Goal: Task Accomplishment & Management: Use online tool/utility

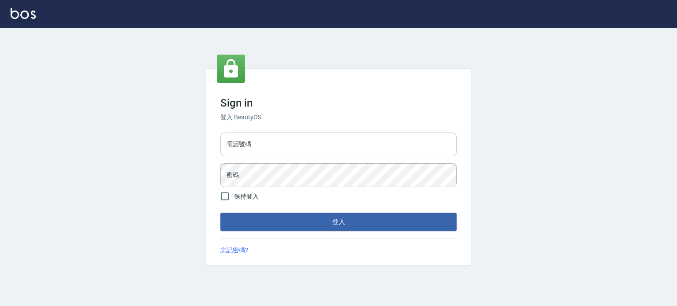
click at [284, 153] on input "電話號碼" at bounding box center [338, 145] width 236 height 24
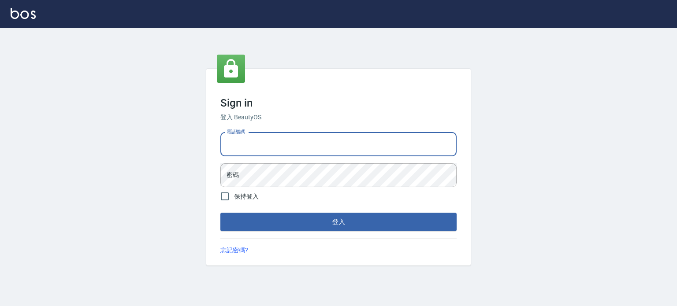
type input "0977239969"
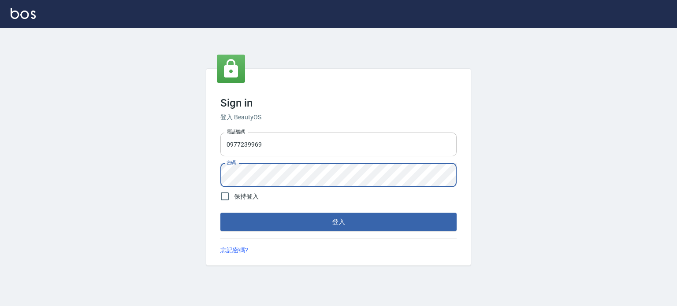
click at [220, 213] on button "登入" at bounding box center [338, 222] width 236 height 19
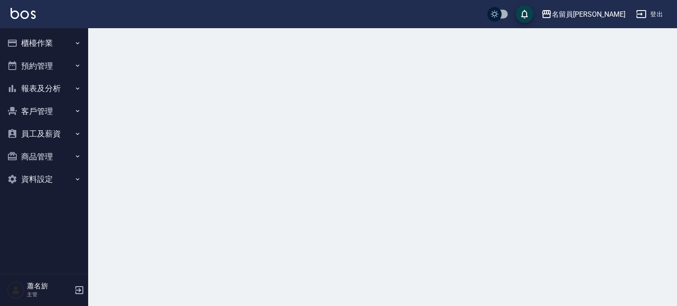
click at [289, 172] on div at bounding box center [338, 153] width 677 height 306
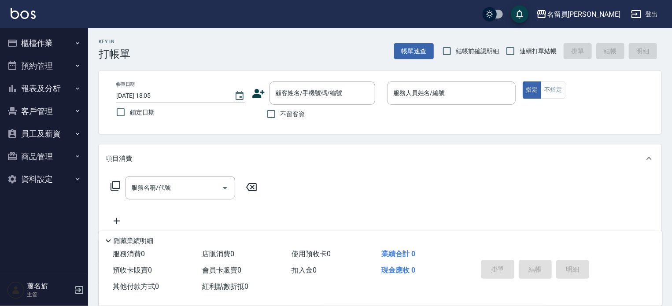
click at [300, 120] on label "不留客資" at bounding box center [283, 114] width 43 height 19
click at [281, 120] on input "不留客資" at bounding box center [271, 114] width 19 height 19
checkbox input "true"
click at [502, 52] on input "連續打單結帳" at bounding box center [510, 51] width 19 height 19
checkbox input "true"
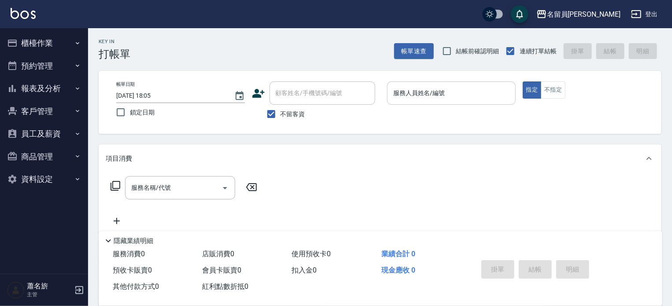
click at [458, 89] on input "服務人員姓名/編號" at bounding box center [451, 92] width 121 height 15
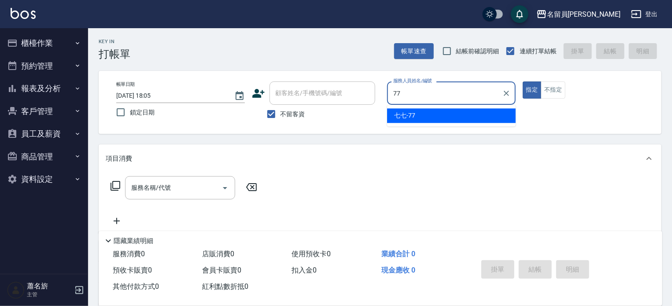
type input "七七-77"
type button "true"
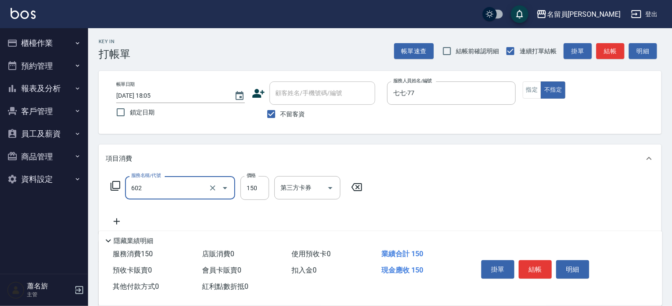
type input "一般洗髮(602)"
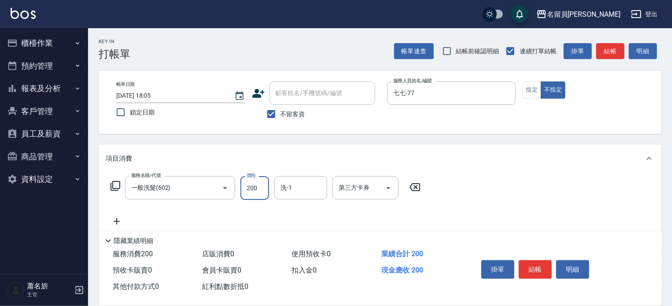
type input "200"
type input "游家豪-45"
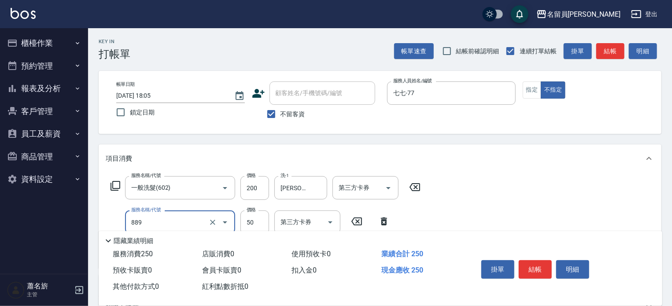
type input "精油(889)"
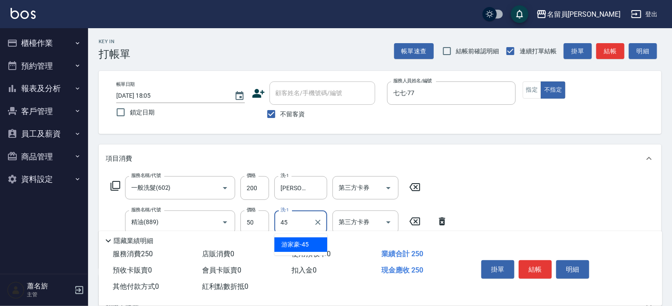
type input "游家豪-45"
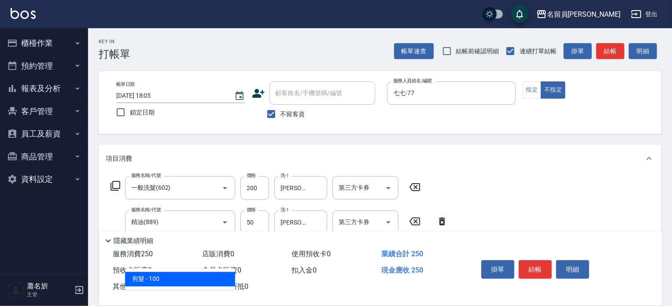
type input "剪髮(302)"
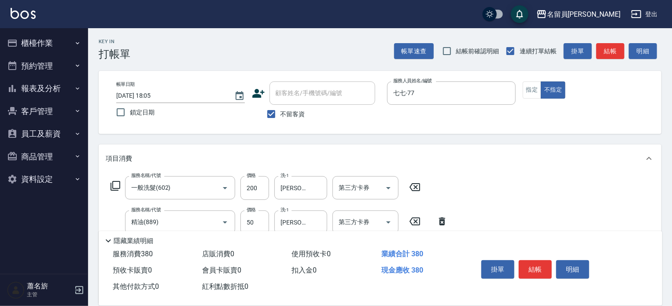
type input "130"
click at [534, 267] on button "結帳" at bounding box center [535, 269] width 33 height 19
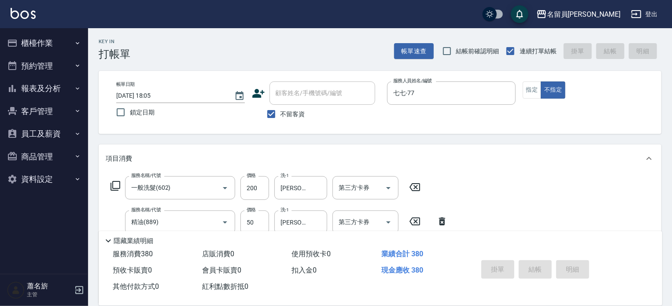
type input "2025/08/17 19:02"
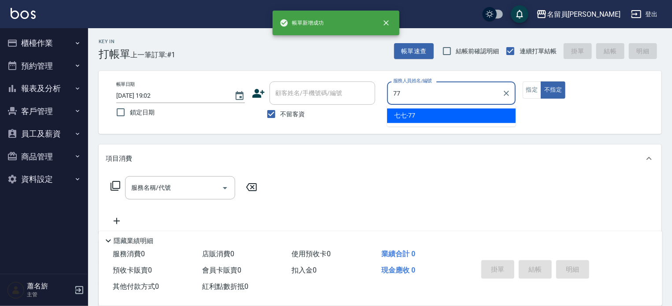
type input "七七-77"
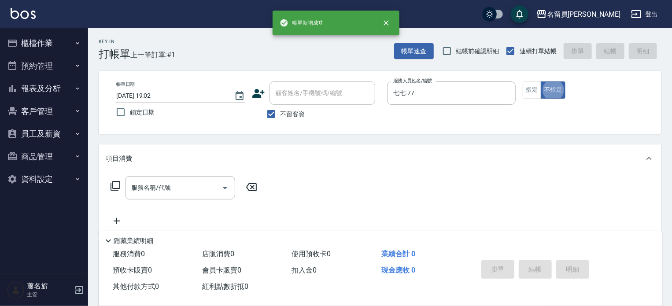
type button "false"
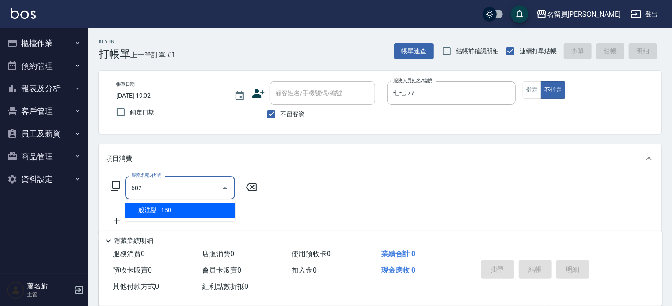
type input "一般洗髮(602)"
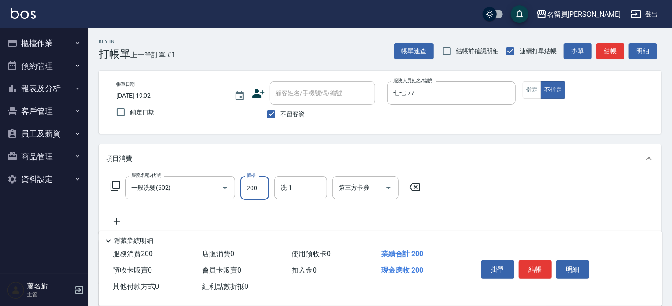
type input "200"
type input "蕭琬婷-17"
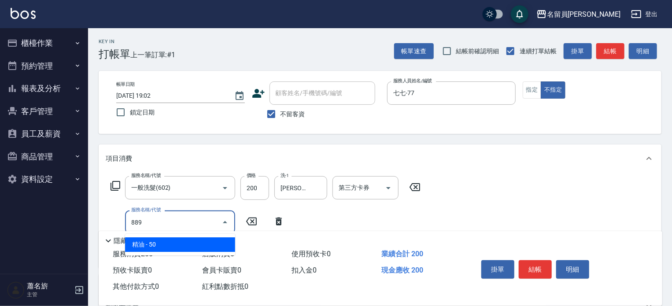
type input "精油(889)"
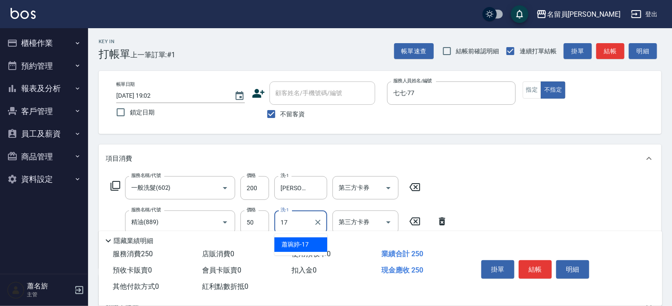
type input "蕭琬婷-17"
type input "瞬間保養(415)"
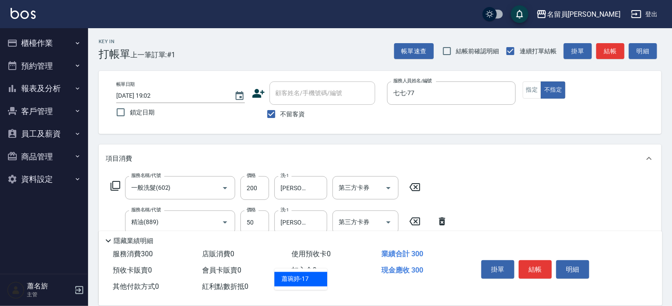
type input "蕭琬婷-17"
click at [537, 260] on button "結帳" at bounding box center [535, 269] width 33 height 19
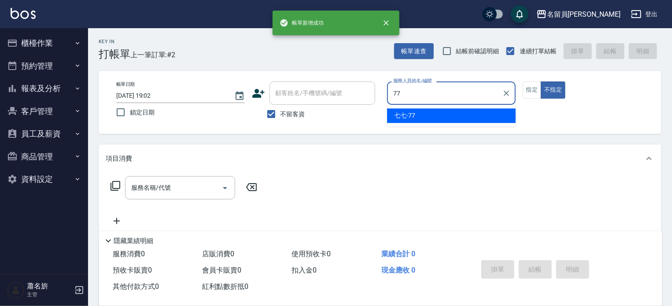
type input "七七-77"
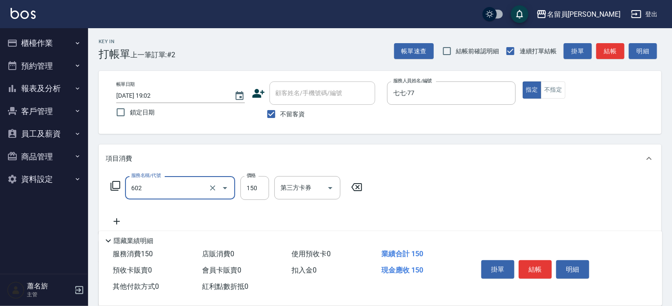
type input "一般洗髮(602)"
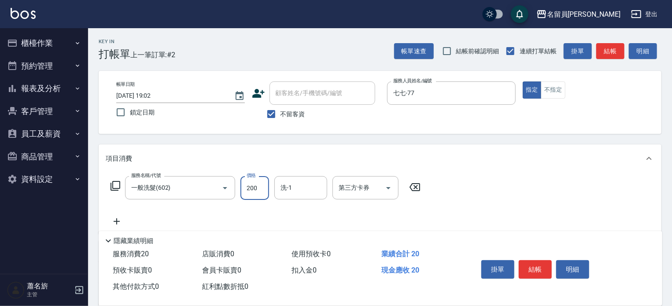
type input "200"
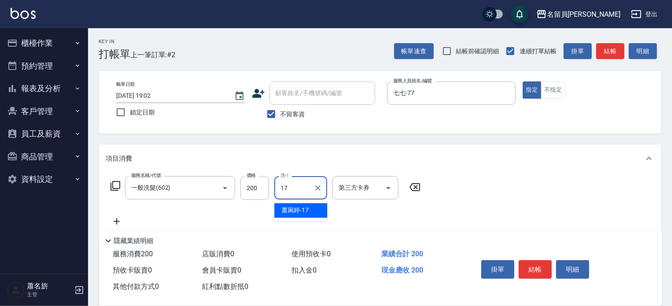
type input "蕭琬婷-17"
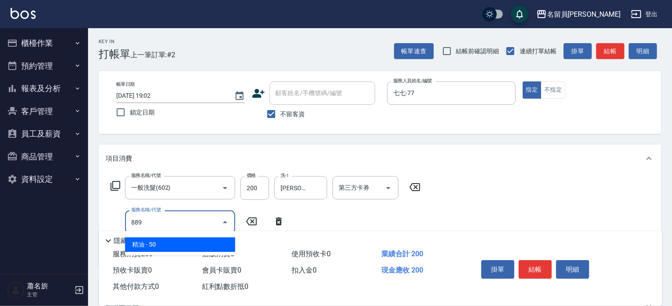
type input "精油(889)"
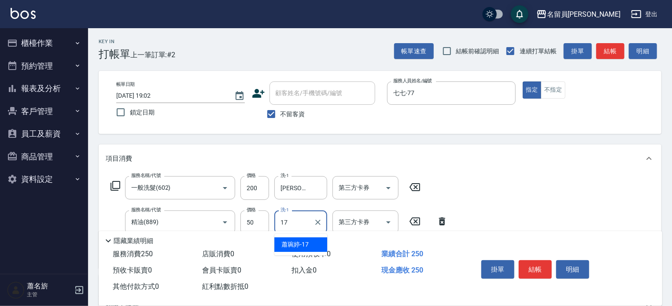
type input "蕭琬婷-17"
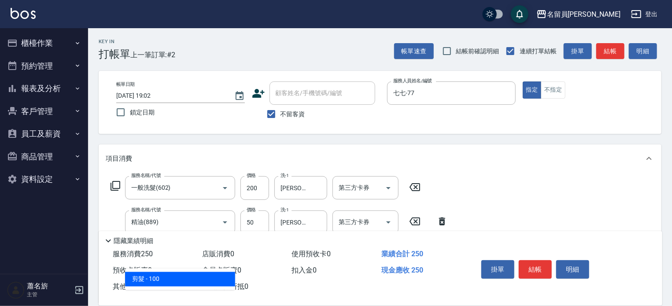
type input "剪髮(302)"
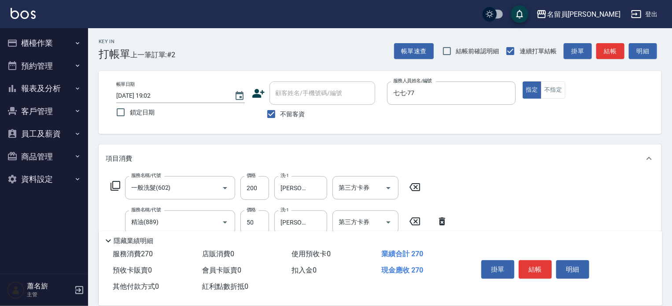
type input "200"
drag, startPoint x: 545, startPoint y: 262, endPoint x: 585, endPoint y: 199, distance: 75.3
click at [545, 262] on button "結帳" at bounding box center [535, 269] width 33 height 19
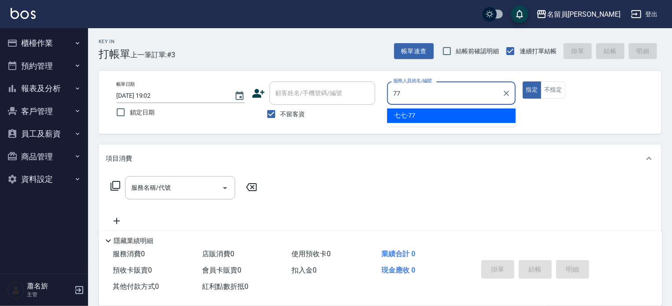
type input "七七-77"
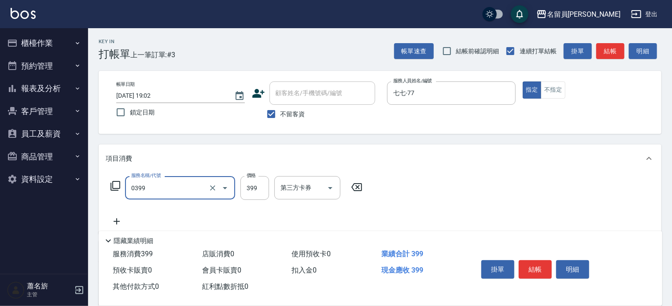
type input "海鹽SPA(0399)"
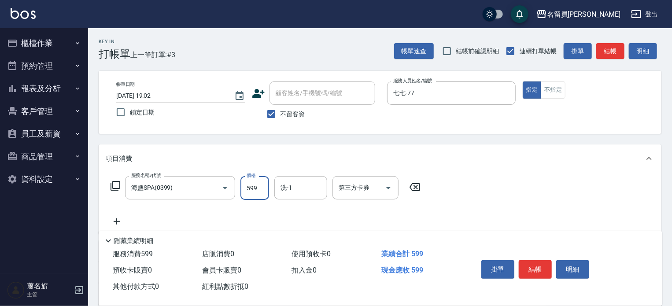
type input "599"
type input "蕭琬婷-17"
click at [539, 263] on button "結帳" at bounding box center [535, 269] width 33 height 19
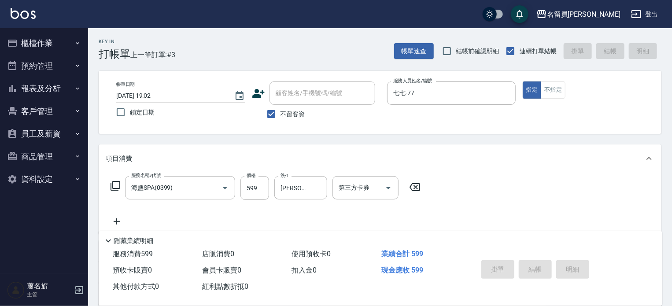
type input "2025/08/17 19:03"
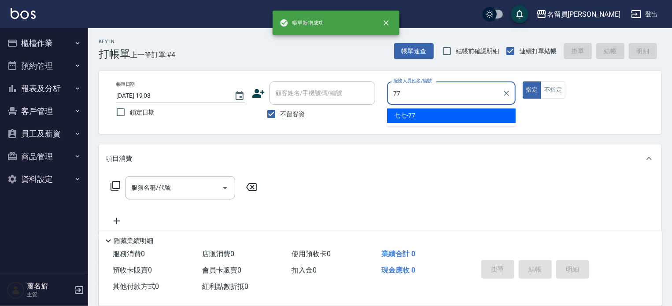
type input "七七-77"
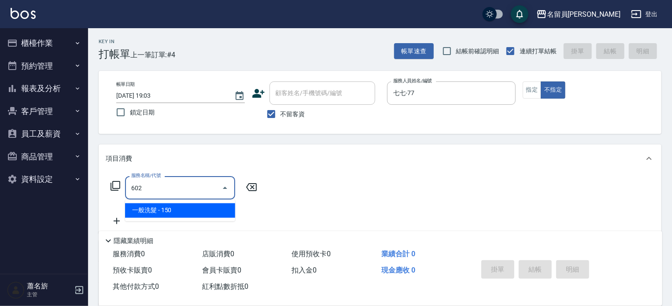
type input "一般洗髮(602)"
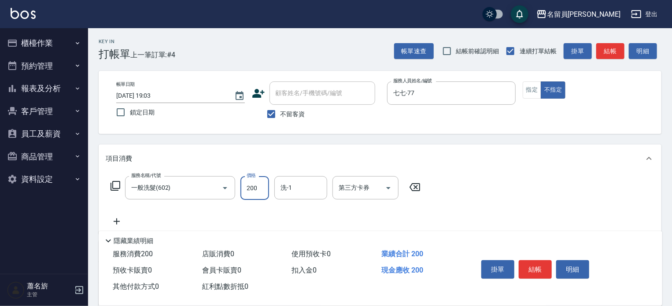
type input "200"
type input "蕭琬婷-17"
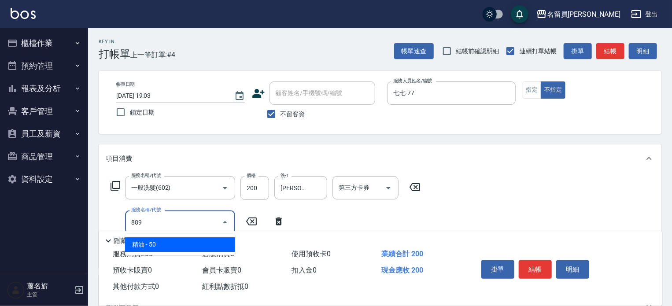
type input "精油(889)"
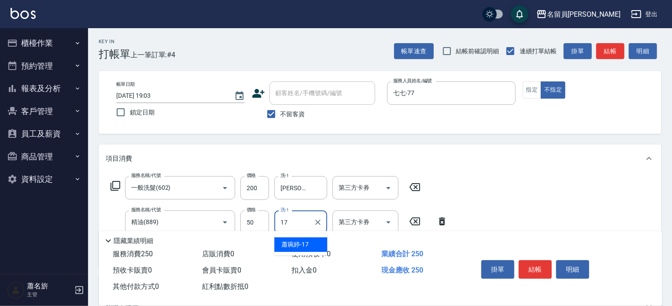
type input "蕭琬婷-17"
type input "剪髮(302)"
type input "130"
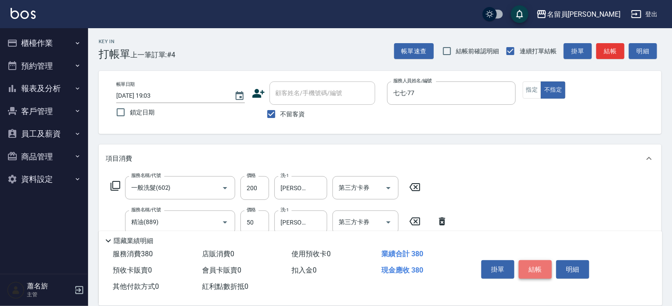
click at [534, 264] on button "結帳" at bounding box center [535, 269] width 33 height 19
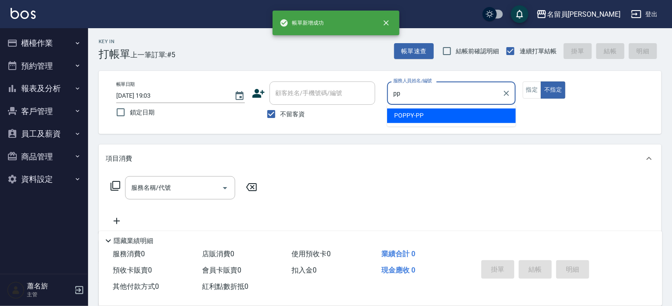
type input "POPPY-PP"
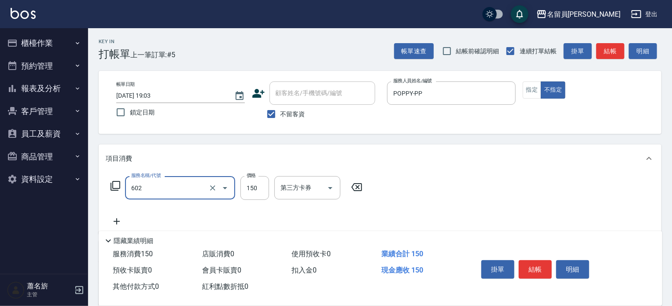
type input "一般洗髮(602)"
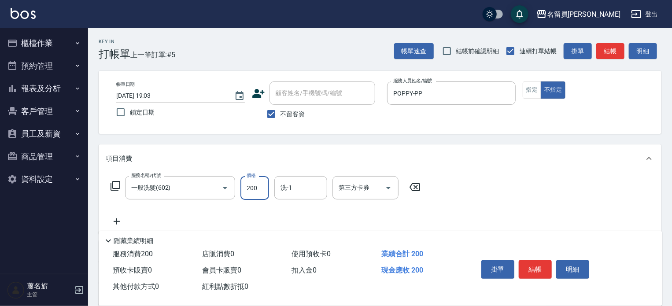
type input "200"
type input "游家豪-45"
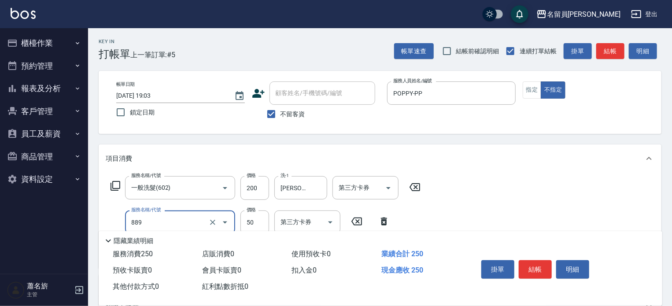
type input "精油(889)"
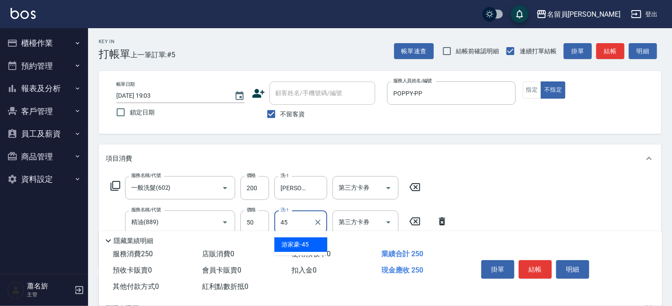
type input "游家豪-45"
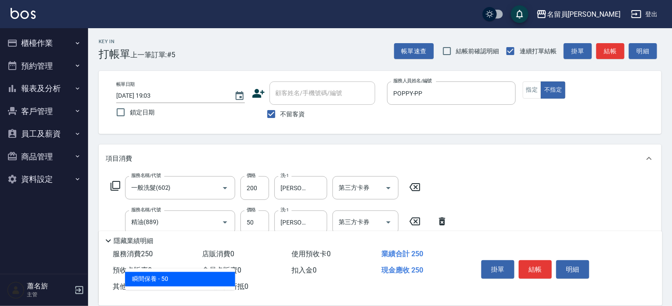
type input "瞬間保養(415)"
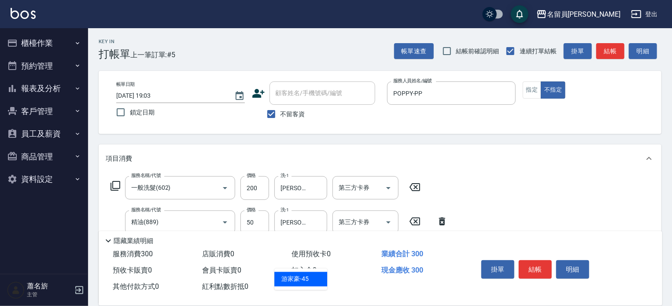
type input "游家豪-45"
click at [541, 264] on button "結帳" at bounding box center [535, 269] width 33 height 19
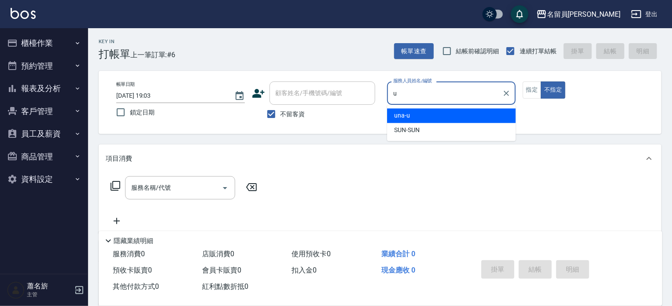
type input "una-u"
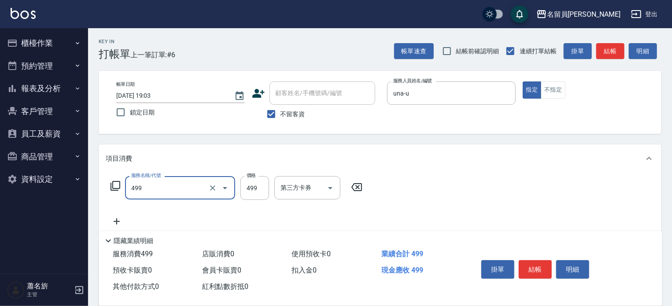
type input "去角質洗髮(499)"
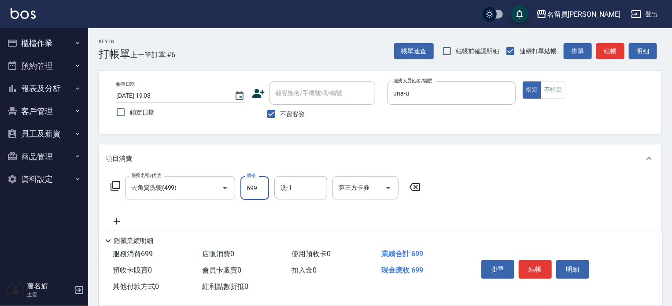
type input "699"
type input "張羽辰-23"
click at [537, 267] on button "結帳" at bounding box center [535, 269] width 33 height 19
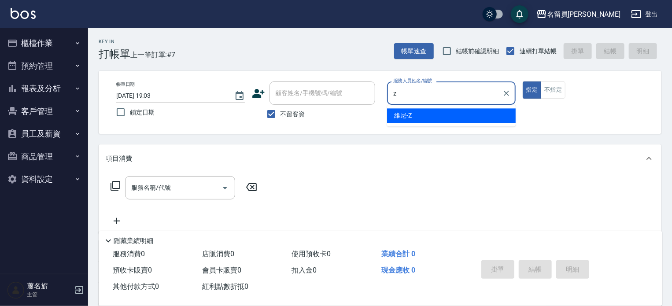
type input "維尼-Z"
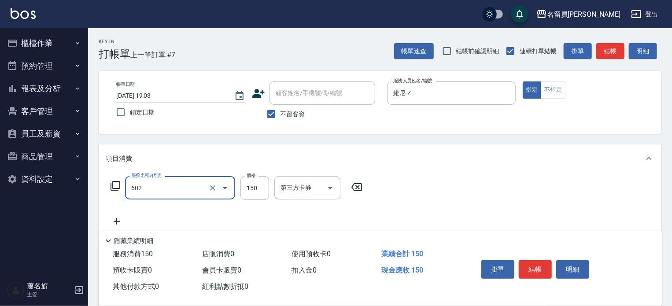
type input "一般洗髮(602)"
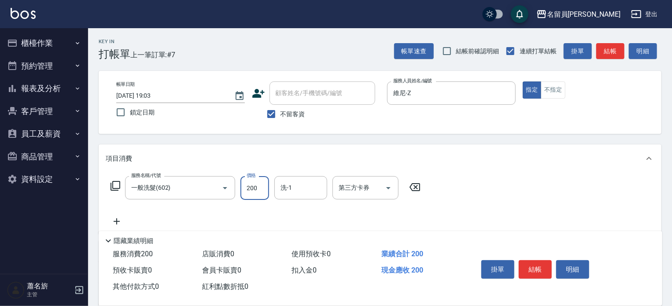
type input "200"
type input "游家豪-45"
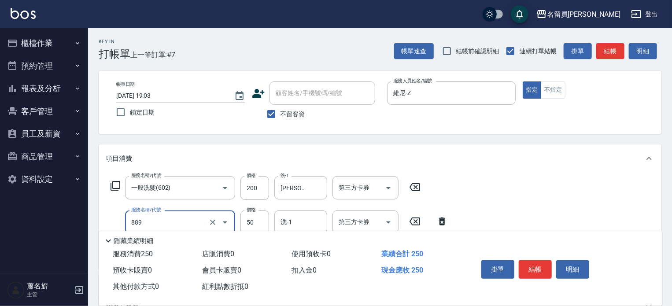
type input "精油(889)"
type input "0"
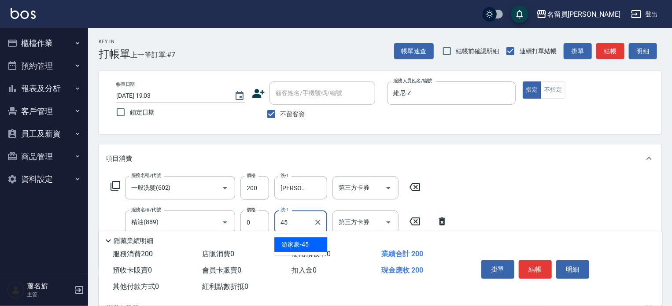
type input "游家豪-45"
type input "儲值現金卷(00053)"
type input "200"
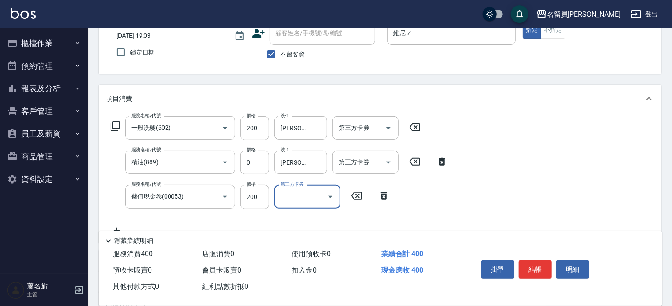
scroll to position [88, 0]
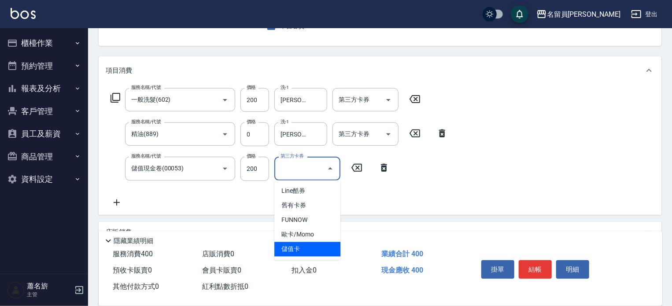
type input "儲值卡"
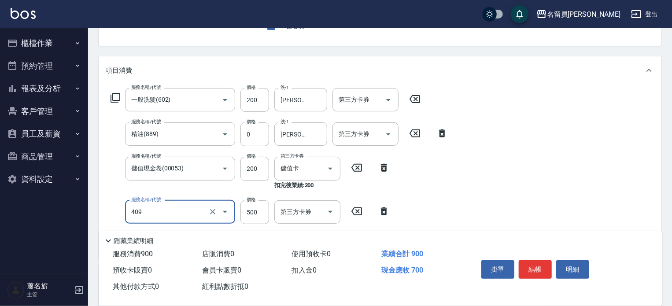
type input "天天護髮(409)"
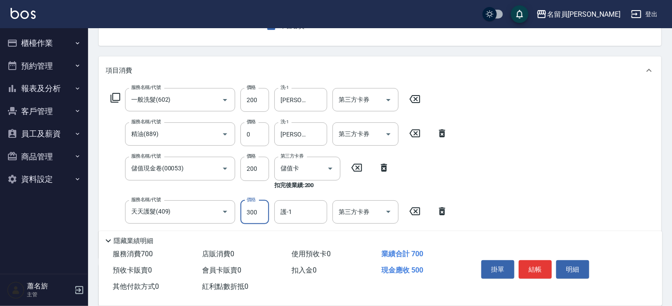
type input "300"
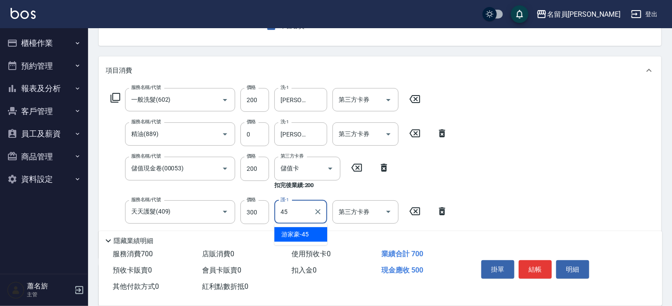
type input "游家豪-45"
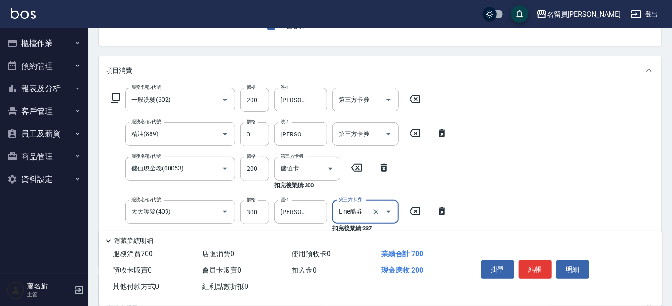
click at [389, 218] on button "Open" at bounding box center [389, 212] width 14 height 14
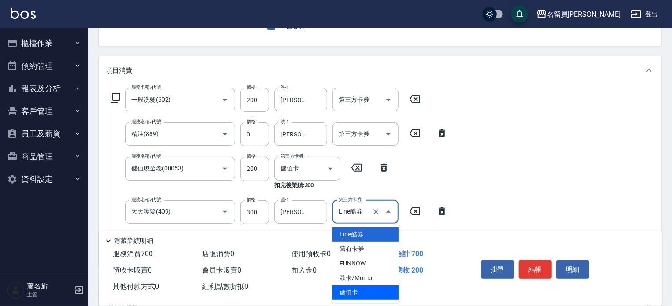
click at [368, 294] on span "儲值卡" at bounding box center [366, 292] width 66 height 15
type input "儲值卡"
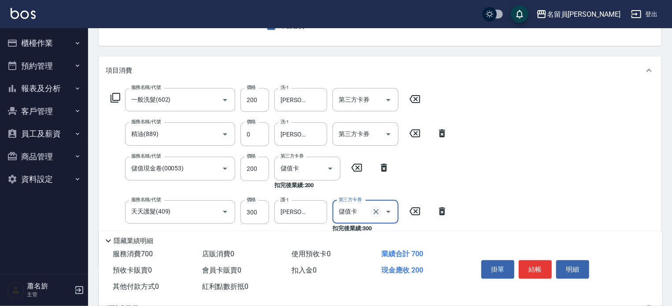
click at [377, 213] on icon "Clear" at bounding box center [376, 211] width 5 height 5
click at [248, 210] on input "300" at bounding box center [255, 212] width 29 height 24
type input "500"
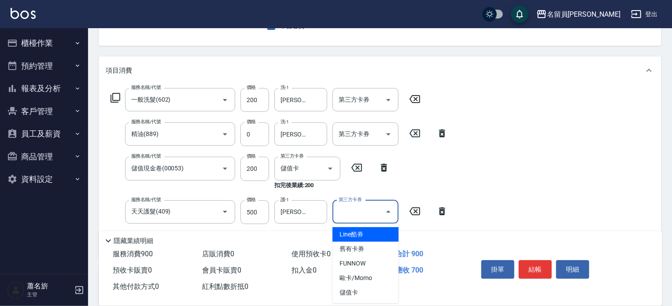
click at [374, 215] on input "第三方卡券" at bounding box center [359, 211] width 45 height 15
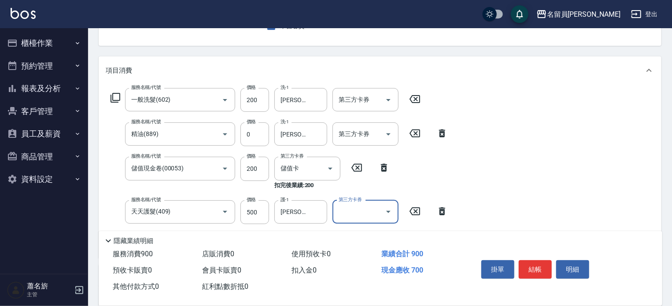
drag, startPoint x: 256, startPoint y: 100, endPoint x: 265, endPoint y: 84, distance: 18.1
click at [257, 98] on input "200" at bounding box center [255, 100] width 29 height 24
click at [261, 85] on div "服務名稱/代號 一般洗髮(602) 服務名稱/代號 價格 200 價格 洗-1 游家豪-45 洗-1 第三方卡券 第三方卡券 服務名稱/代號 精油(889) …" at bounding box center [380, 172] width 563 height 174
click at [262, 103] on input "200" at bounding box center [255, 100] width 29 height 24
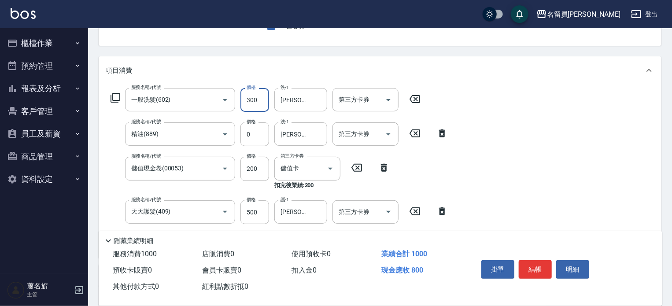
type input "300"
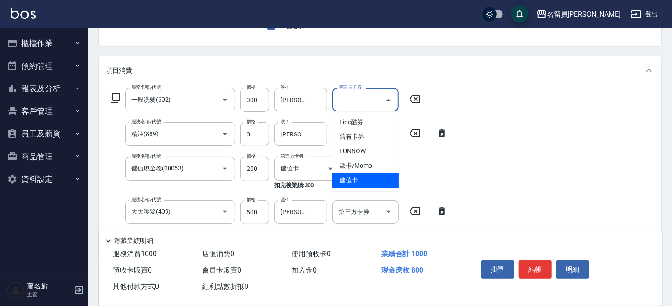
type input "儲值卡"
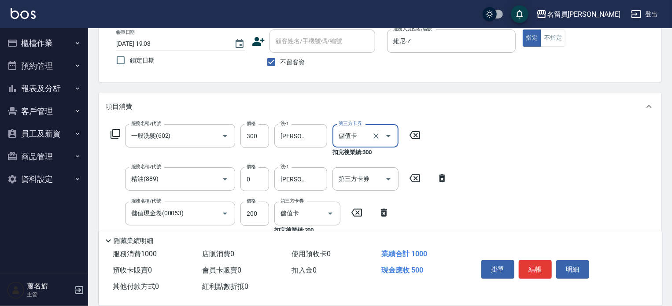
scroll to position [0, 0]
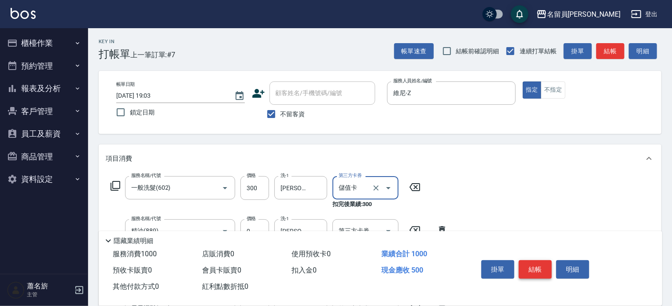
click at [545, 264] on button "結帳" at bounding box center [535, 269] width 33 height 19
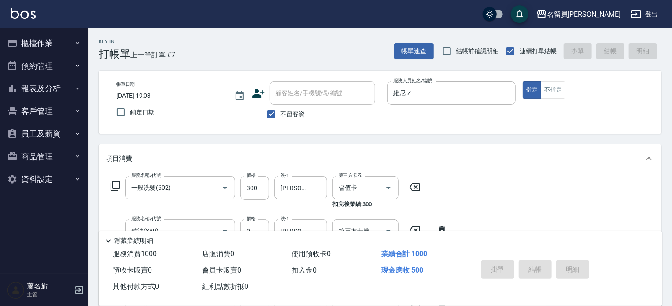
type input "2025/08/17 19:05"
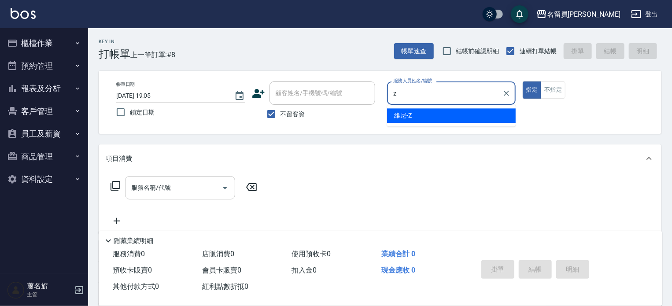
type input "維尼-Z"
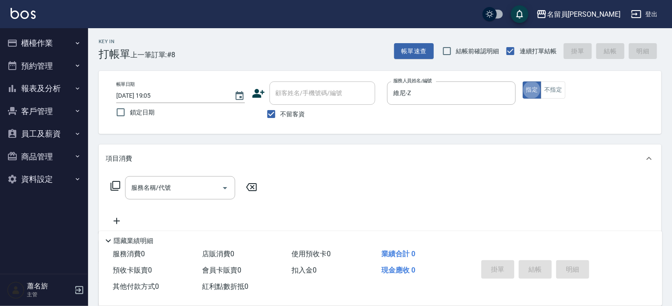
click at [117, 191] on div "服務名稱/代號 服務名稱/代號" at bounding box center [184, 187] width 157 height 23
click at [115, 187] on icon at bounding box center [115, 186] width 11 height 11
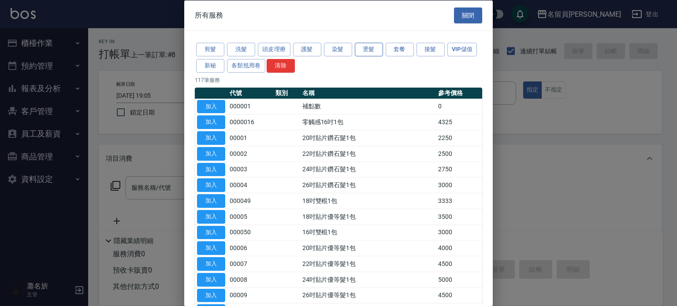
click at [360, 47] on button "燙髮" at bounding box center [369, 50] width 28 height 14
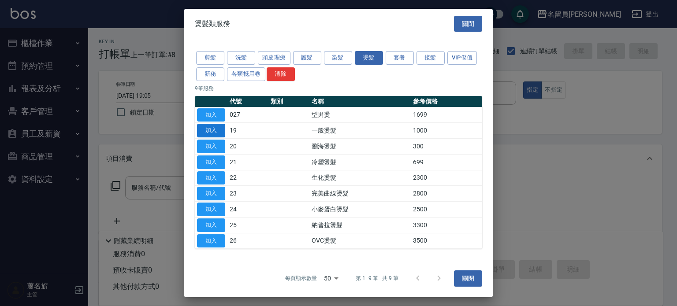
click at [214, 127] on button "加入" at bounding box center [211, 131] width 28 height 14
type input "一般燙髮(19)"
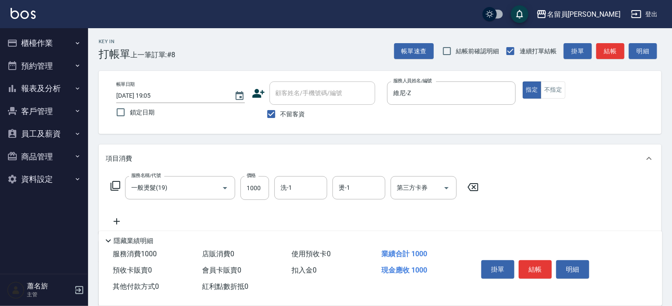
drag, startPoint x: 243, startPoint y: 179, endPoint x: 251, endPoint y: 160, distance: 20.1
click at [243, 179] on input "1000" at bounding box center [255, 188] width 29 height 24
click at [259, 189] on input "1000" at bounding box center [255, 188] width 29 height 24
drag, startPoint x: 259, startPoint y: 189, endPoint x: 236, endPoint y: 187, distance: 22.6
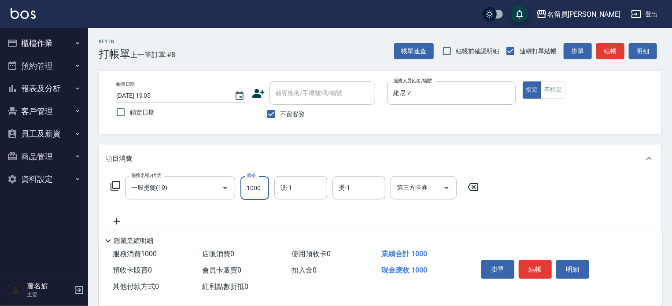
click at [236, 187] on div "服務名稱/代號 一般燙髮(19) 服務名稱/代號 價格 1000 價格 洗-1 洗-1 燙-1 燙-1 第三方卡券 第三方卡券" at bounding box center [295, 188] width 378 height 24
click at [261, 185] on input "1000" at bounding box center [255, 188] width 29 height 24
type input "2399"
type input "游家豪-45"
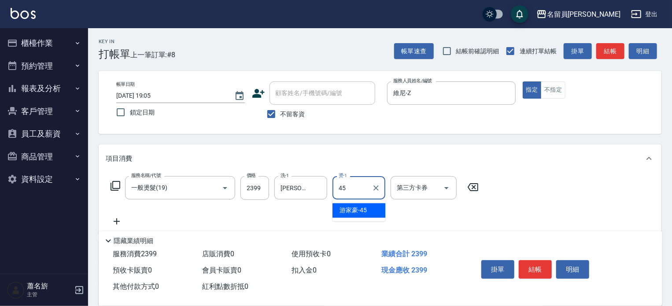
type input "游家豪-45"
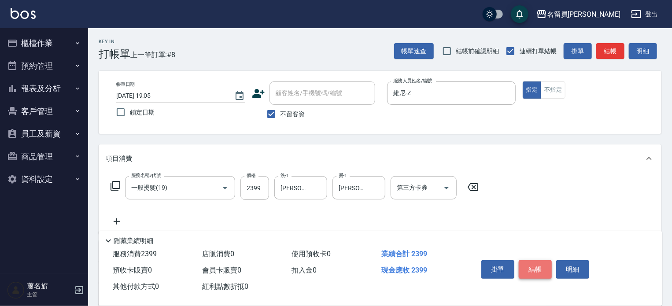
click at [544, 269] on button "結帳" at bounding box center [535, 269] width 33 height 19
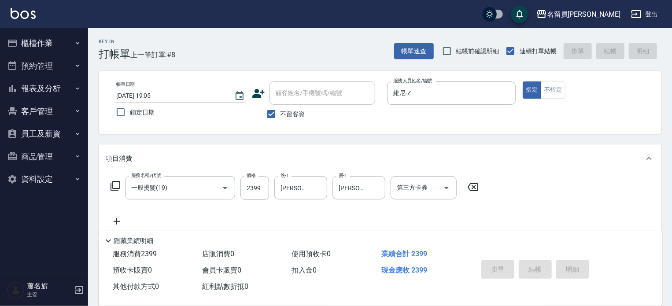
type input "2025/08/17 19:06"
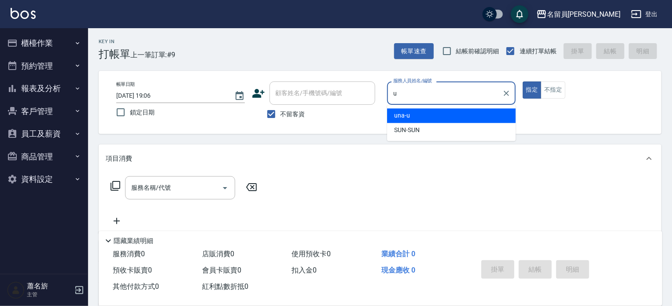
type input "una-u"
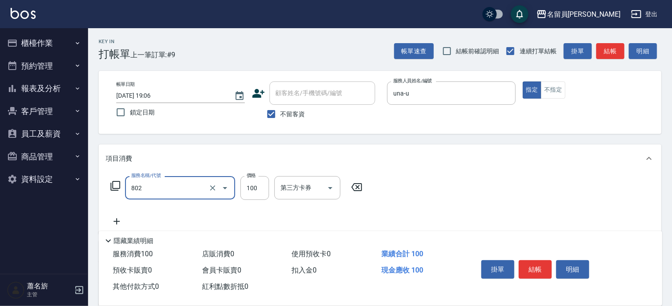
type input "VIP儲值(802)"
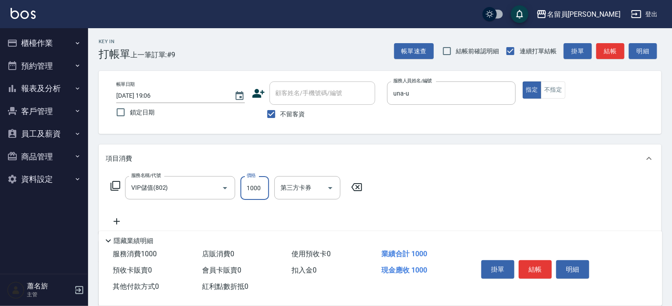
type input "1000"
click at [536, 265] on button "結帳" at bounding box center [535, 269] width 33 height 19
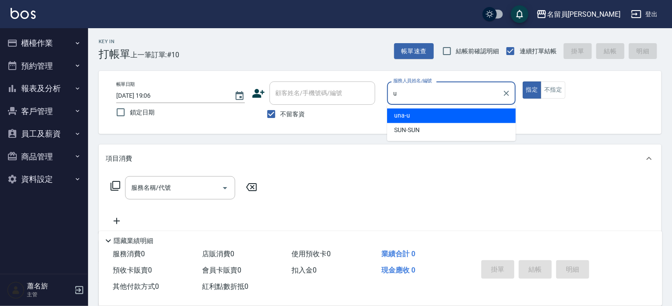
type input "una-u"
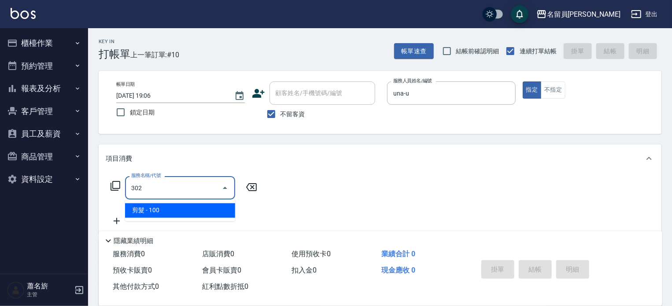
type input "剪髮(302)"
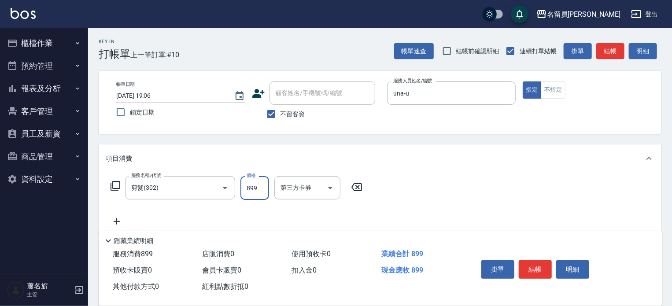
type input "899"
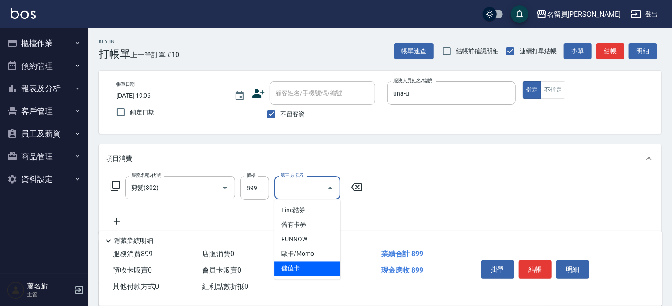
type input "儲值卡"
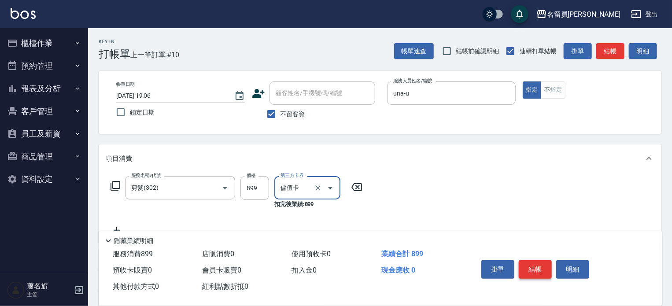
click at [524, 269] on button "結帳" at bounding box center [535, 269] width 33 height 19
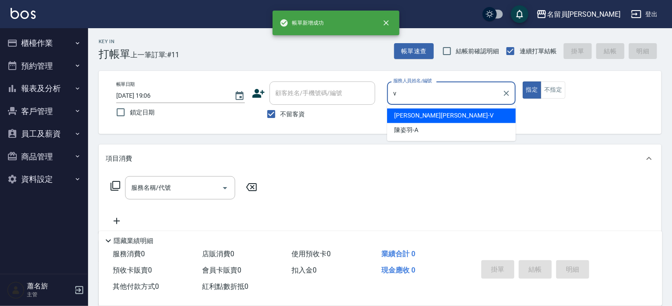
type input "蕭名旂伊凡-V"
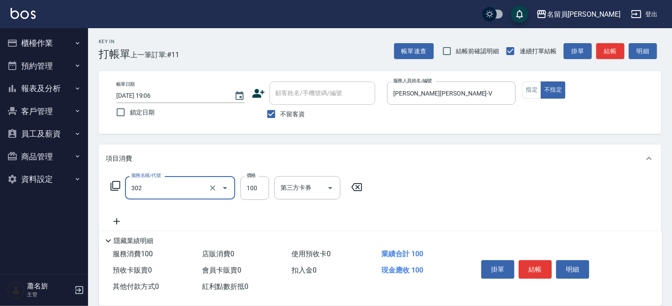
type input "剪髮(302)"
type input "230"
click at [545, 267] on button "結帳" at bounding box center [535, 269] width 33 height 19
click at [545, 267] on div "掛單 結帳 明細" at bounding box center [535, 271] width 115 height 28
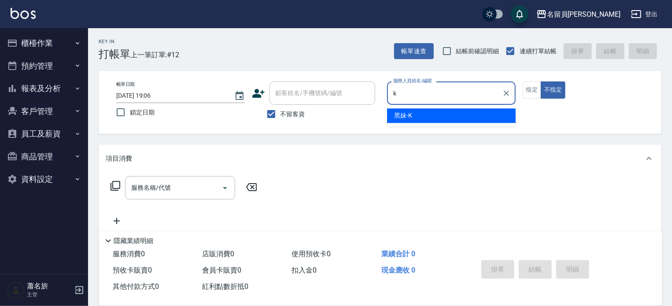
type input "黑妹-K"
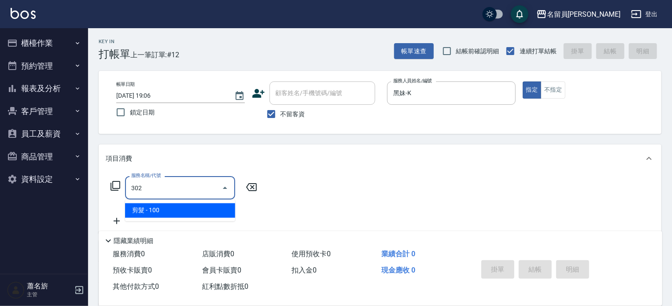
type input "剪髮(302)"
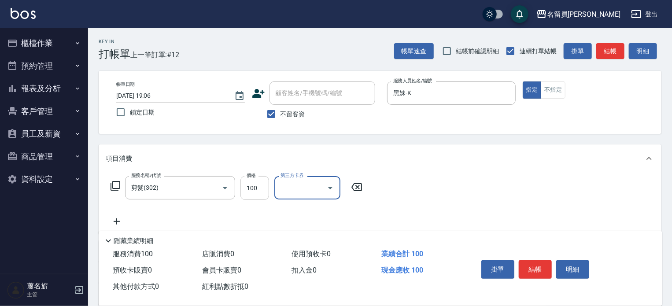
click at [264, 180] on input "100" at bounding box center [255, 188] width 29 height 24
type input "400"
drag, startPoint x: 535, startPoint y: 259, endPoint x: 535, endPoint y: 250, distance: 8.8
click at [535, 260] on button "結帳" at bounding box center [535, 269] width 33 height 19
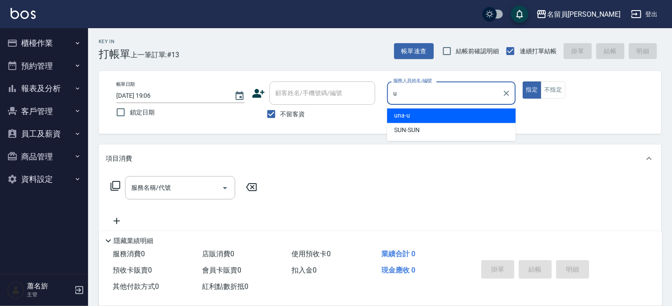
type input "una-u"
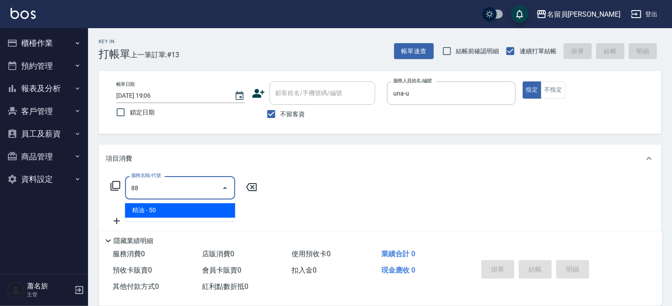
type input "8"
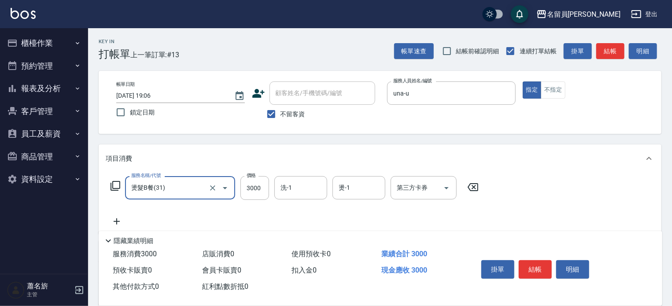
type input "燙髮B餐(31)"
type input "2060"
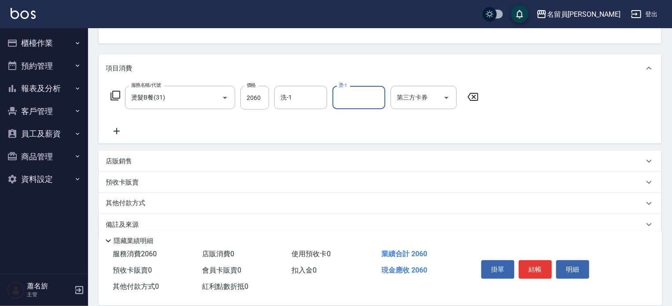
scroll to position [103, 0]
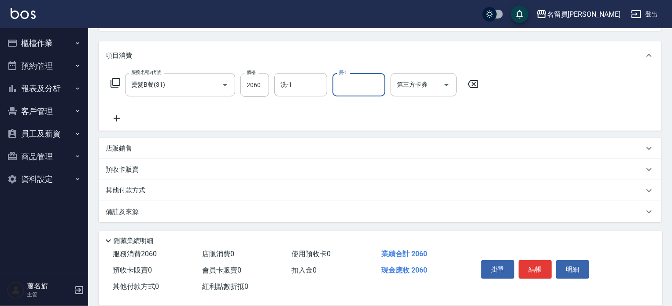
click at [300, 141] on div "店販銷售" at bounding box center [380, 148] width 563 height 21
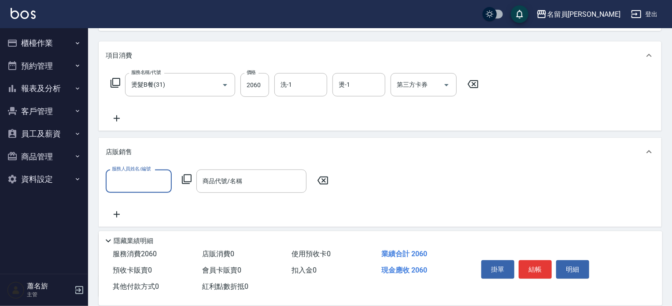
scroll to position [0, 0]
type input "una-u"
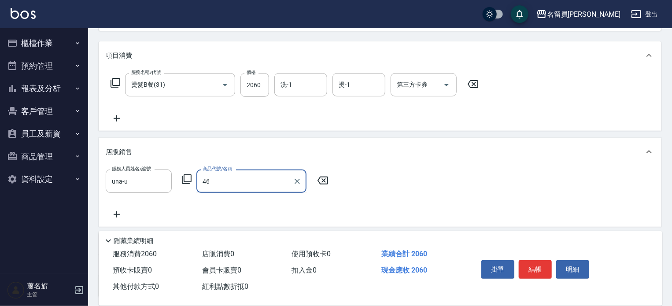
type input "4"
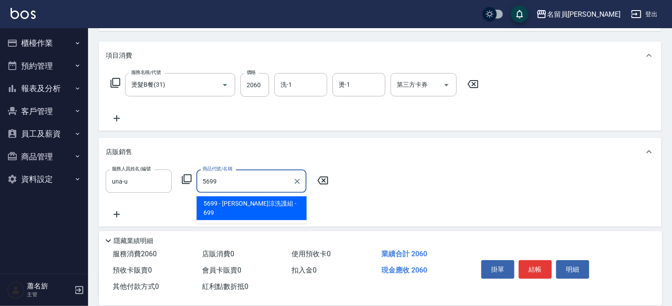
type input "[PERSON_NAME]涼洗護組"
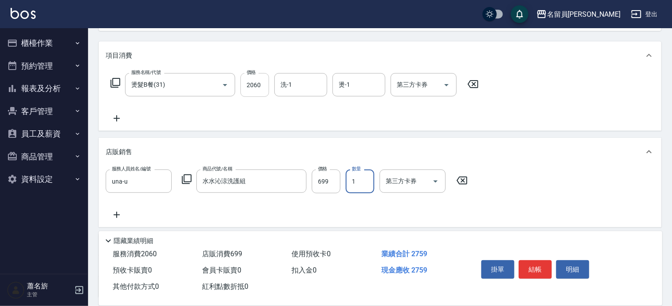
click at [260, 81] on input "2060" at bounding box center [255, 85] width 29 height 24
type input "2050"
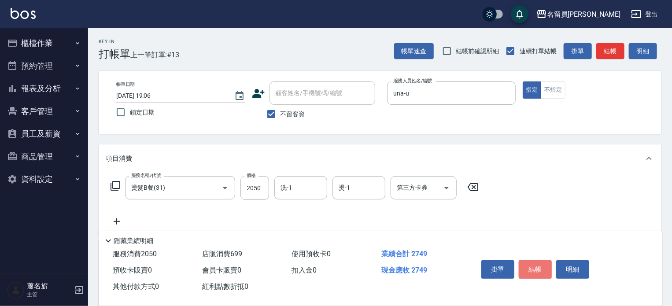
drag, startPoint x: 545, startPoint y: 269, endPoint x: 542, endPoint y: 255, distance: 14.3
click at [545, 266] on button "結帳" at bounding box center [535, 269] width 33 height 19
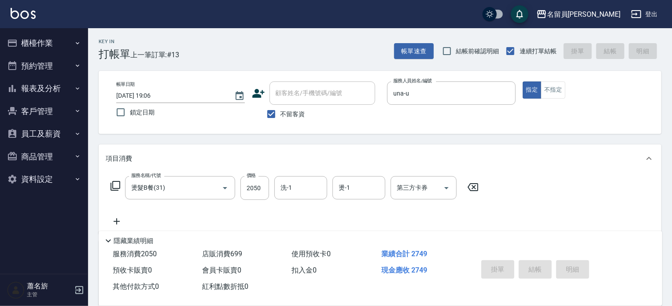
type input "2025/08/17 19:07"
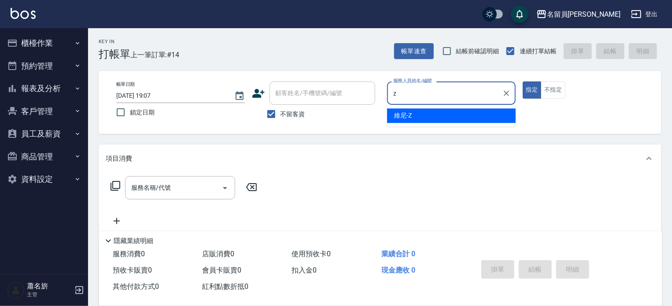
type input "維尼-Z"
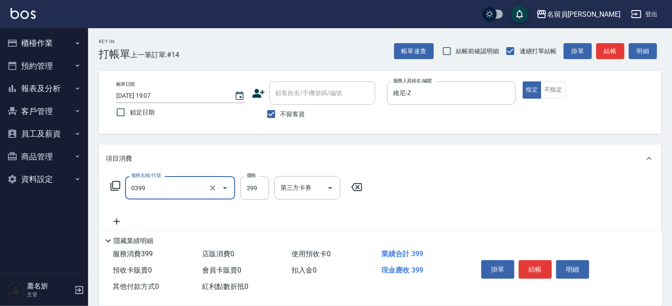
type input "海鹽SPA(0399)"
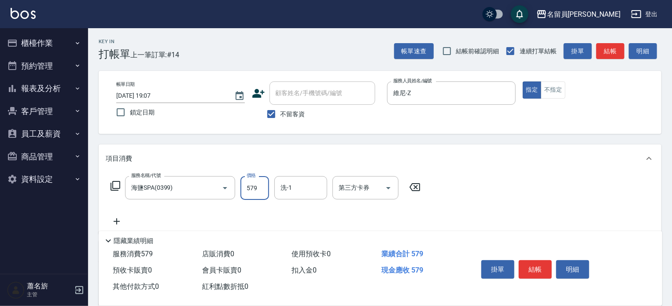
type input "579"
type input "游家豪-45"
click at [548, 269] on button "結帳" at bounding box center [535, 269] width 33 height 19
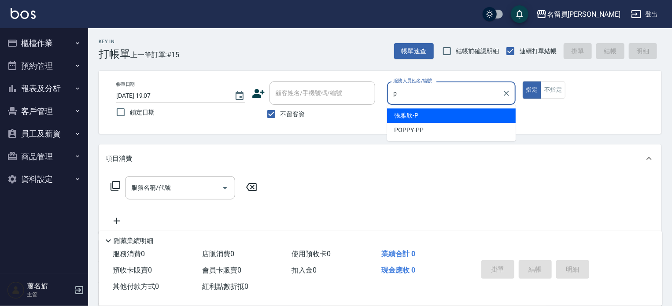
type input "張雅欣-P"
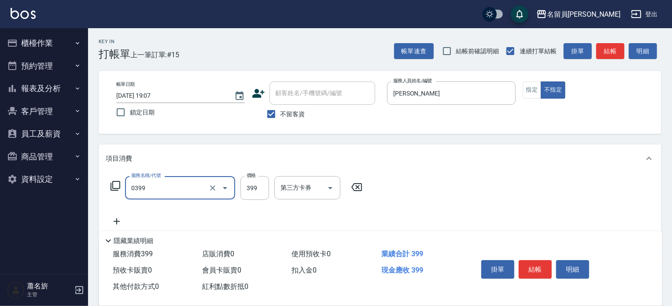
type input "海鹽SPA(0399)"
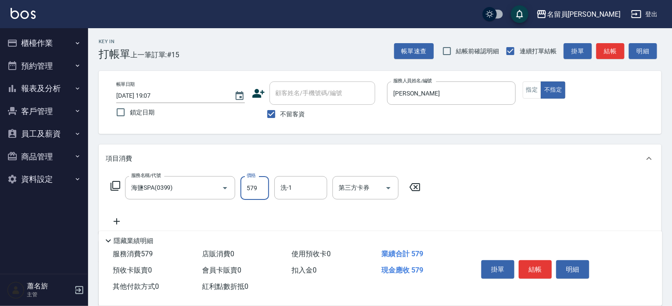
type input "579"
type input "張羽辰-23"
click at [532, 266] on button "結帳" at bounding box center [535, 269] width 33 height 19
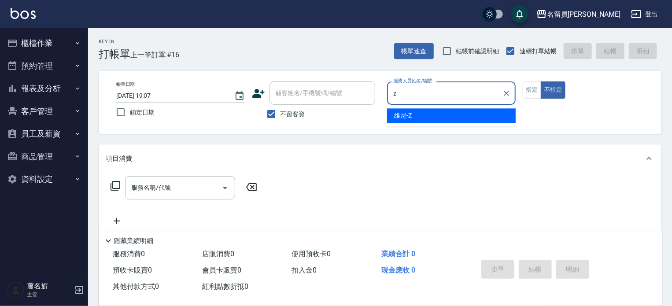
type input "維尼-Z"
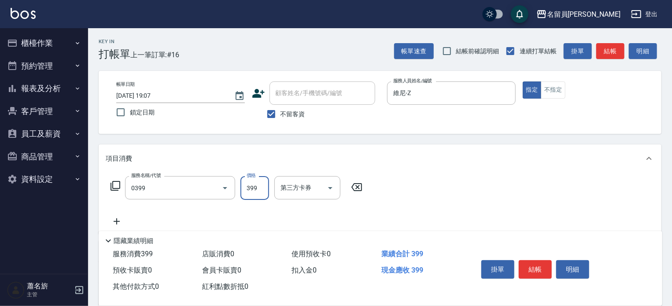
type input "海鹽SPA(0399)"
type input "600"
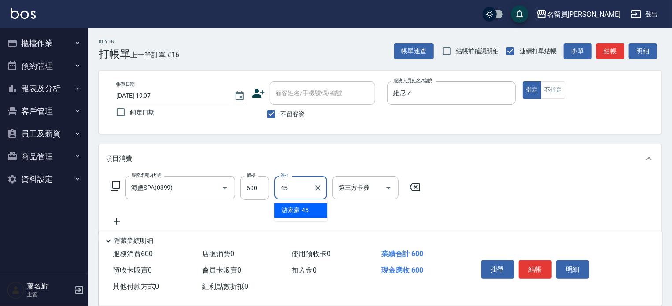
type input "游家豪-45"
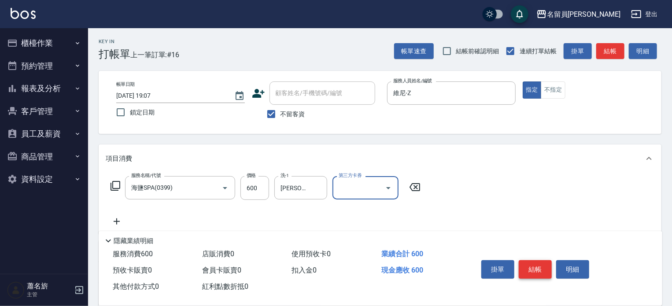
click at [539, 274] on button "結帳" at bounding box center [535, 269] width 33 height 19
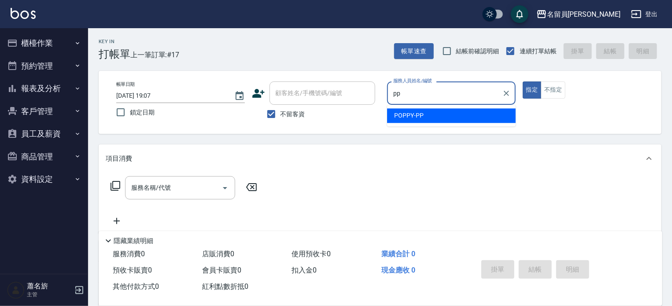
type input "POPPY-PP"
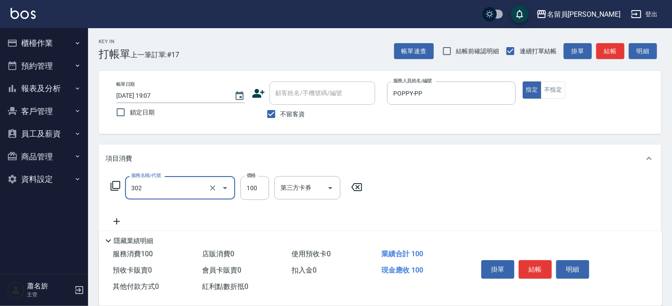
type input "剪髮(302)"
type input "400"
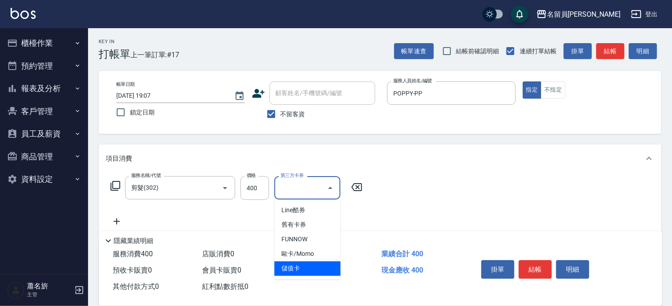
type input "儲值卡"
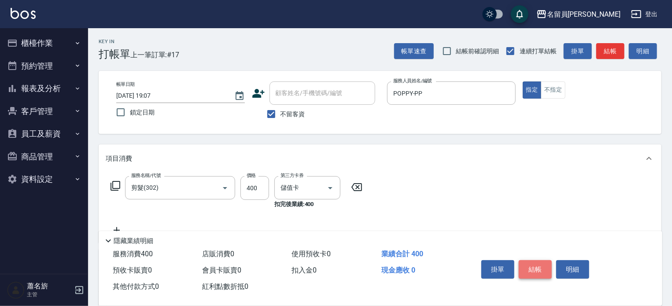
click at [537, 267] on button "結帳" at bounding box center [535, 269] width 33 height 19
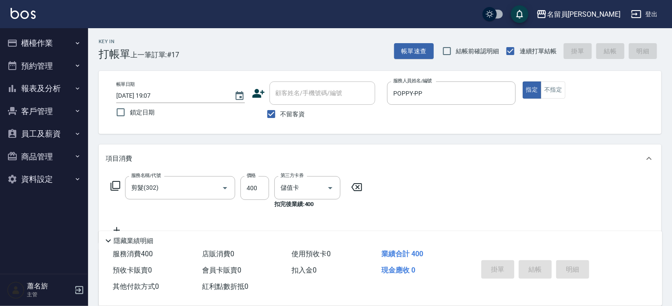
type input "2025/08/17 19:08"
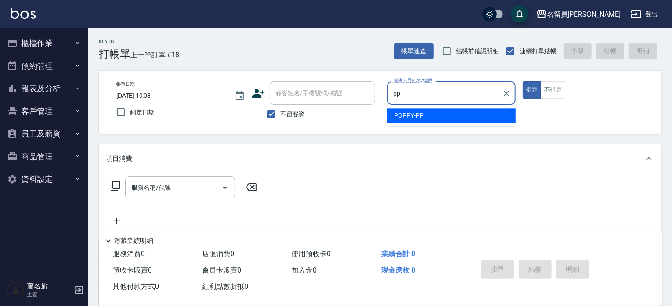
type input "POPPY-PP"
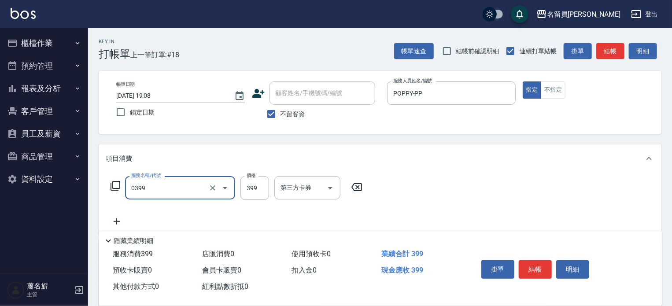
type input "海鹽SPA(0399)"
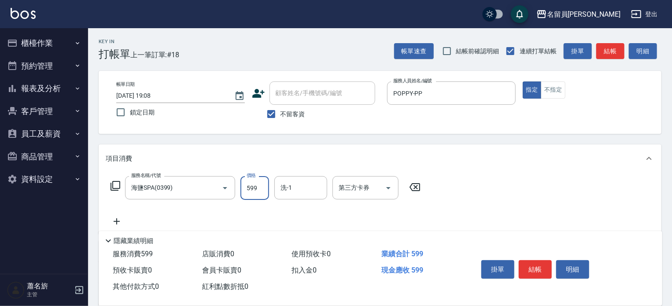
type input "599"
type input "張羽辰-23"
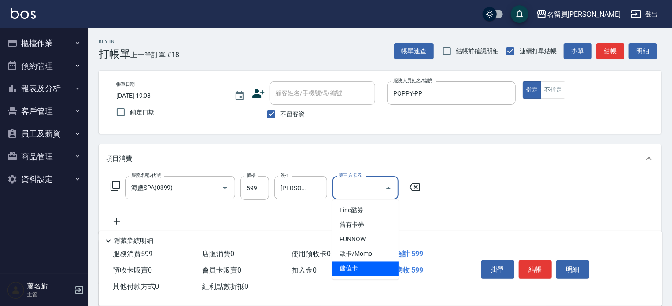
type input "儲值卡"
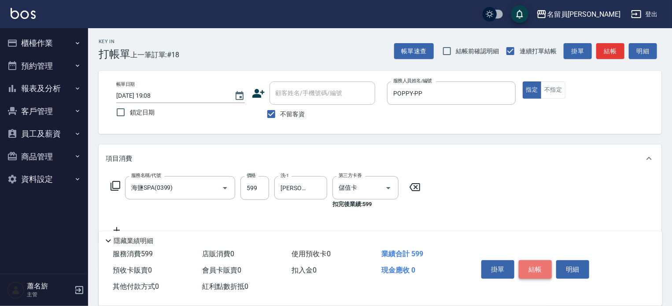
click at [536, 260] on button "結帳" at bounding box center [535, 269] width 33 height 19
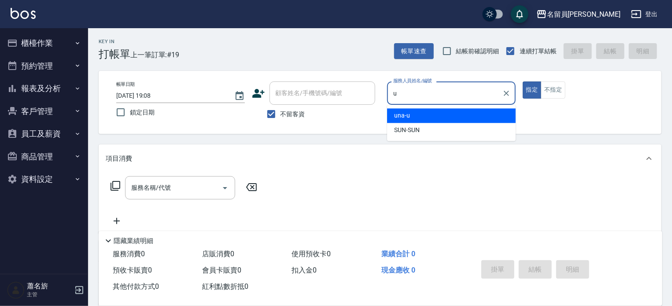
type input "una-u"
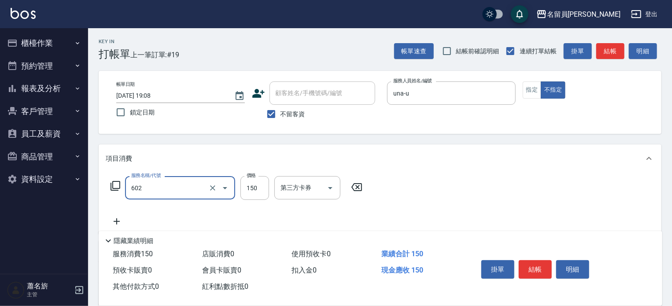
type input "一般洗髮(602)"
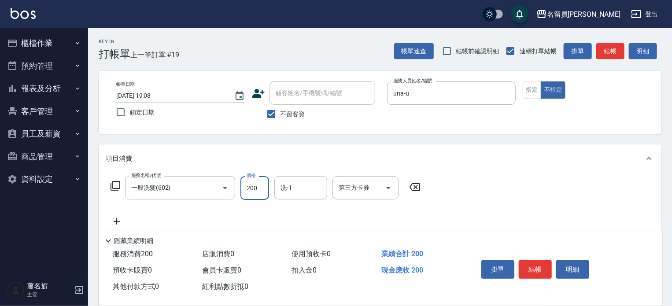
type input "200"
type input "張羽辰-23"
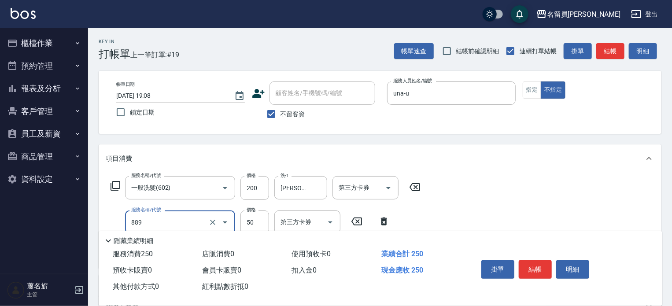
type input "精油(889)"
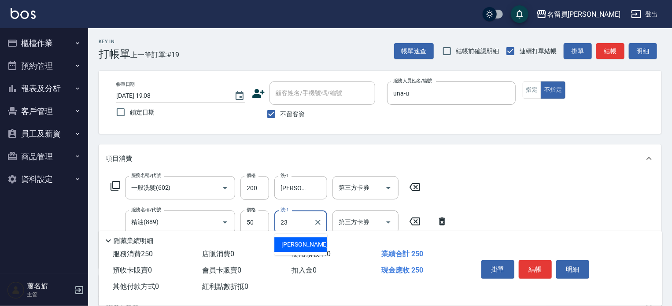
type input "張羽辰-23"
type input "瞬間保養(415)"
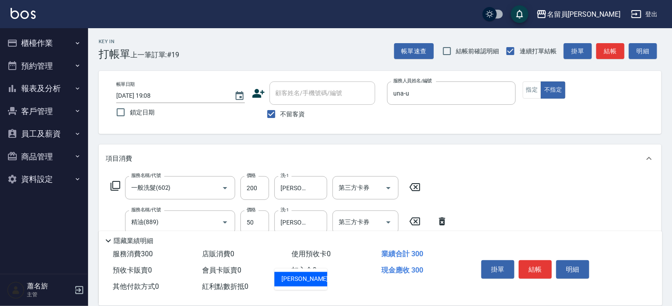
type input "張羽辰-23"
type input "剪髮(302)"
type input "130"
click at [534, 260] on button "結帳" at bounding box center [535, 269] width 33 height 19
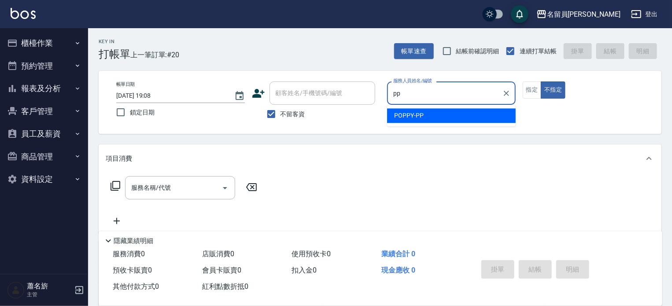
type input "POPPY-PP"
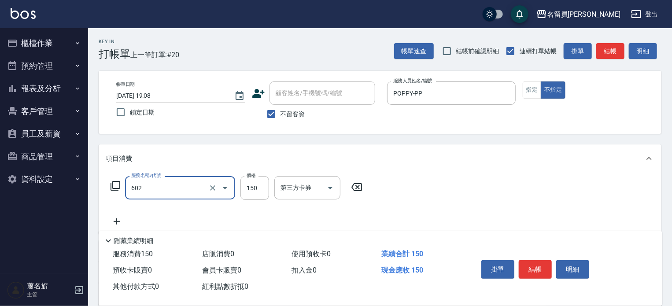
type input "一般洗髮(602)"
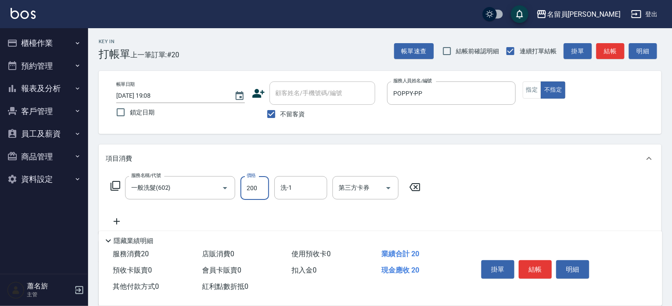
type input "200"
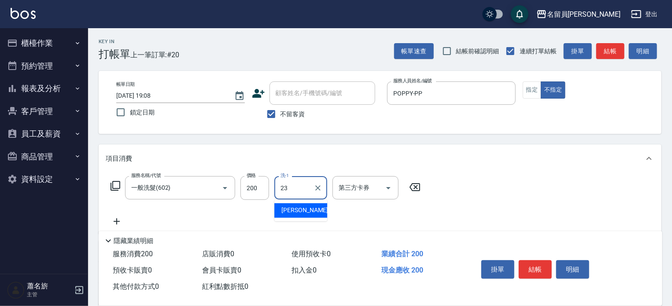
type input "張羽辰-23"
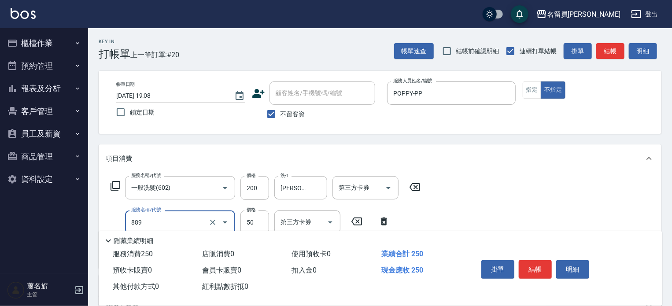
type input "精油(889)"
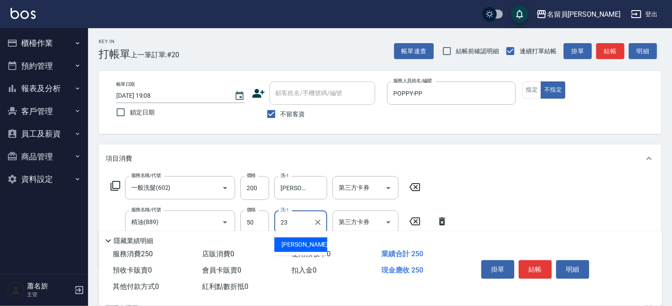
type input "張羽辰-23"
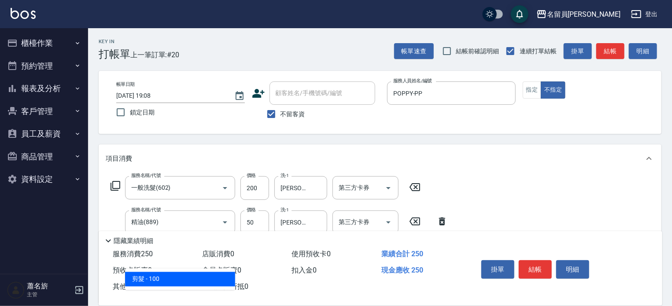
type input "剪髮(302)"
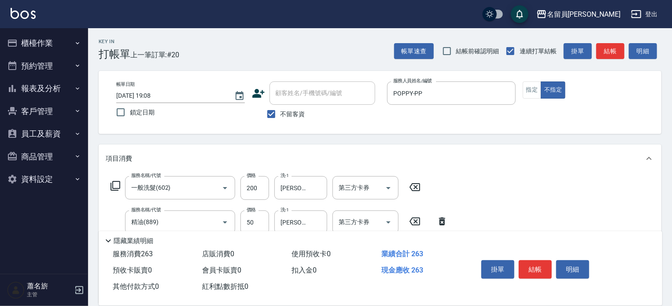
type input "130"
click at [535, 266] on button "結帳" at bounding box center [535, 269] width 33 height 19
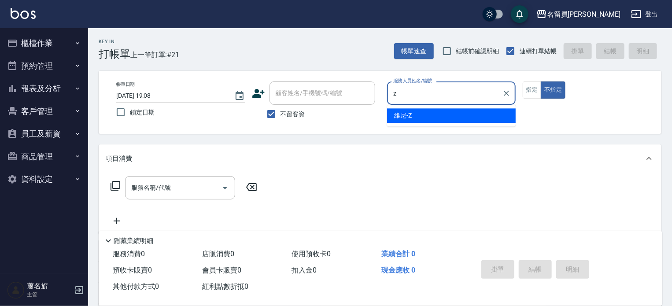
type input "維尼-Z"
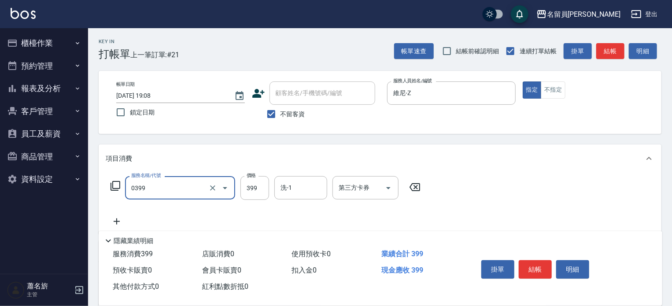
type input "海鹽SPA(0399)"
type input "600"
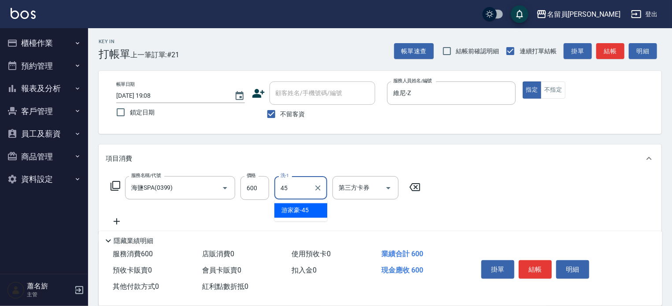
type input "游家豪-45"
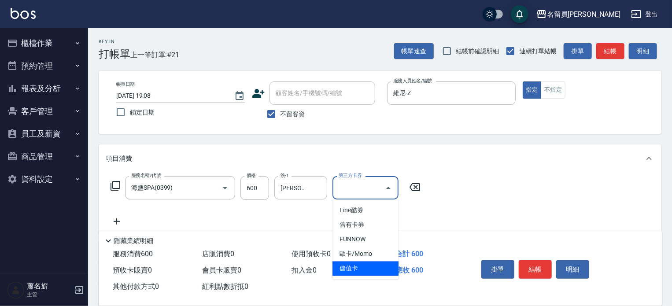
type input "儲值卡"
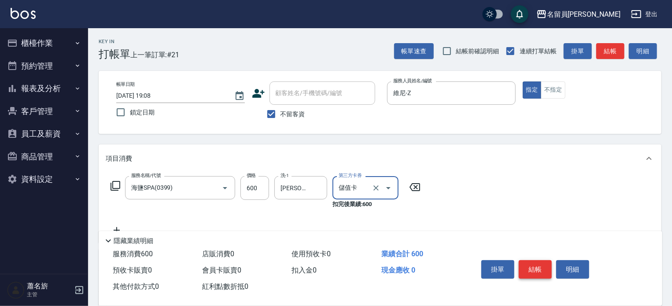
click at [537, 273] on button "結帳" at bounding box center [535, 269] width 33 height 19
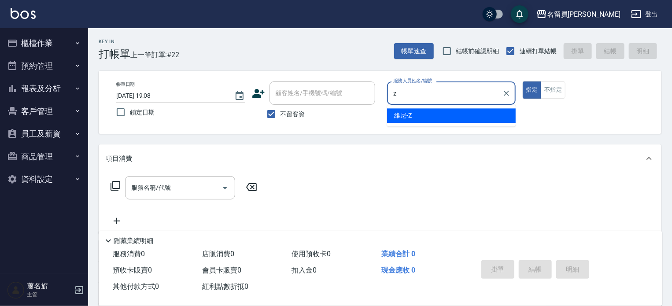
type input "維尼-Z"
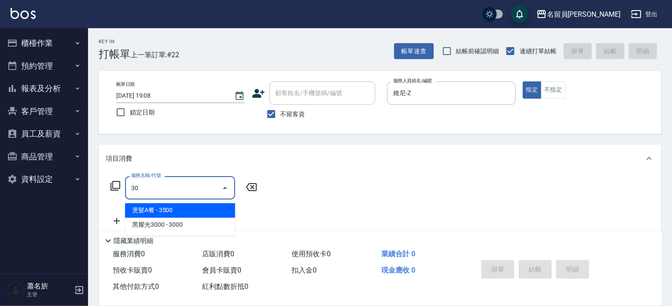
type input "3"
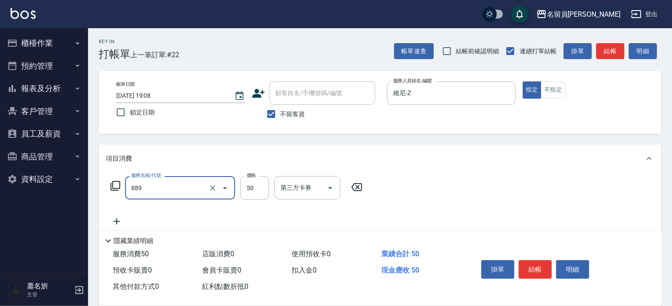
type input "精油(889)"
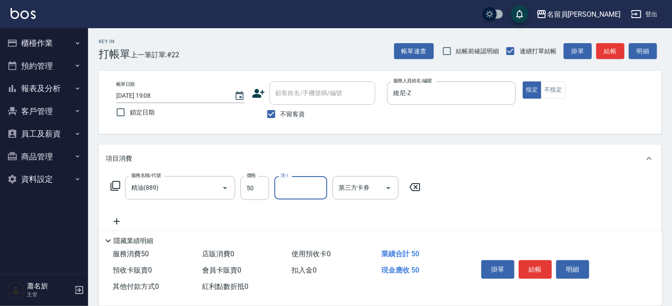
click at [275, 205] on div "服務名稱/代號 精油(889) 服務名稱/代號 價格 50 價格 洗-1 洗-1 第三方卡券 第三方卡券" at bounding box center [266, 201] width 320 height 51
click at [270, 199] on div "服務名稱/代號 精油(889) 服務名稱/代號 價格 50 價格 洗-1 洗-1 第三方卡券 第三方卡券" at bounding box center [266, 188] width 320 height 24
click at [263, 191] on input "50" at bounding box center [255, 188] width 29 height 24
type input "250"
type input "游家豪-45"
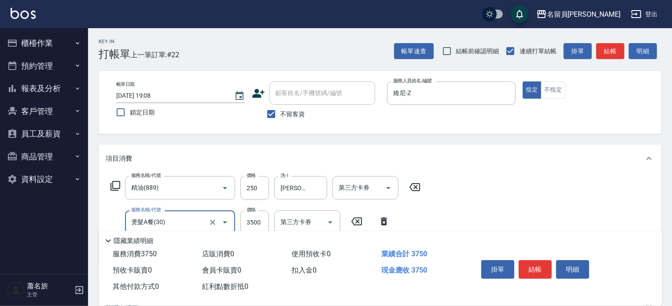
type input "燙髮A餐(30)"
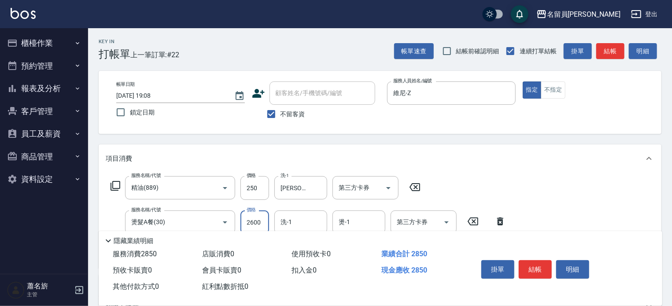
type input "2600"
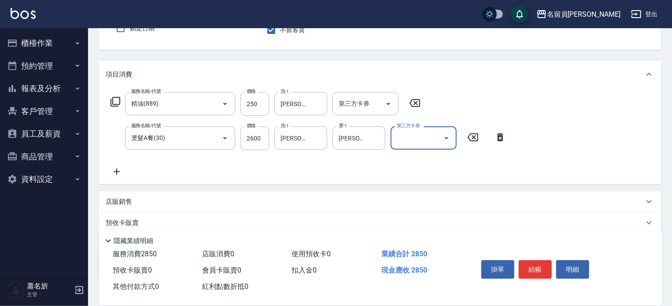
scroll to position [137, 0]
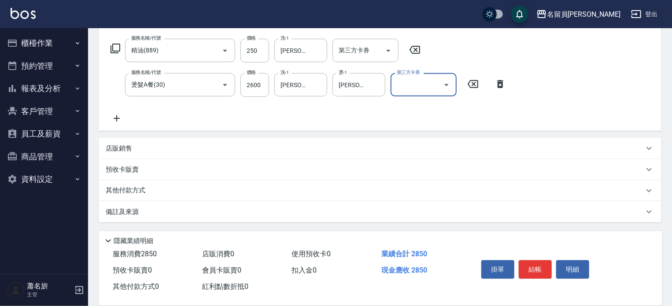
click at [340, 144] on div "店販銷售" at bounding box center [375, 148] width 538 height 9
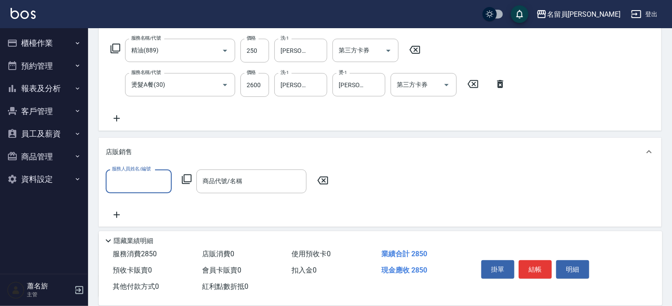
scroll to position [0, 0]
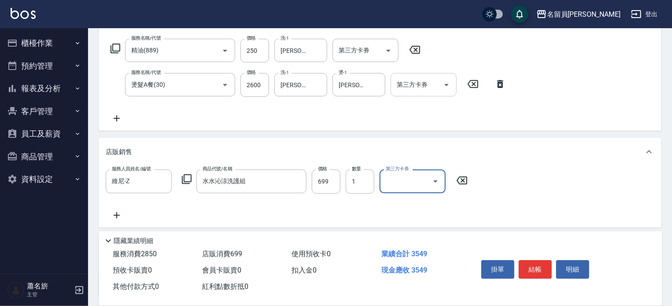
click at [449, 83] on icon "Open" at bounding box center [446, 85] width 11 height 11
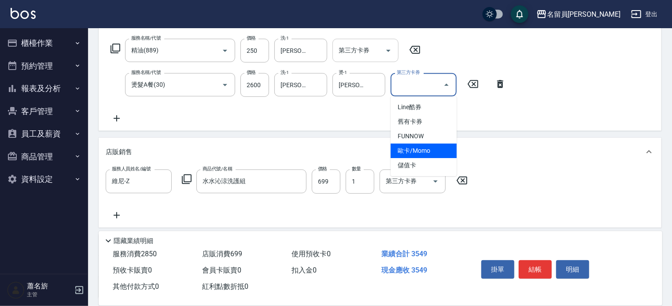
click at [388, 51] on icon "Open" at bounding box center [388, 50] width 11 height 11
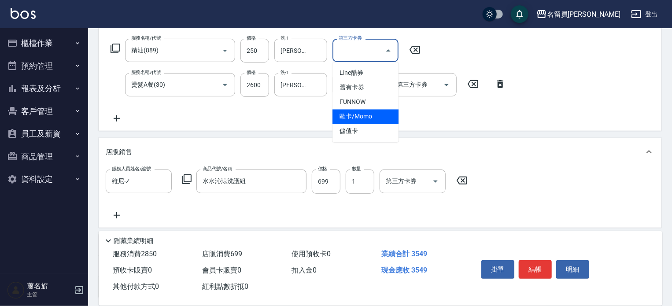
click at [350, 125] on span "儲值卡" at bounding box center [366, 131] width 66 height 15
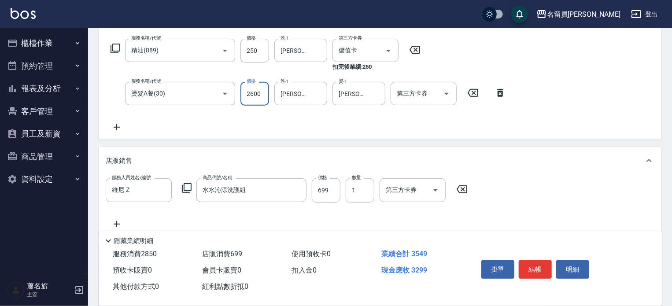
click at [258, 97] on input "2600" at bounding box center [255, 94] width 29 height 24
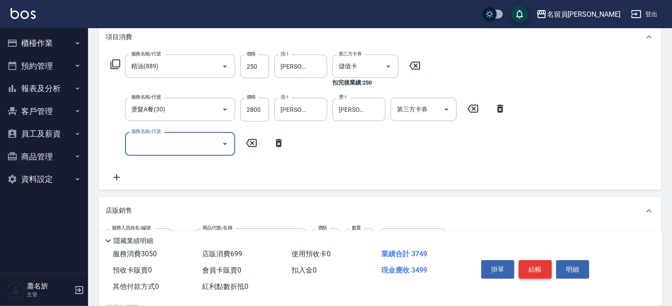
scroll to position [137, 0]
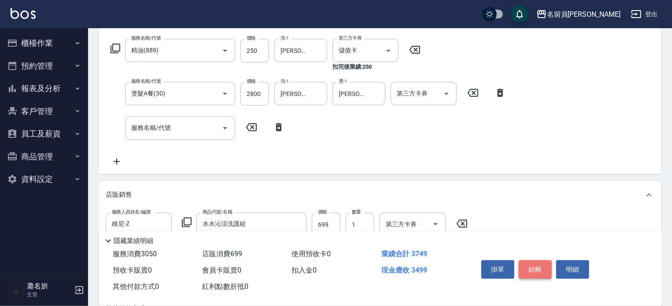
click at [530, 264] on button "結帳" at bounding box center [535, 269] width 33 height 19
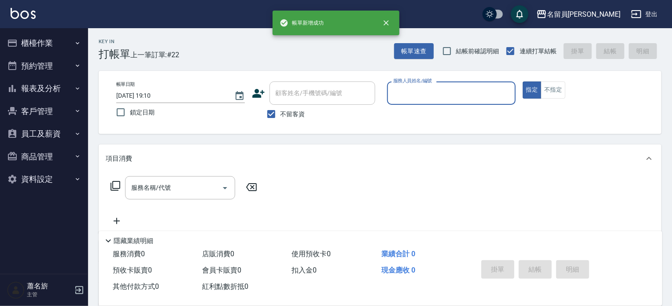
scroll to position [0, 0]
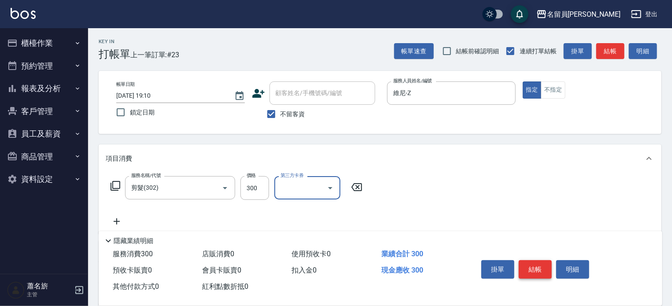
click at [539, 271] on button "結帳" at bounding box center [535, 269] width 33 height 19
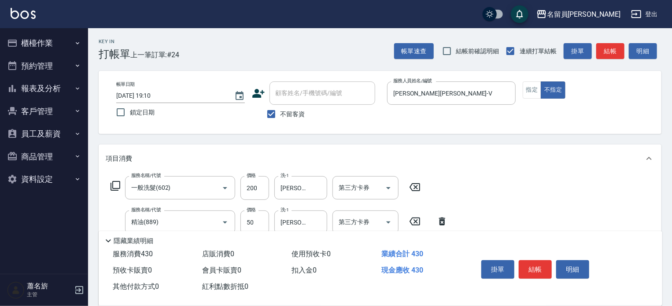
click at [537, 270] on button "結帳" at bounding box center [535, 269] width 33 height 19
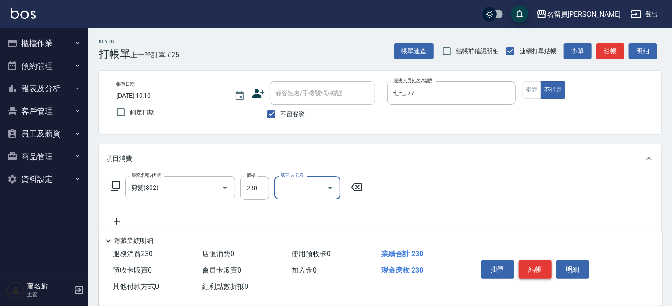
click at [542, 273] on button "結帳" at bounding box center [535, 269] width 33 height 19
click at [537, 267] on button "結帳" at bounding box center [535, 269] width 33 height 19
drag, startPoint x: 548, startPoint y: 256, endPoint x: 542, endPoint y: 262, distance: 7.8
click at [543, 261] on div "掛單 結帳 明細" at bounding box center [535, 271] width 115 height 28
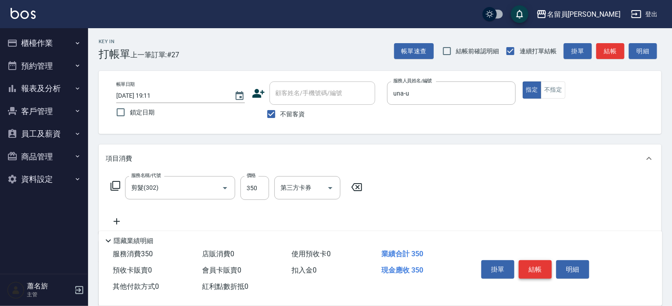
click at [539, 262] on button "結帳" at bounding box center [535, 269] width 33 height 19
click at [545, 263] on button "結帳" at bounding box center [535, 269] width 33 height 19
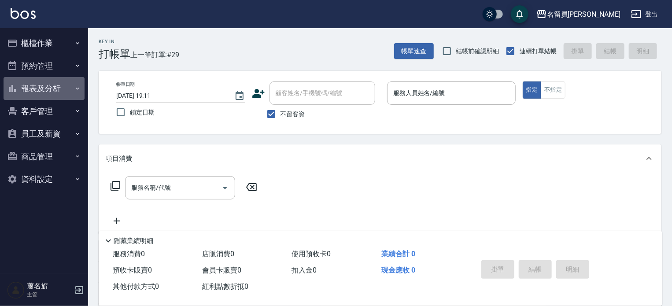
click at [49, 83] on button "報表及分析" at bounding box center [44, 88] width 81 height 23
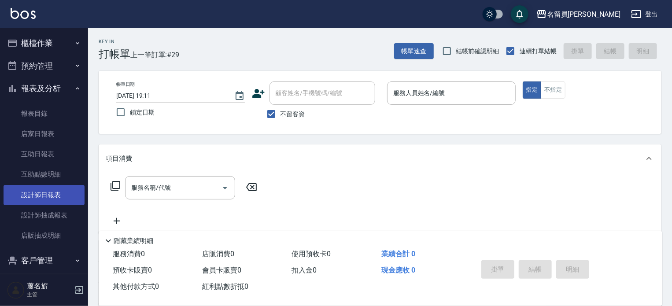
click at [48, 195] on link "設計師日報表" at bounding box center [44, 195] width 81 height 20
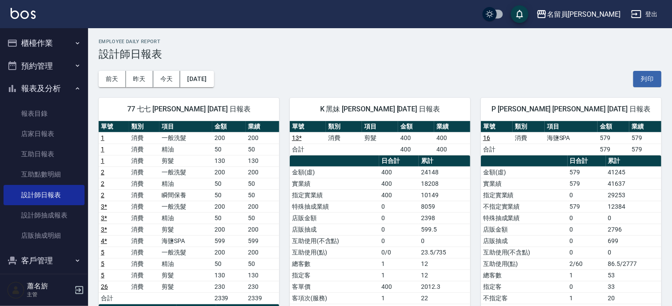
click at [58, 48] on button "櫃檯作業" at bounding box center [44, 43] width 81 height 23
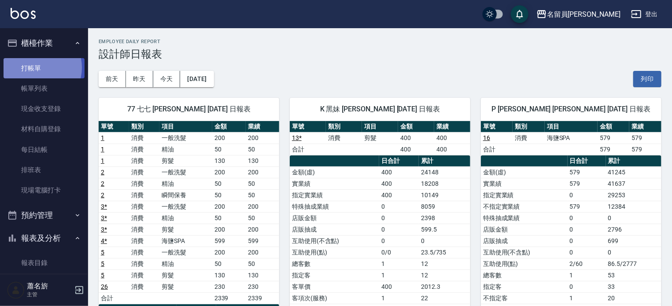
click at [36, 67] on link "打帳單" at bounding box center [44, 68] width 81 height 20
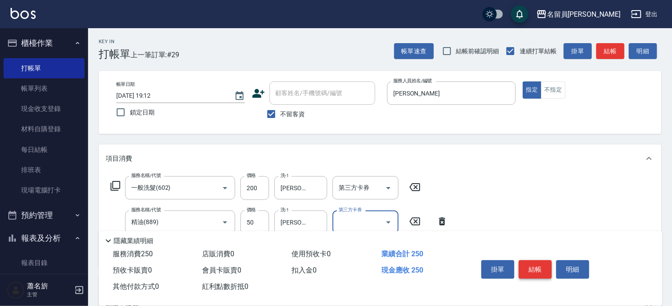
click at [535, 266] on button "結帳" at bounding box center [535, 269] width 33 height 19
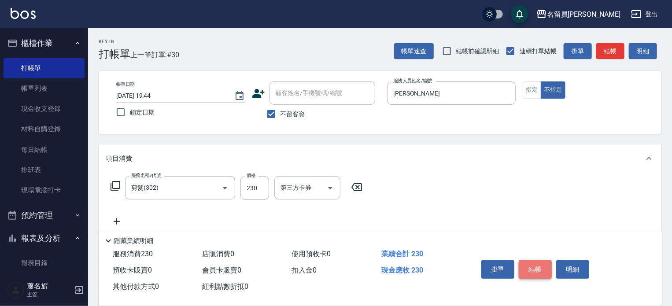
click at [530, 262] on button "結帳" at bounding box center [535, 269] width 33 height 19
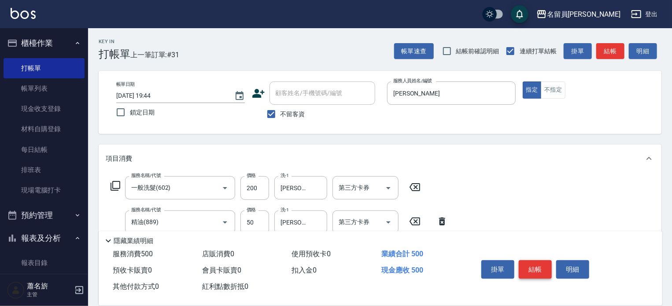
click at [541, 267] on button "結帳" at bounding box center [535, 269] width 33 height 19
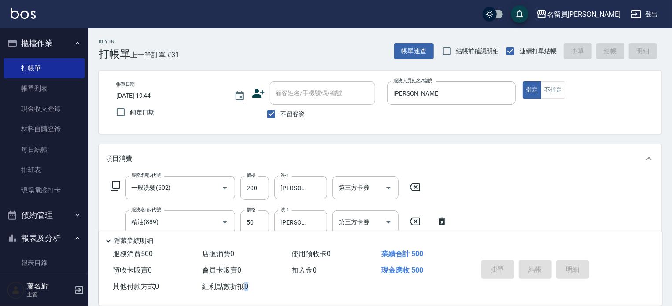
click at [541, 267] on div "掛單 結帳 明細" at bounding box center [535, 271] width 115 height 28
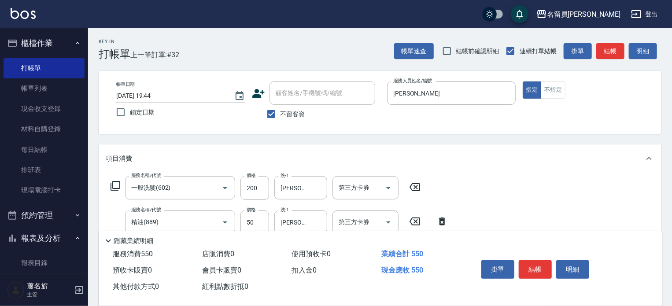
scroll to position [172, 0]
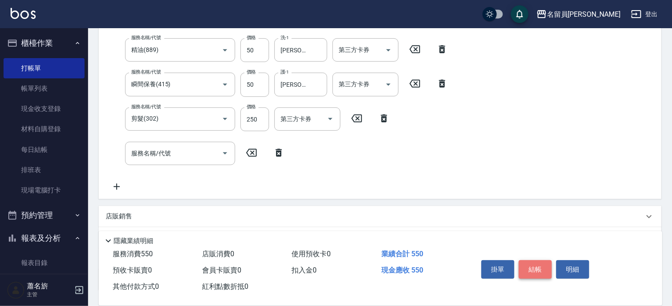
click at [543, 268] on button "結帳" at bounding box center [535, 269] width 33 height 19
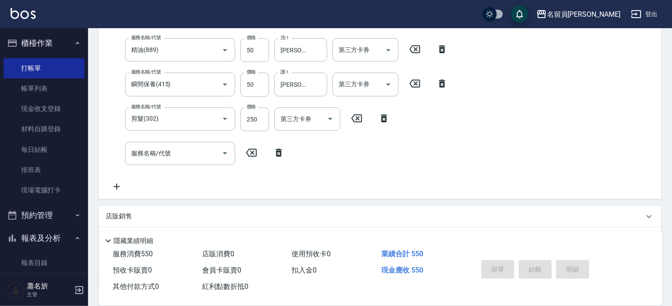
scroll to position [0, 0]
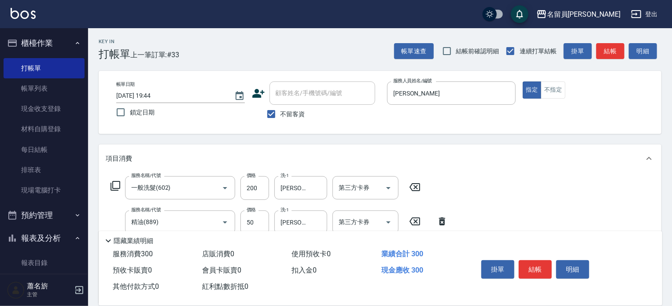
click at [534, 263] on button "結帳" at bounding box center [535, 269] width 33 height 19
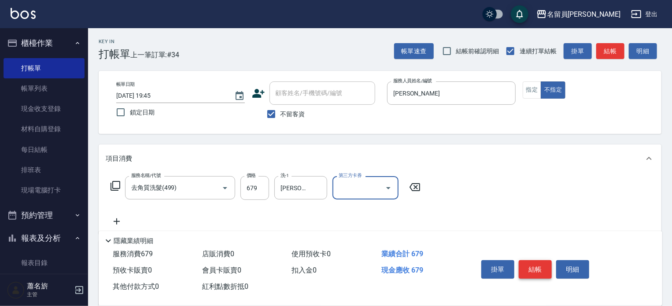
click at [532, 263] on button "結帳" at bounding box center [535, 269] width 33 height 19
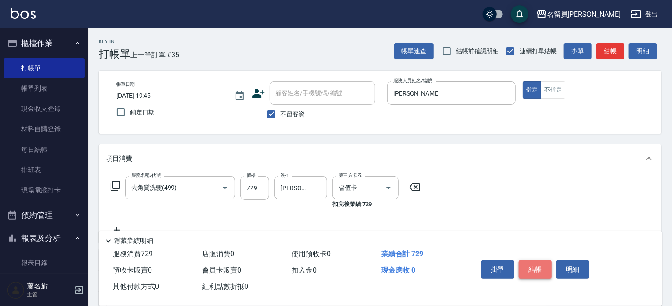
click at [532, 263] on button "結帳" at bounding box center [535, 269] width 33 height 19
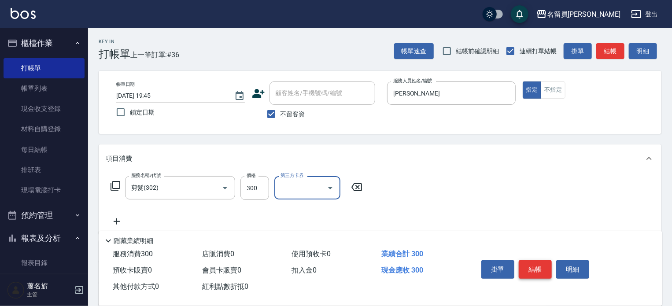
click at [532, 263] on button "結帳" at bounding box center [535, 269] width 33 height 19
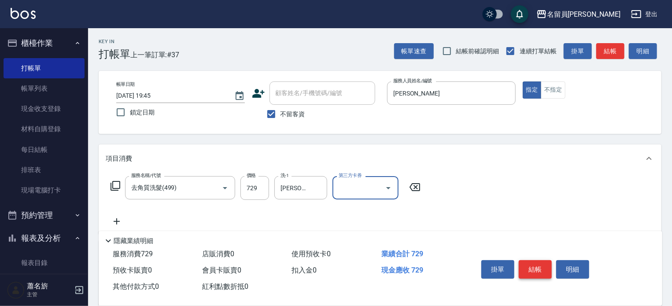
click at [530, 262] on button "結帳" at bounding box center [535, 269] width 33 height 19
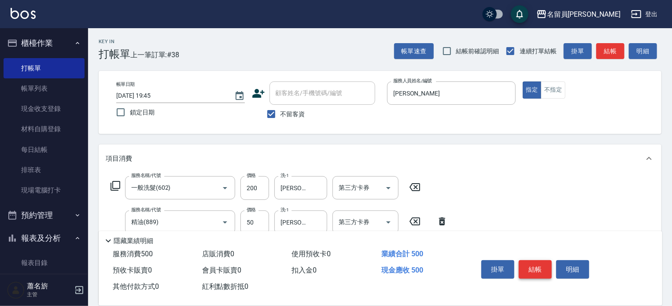
click at [529, 263] on button "結帳" at bounding box center [535, 269] width 33 height 19
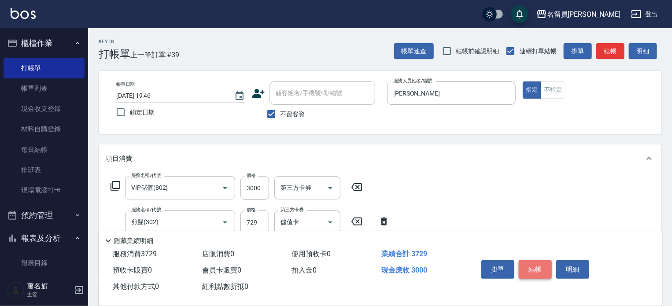
click at [527, 262] on button "結帳" at bounding box center [535, 269] width 33 height 19
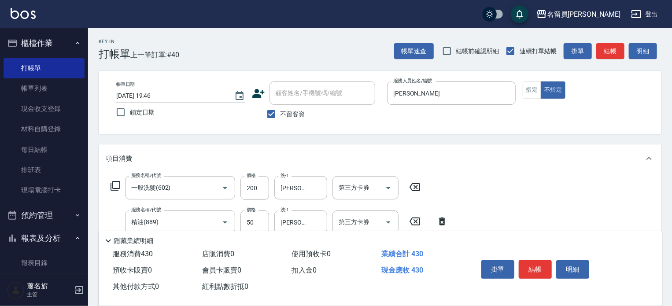
click at [543, 267] on button "結帳" at bounding box center [535, 269] width 33 height 19
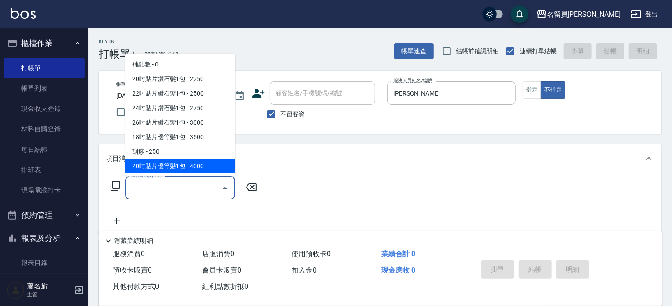
click at [113, 187] on icon at bounding box center [116, 186] width 10 height 10
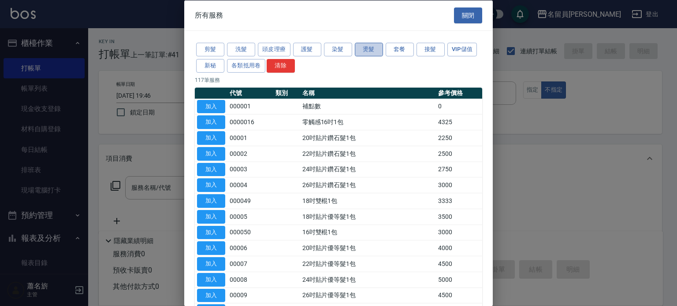
click at [368, 44] on button "燙髮" at bounding box center [369, 50] width 28 height 14
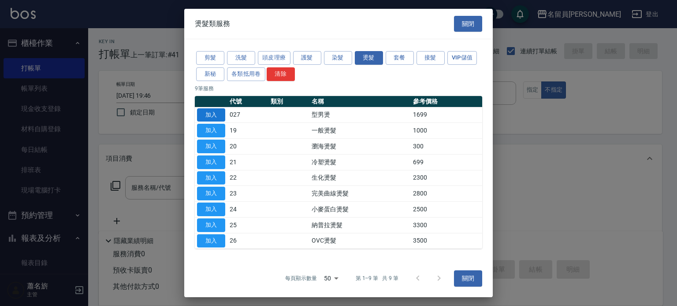
click at [211, 113] on button "加入" at bounding box center [211, 115] width 28 height 14
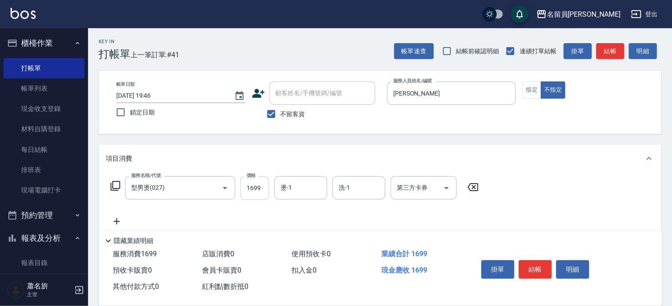
click at [251, 188] on input "1699" at bounding box center [255, 188] width 29 height 24
click at [530, 268] on button "結帳" at bounding box center [535, 269] width 33 height 19
click at [530, 268] on div "掛單 結帳 明細" at bounding box center [535, 271] width 115 height 28
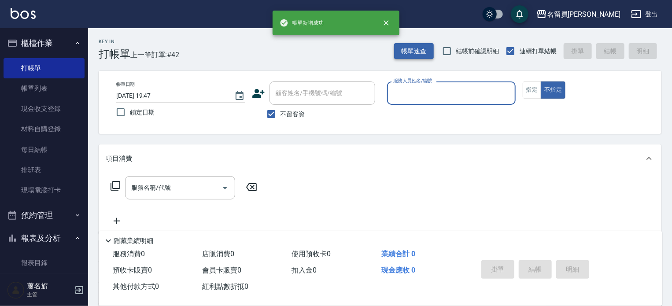
click at [404, 50] on button "帳單速查" at bounding box center [414, 51] width 40 height 16
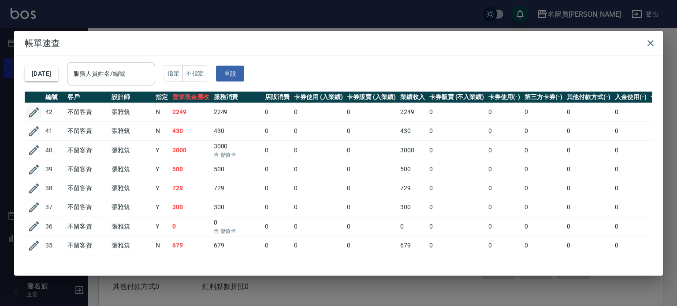
click at [40, 116] on icon "button" at bounding box center [33, 112] width 13 height 13
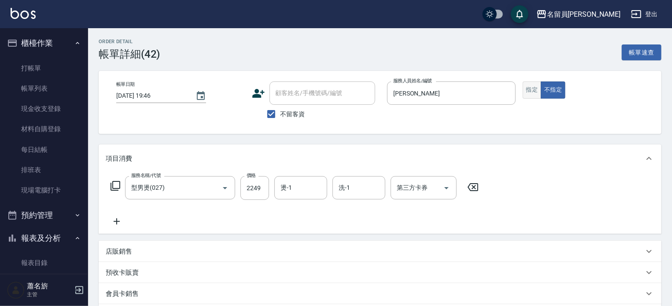
click at [524, 91] on button "指定" at bounding box center [532, 90] width 19 height 17
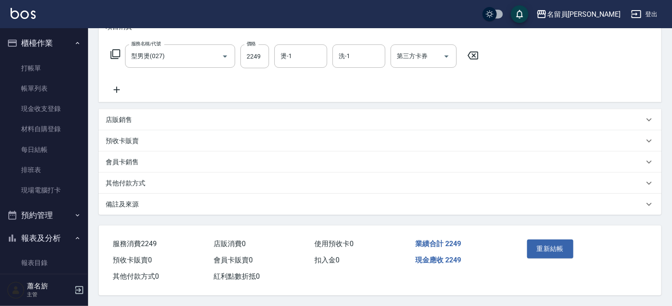
scroll to position [134, 0]
click at [545, 245] on button "重新結帳" at bounding box center [550, 249] width 47 height 19
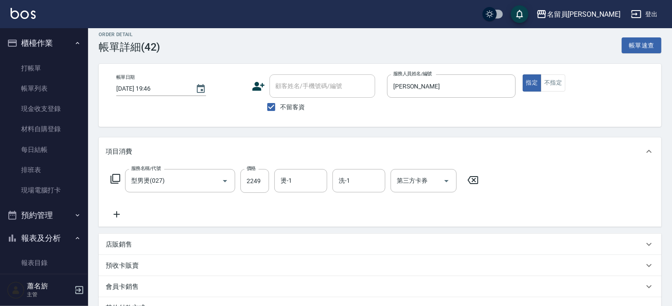
scroll to position [0, 0]
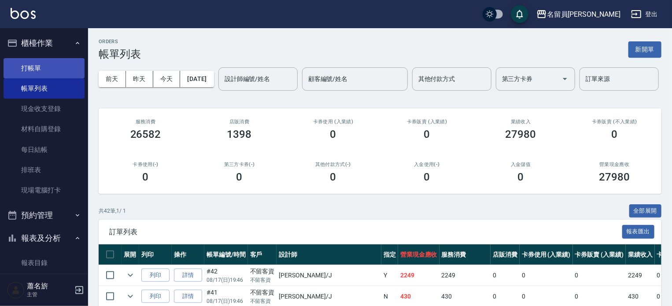
click at [33, 76] on link "打帳單" at bounding box center [44, 68] width 81 height 20
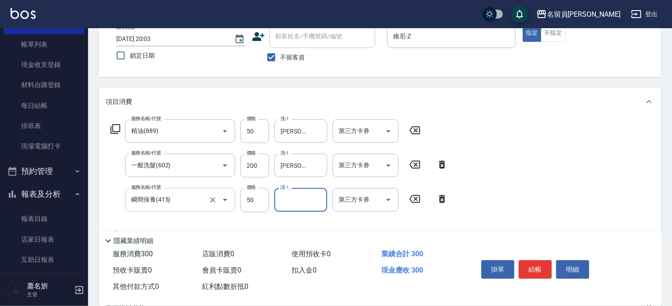
scroll to position [172, 0]
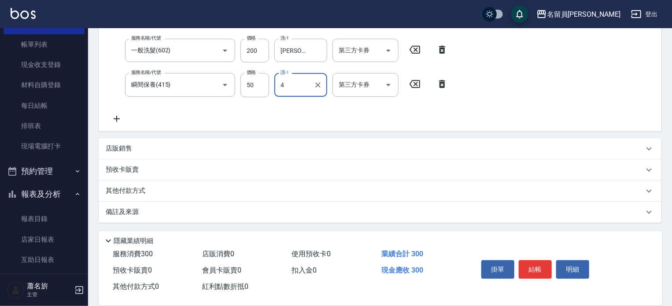
click at [287, 90] on input "4" at bounding box center [294, 84] width 32 height 15
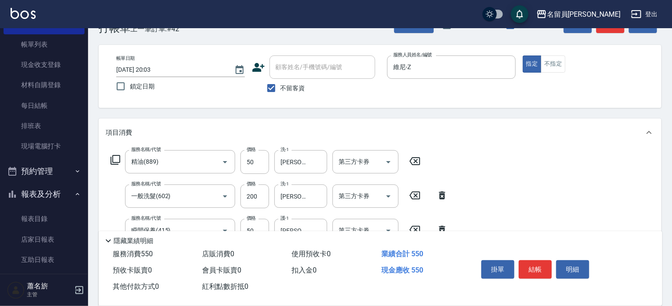
scroll to position [0, 0]
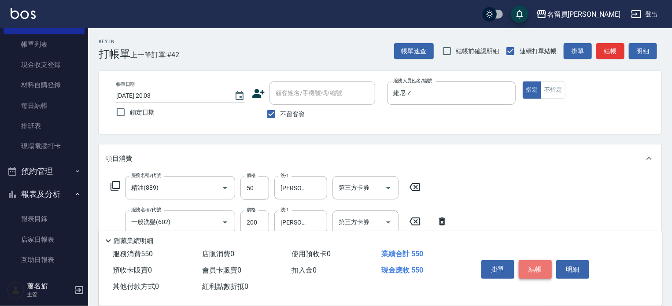
click at [531, 266] on button "結帳" at bounding box center [535, 269] width 33 height 19
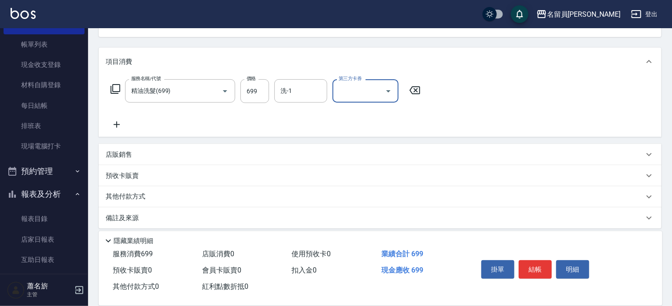
scroll to position [103, 0]
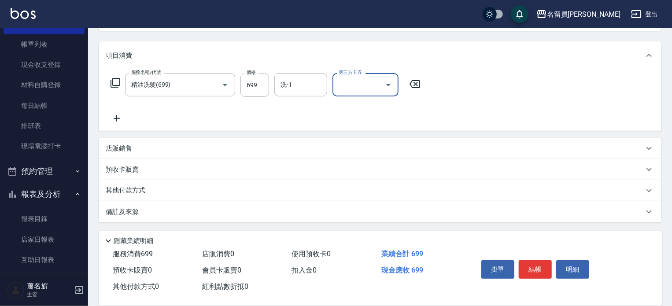
click at [443, 145] on div "店販銷售" at bounding box center [375, 148] width 538 height 9
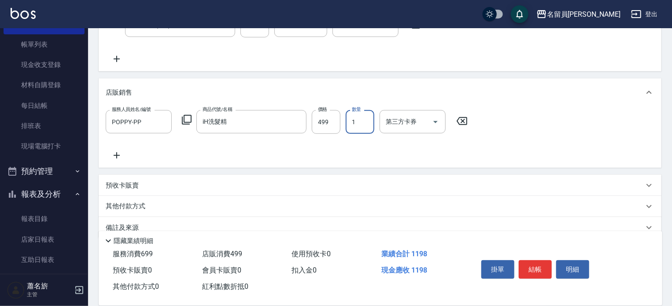
scroll to position [178, 0]
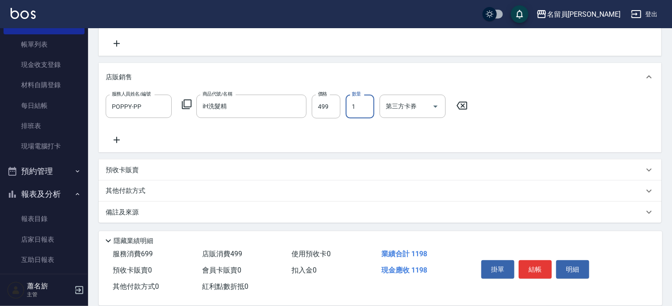
click at [228, 200] on div "其他付款方式" at bounding box center [380, 191] width 563 height 21
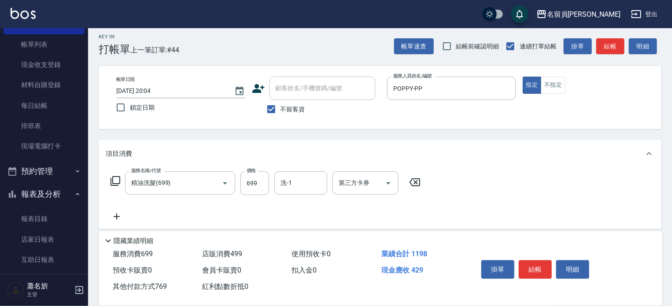
scroll to position [0, 0]
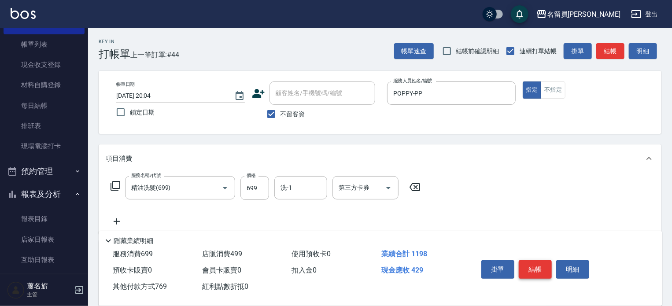
click at [535, 260] on button "結帳" at bounding box center [535, 269] width 33 height 19
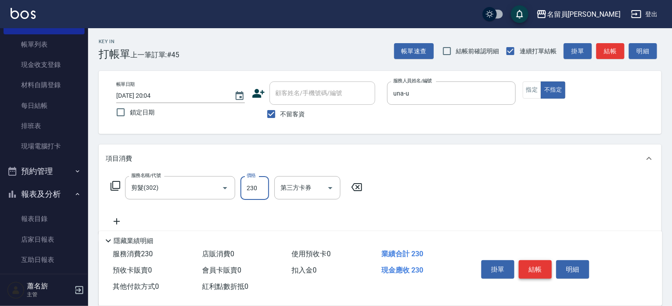
click at [535, 260] on button "結帳" at bounding box center [535, 269] width 33 height 19
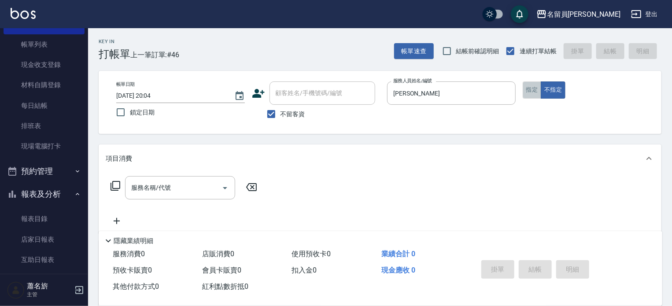
click at [528, 86] on button "指定" at bounding box center [532, 90] width 19 height 17
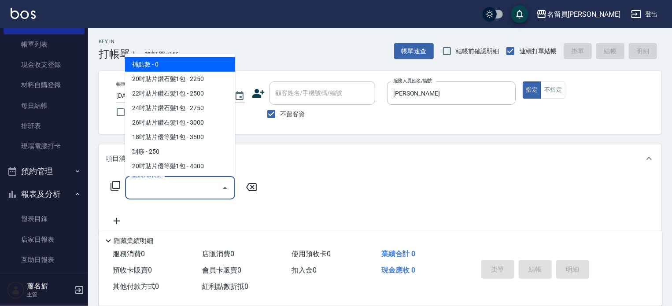
click at [143, 183] on input "服務名稱/代號" at bounding box center [173, 187] width 89 height 15
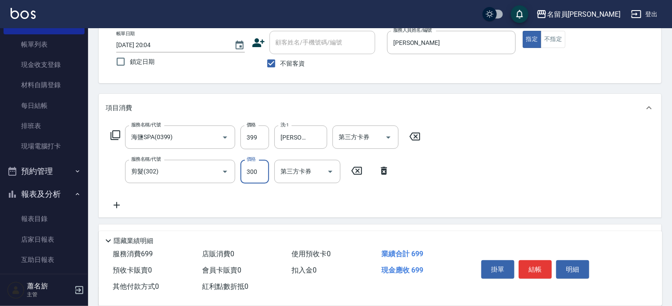
scroll to position [137, 0]
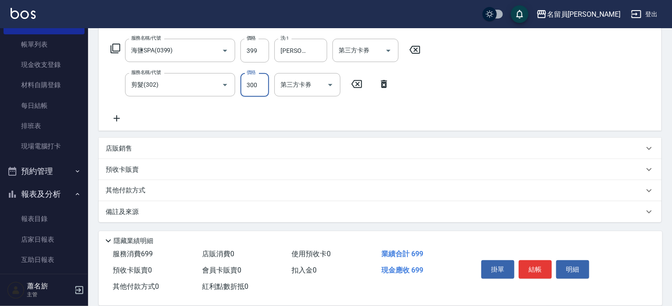
click at [153, 191] on div "其他付款方式" at bounding box center [375, 191] width 538 height 10
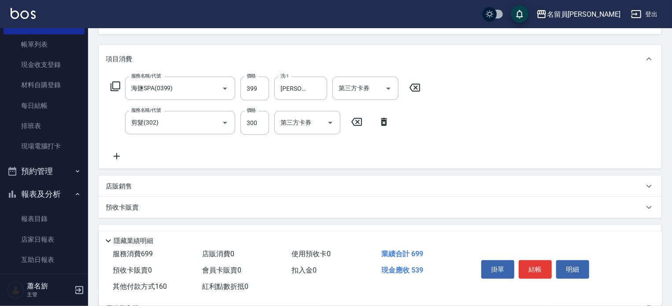
scroll to position [0, 0]
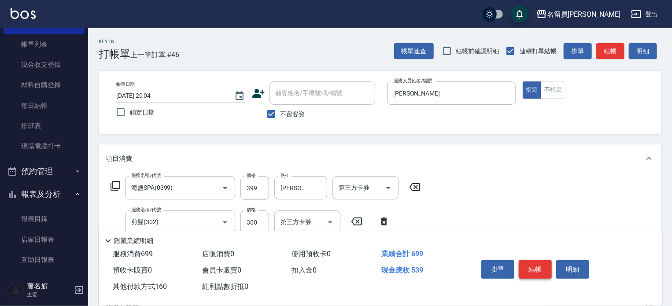
click at [538, 264] on button "結帳" at bounding box center [535, 269] width 33 height 19
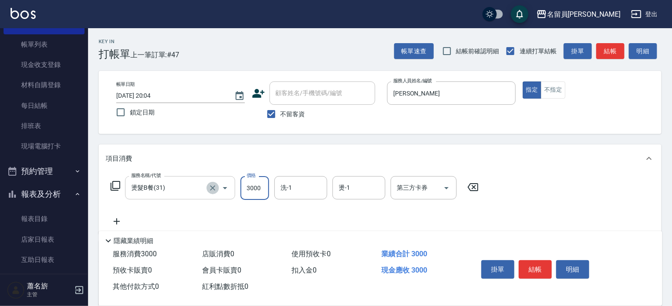
click at [215, 189] on icon "Clear" at bounding box center [212, 188] width 9 height 9
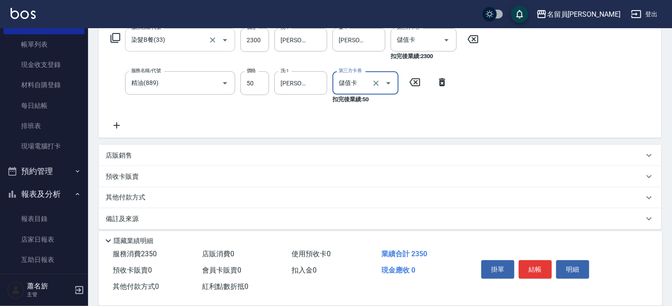
scroll to position [155, 0]
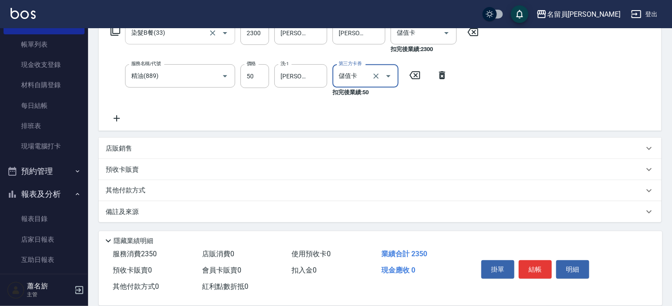
click at [318, 153] on div "店販銷售" at bounding box center [375, 148] width 538 height 9
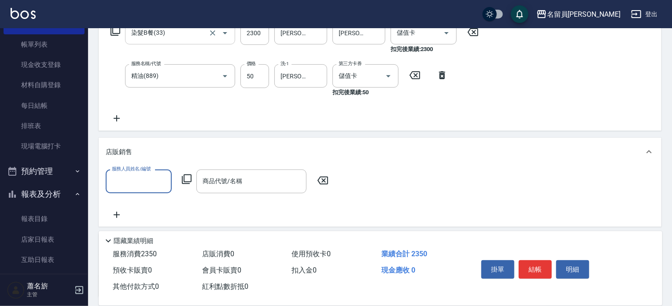
scroll to position [0, 0]
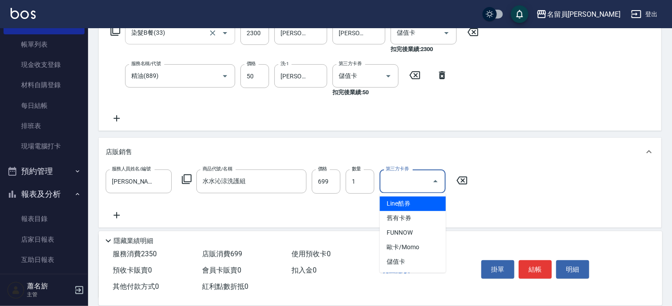
click at [418, 177] on input "第三方卡券" at bounding box center [406, 181] width 45 height 15
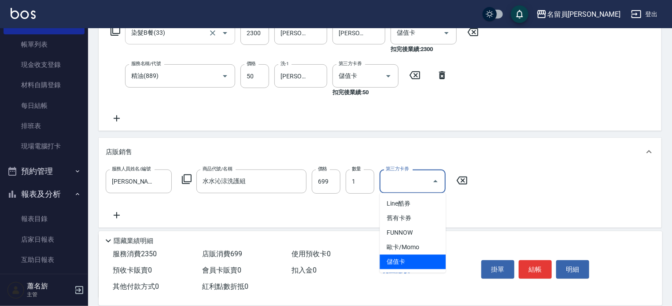
click at [393, 262] on span "儲值卡" at bounding box center [413, 262] width 66 height 15
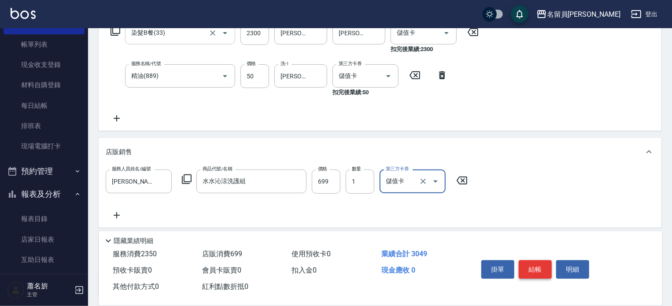
click at [537, 263] on button "結帳" at bounding box center [535, 269] width 33 height 19
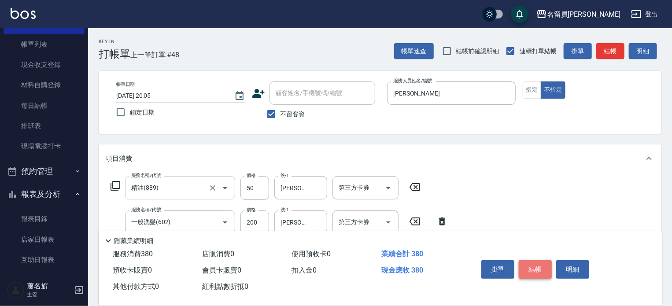
click at [537, 263] on button "結帳" at bounding box center [535, 269] width 33 height 19
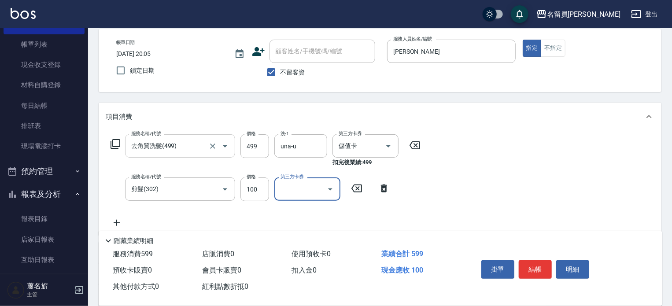
scroll to position [88, 0]
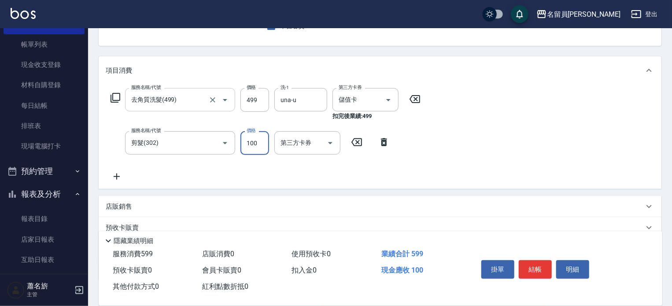
click at [246, 147] on input "100" at bounding box center [255, 143] width 29 height 24
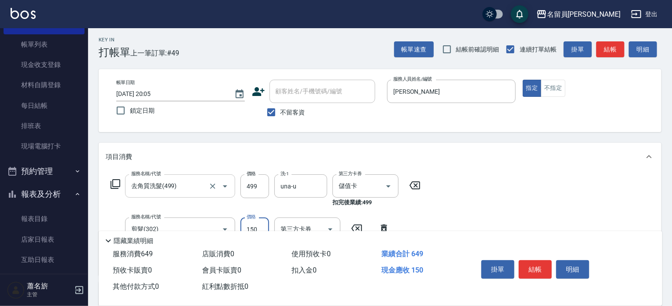
scroll to position [0, 0]
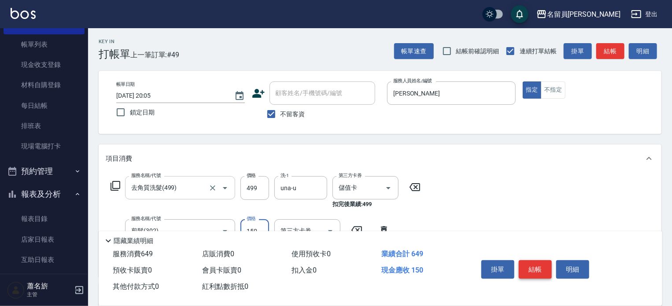
click at [541, 269] on button "結帳" at bounding box center [535, 269] width 33 height 19
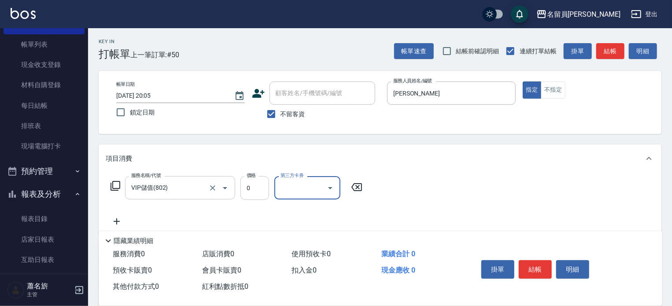
click at [256, 190] on input "0" at bounding box center [255, 188] width 29 height 24
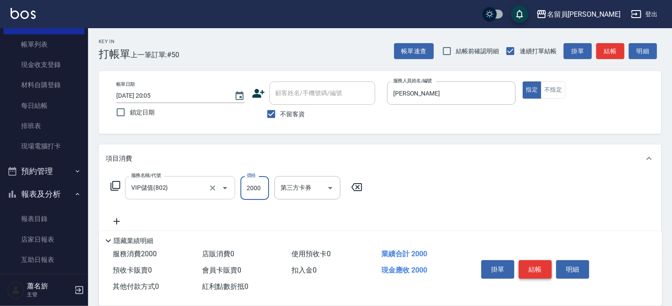
click at [536, 270] on button "結帳" at bounding box center [535, 269] width 33 height 19
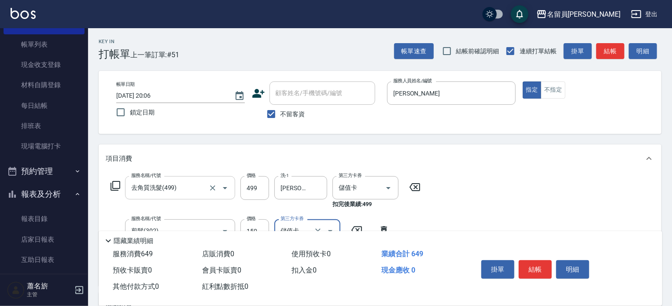
click at [536, 270] on button "結帳" at bounding box center [535, 269] width 33 height 19
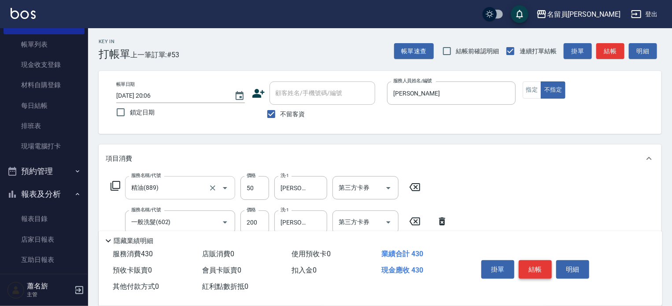
click at [536, 270] on button "結帳" at bounding box center [535, 269] width 33 height 19
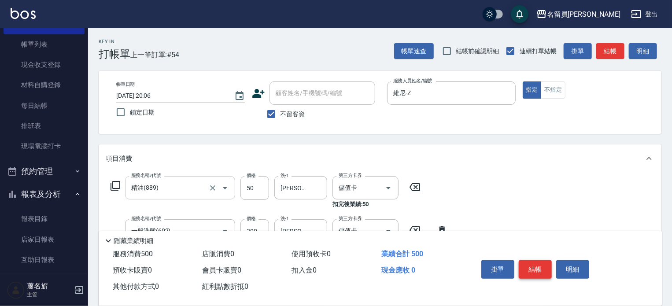
click at [536, 270] on button "結帳" at bounding box center [535, 269] width 33 height 19
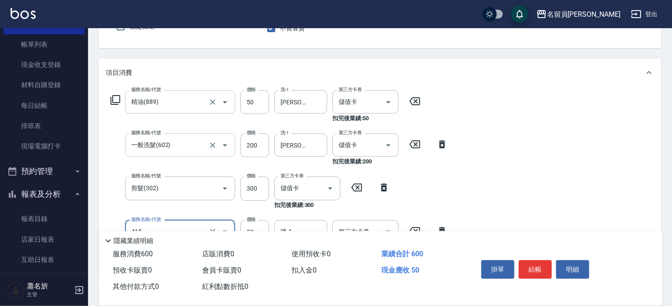
scroll to position [101, 0]
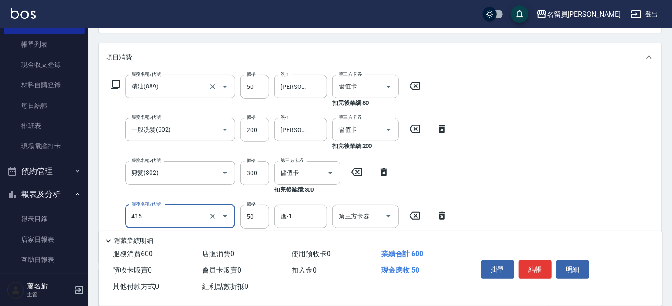
click at [264, 133] on input "200" at bounding box center [255, 130] width 29 height 24
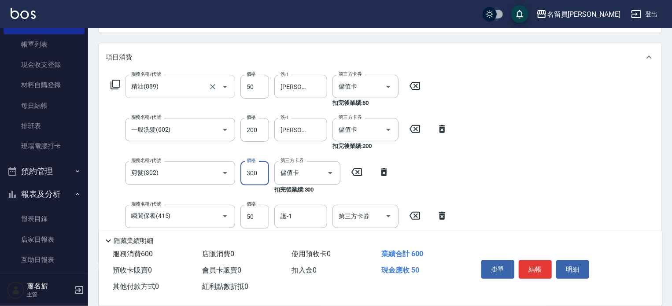
click at [253, 182] on input "300" at bounding box center [255, 173] width 29 height 24
click at [322, 215] on input "護-1" at bounding box center [300, 216] width 45 height 15
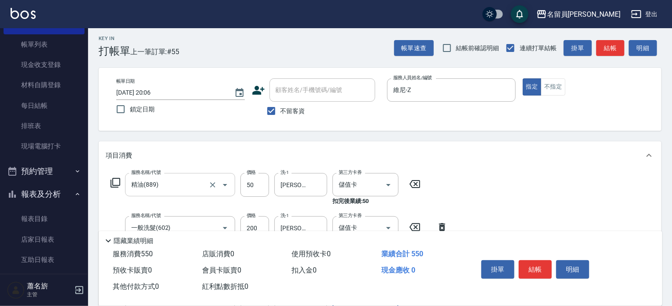
scroll to position [0, 0]
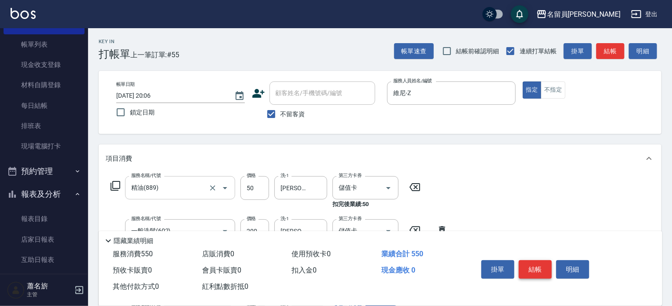
click at [539, 262] on button "結帳" at bounding box center [535, 269] width 33 height 19
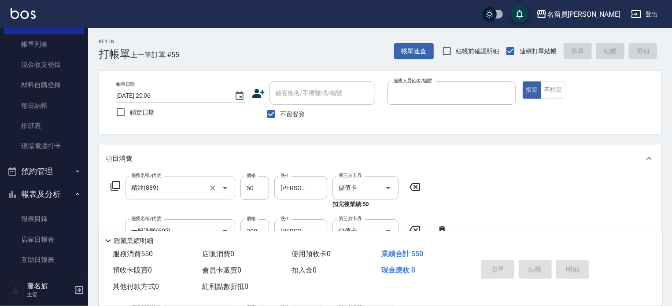
click at [523, 82] on button "指定" at bounding box center [532, 90] width 19 height 17
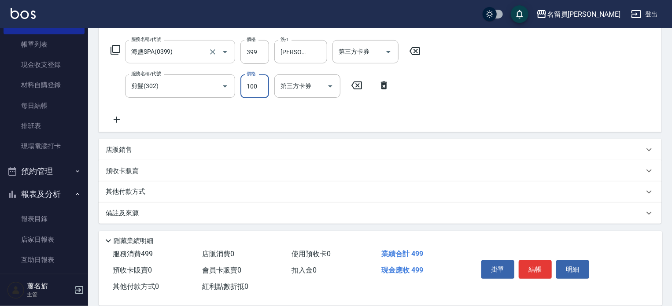
scroll to position [137, 0]
click at [244, 183] on div "其他付款方式" at bounding box center [380, 190] width 563 height 21
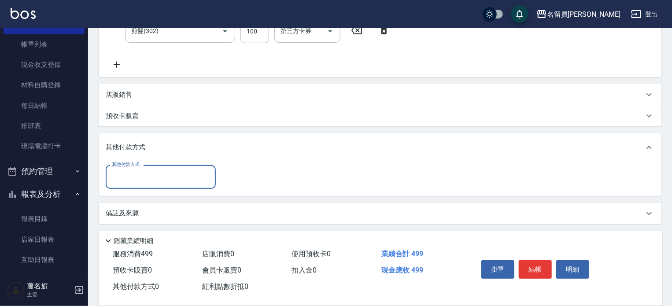
scroll to position [193, 0]
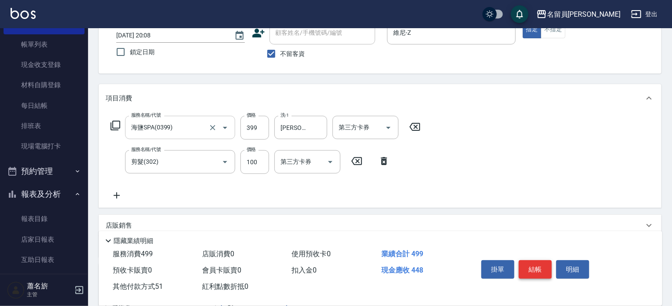
click at [546, 264] on button "結帳" at bounding box center [535, 269] width 33 height 19
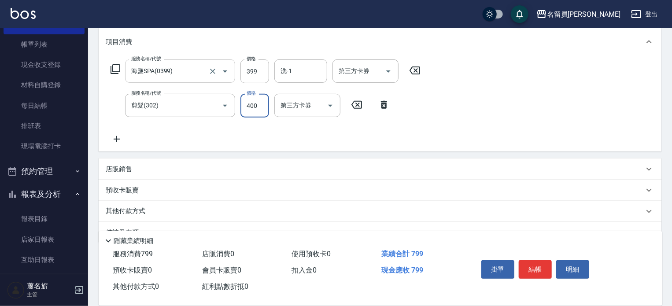
scroll to position [132, 0]
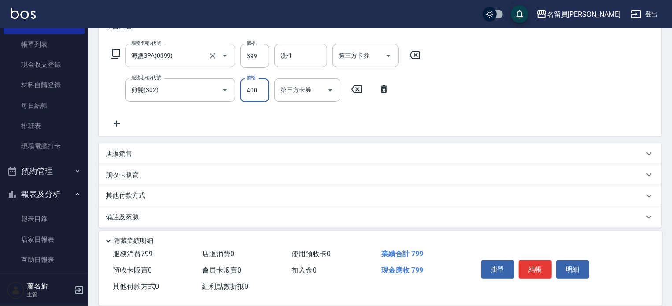
click at [390, 158] on div "店販銷售" at bounding box center [375, 153] width 538 height 9
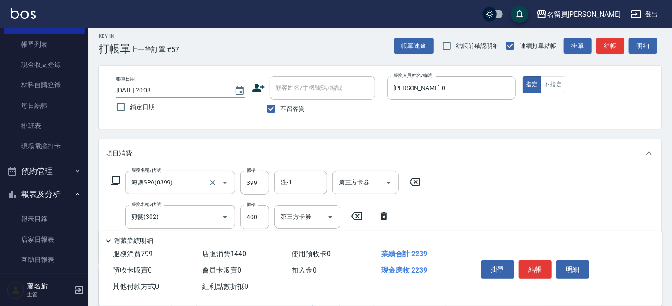
scroll to position [0, 0]
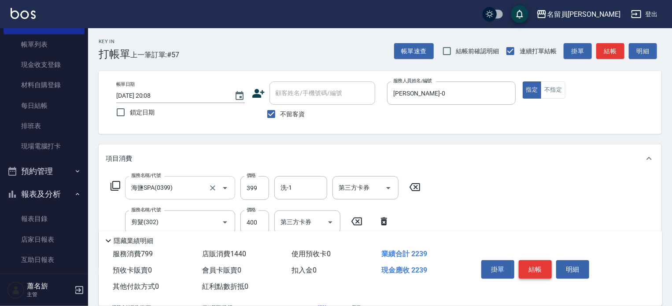
click at [530, 260] on button "結帳" at bounding box center [535, 269] width 33 height 19
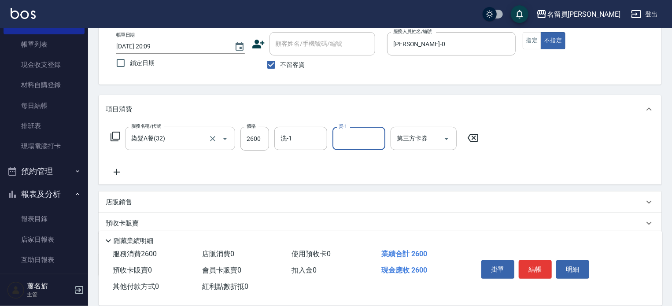
scroll to position [103, 0]
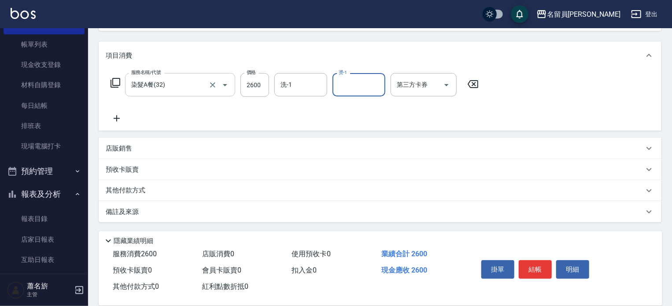
click at [432, 148] on div "店販銷售" at bounding box center [375, 148] width 538 height 9
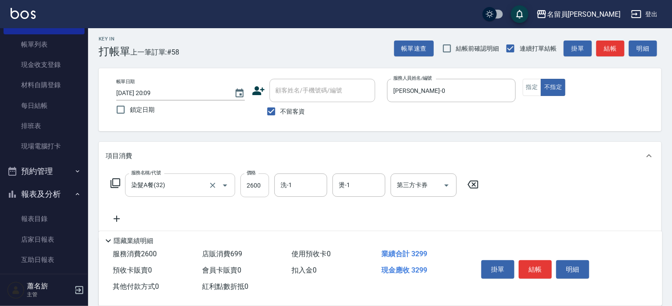
scroll to position [44, 0]
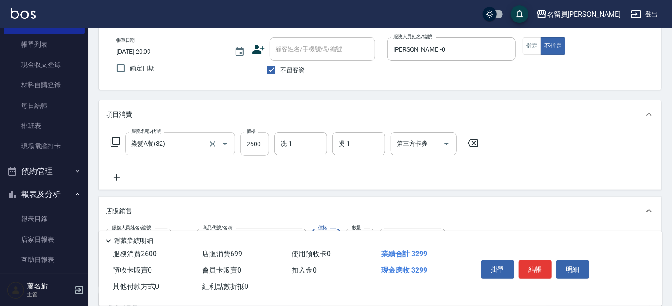
click at [248, 141] on input "2600" at bounding box center [255, 144] width 29 height 24
click at [530, 271] on button "結帳" at bounding box center [535, 269] width 33 height 19
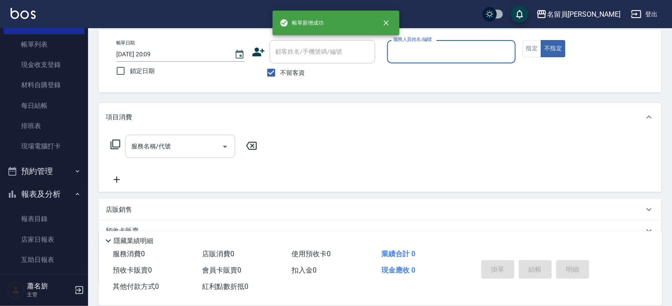
scroll to position [0, 0]
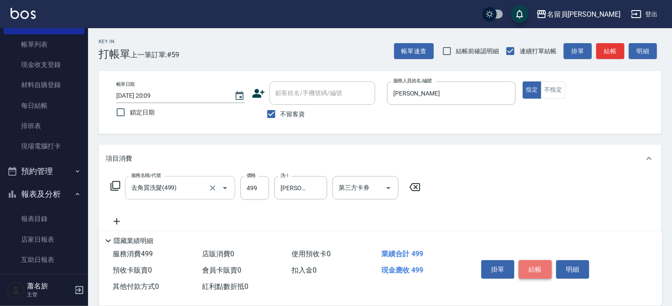
click at [530, 271] on button "結帳" at bounding box center [535, 269] width 33 height 19
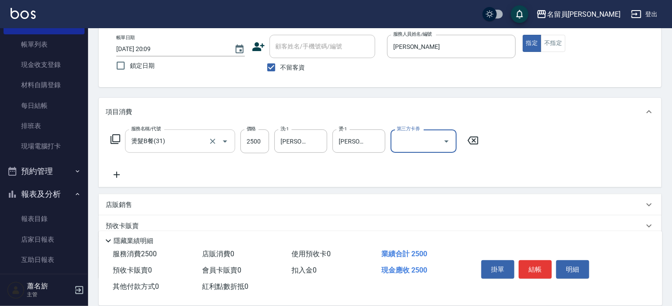
scroll to position [103, 0]
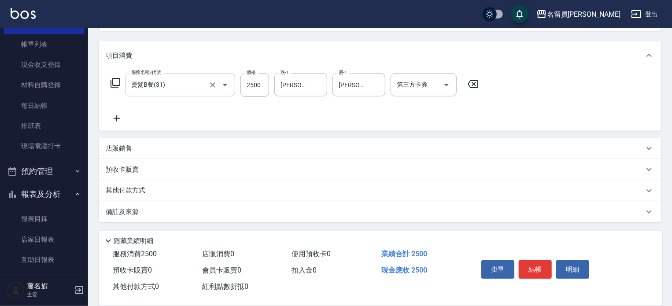
click at [541, 147] on div "店販銷售" at bounding box center [375, 148] width 538 height 9
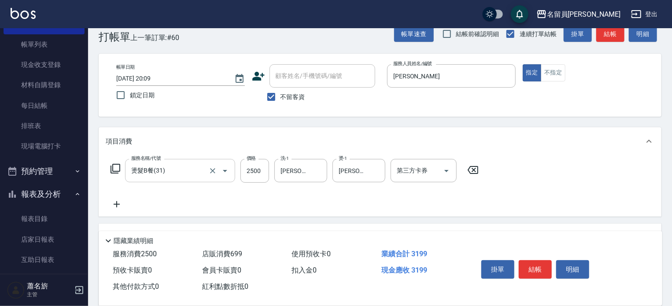
scroll to position [0, 0]
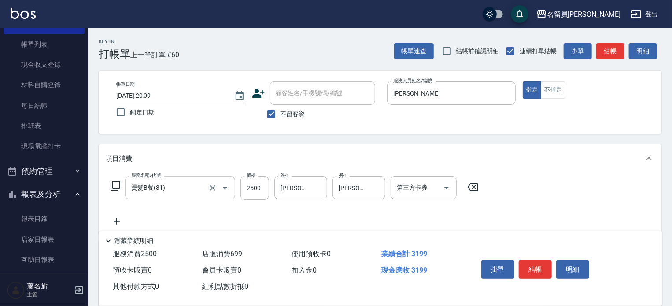
click at [537, 272] on button "結帳" at bounding box center [535, 269] width 33 height 19
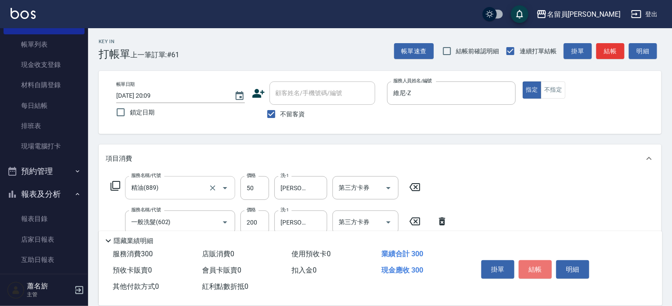
click at [537, 272] on button "結帳" at bounding box center [535, 269] width 33 height 19
click at [541, 269] on button "結帳" at bounding box center [535, 269] width 33 height 19
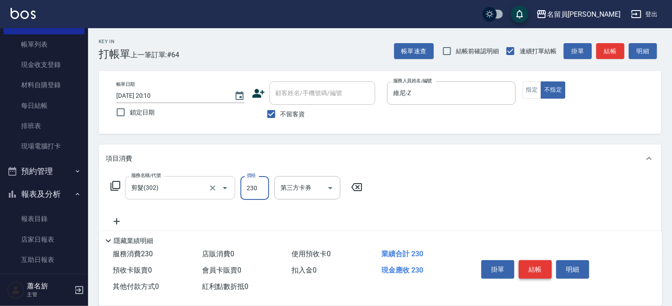
click at [541, 269] on button "結帳" at bounding box center [535, 269] width 33 height 19
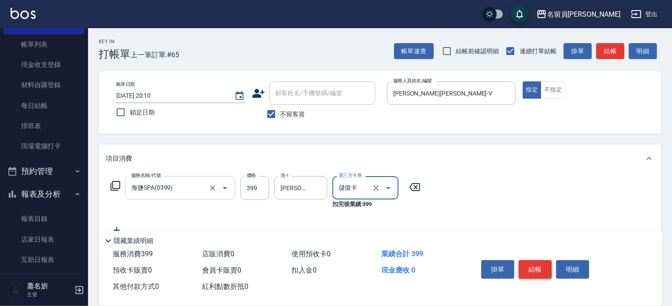
click at [541, 269] on button "結帳" at bounding box center [535, 269] width 33 height 19
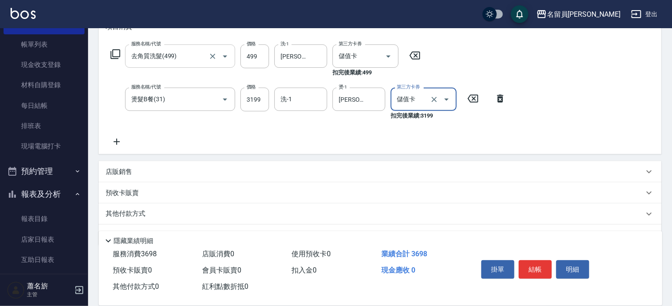
scroll to position [132, 0]
click at [472, 174] on div "店販銷售" at bounding box center [375, 171] width 538 height 9
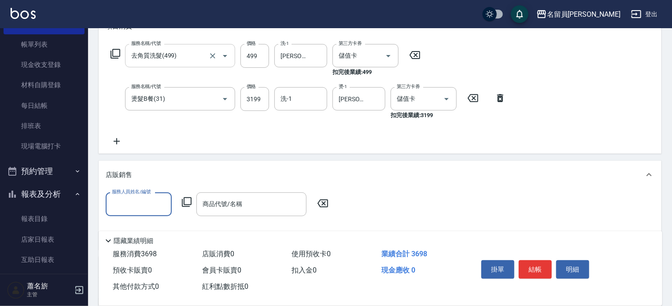
scroll to position [0, 0]
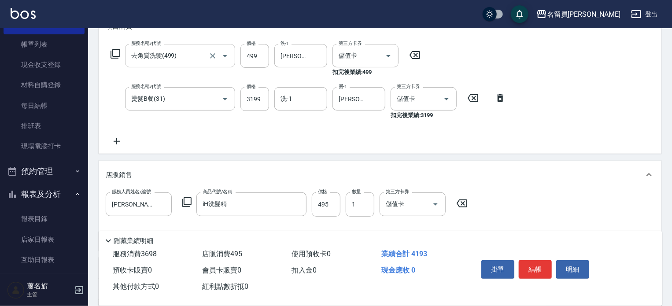
click at [113, 140] on icon at bounding box center [117, 141] width 22 height 11
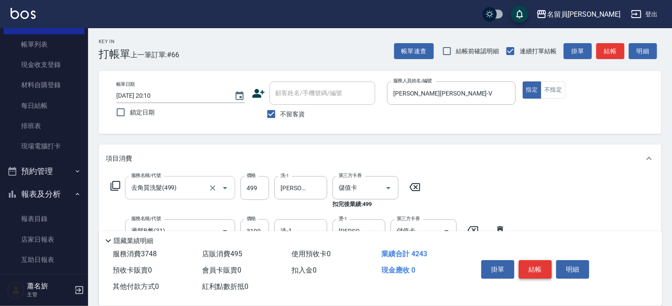
click at [551, 267] on button "結帳" at bounding box center [535, 269] width 33 height 19
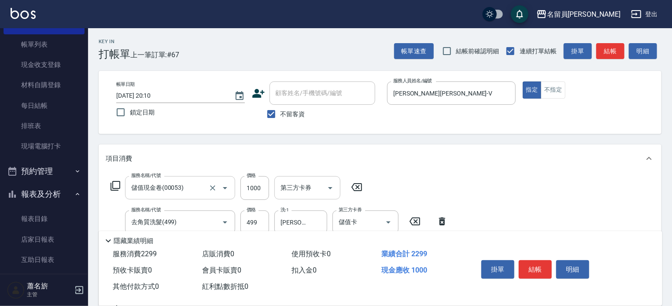
drag, startPoint x: 300, startPoint y: 179, endPoint x: 306, endPoint y: 193, distance: 15.5
click at [300, 182] on div "第三方卡券" at bounding box center [307, 187] width 66 height 23
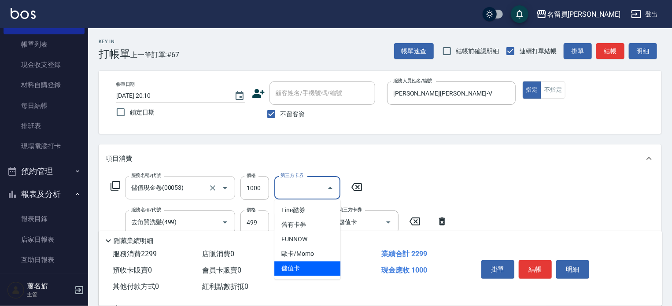
drag, startPoint x: 303, startPoint y: 267, endPoint x: 381, endPoint y: 259, distance: 78.9
click at [303, 268] on span "儲值卡" at bounding box center [307, 269] width 66 height 15
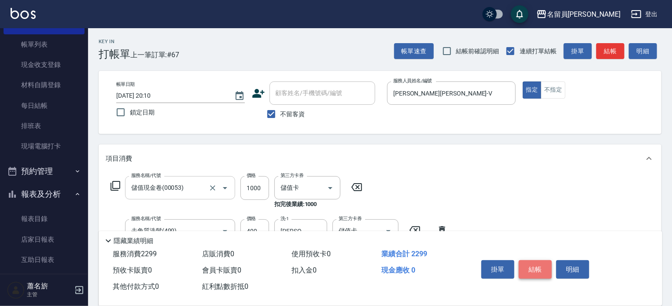
click at [539, 266] on button "結帳" at bounding box center [535, 269] width 33 height 19
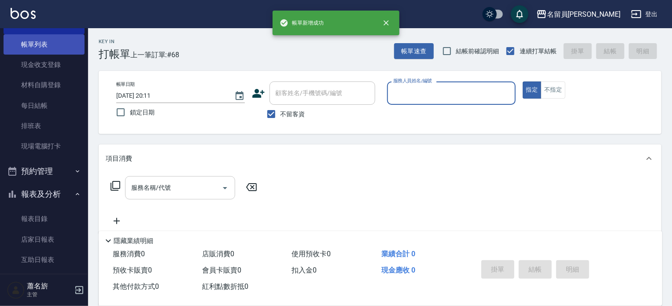
click at [46, 44] on link "帳單列表" at bounding box center [44, 44] width 81 height 20
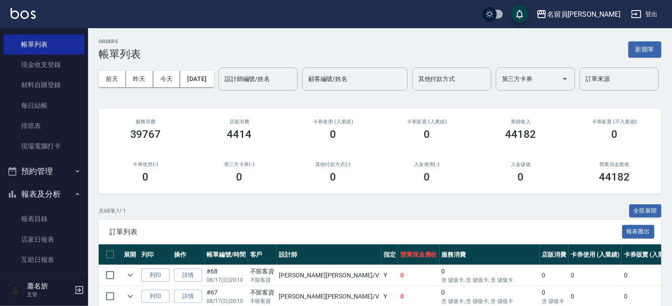
scroll to position [88, 0]
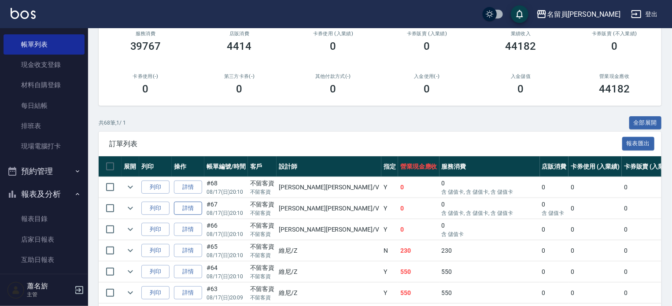
click at [187, 215] on link "詳情" at bounding box center [188, 209] width 28 height 14
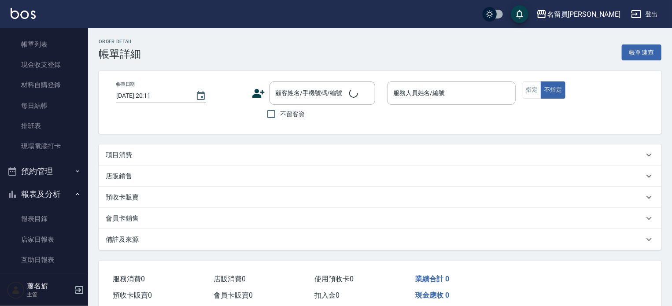
click at [188, 231] on div "備註及來源" at bounding box center [380, 239] width 563 height 21
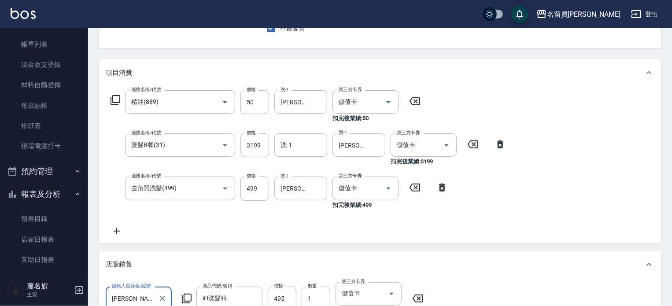
scroll to position [88, 0]
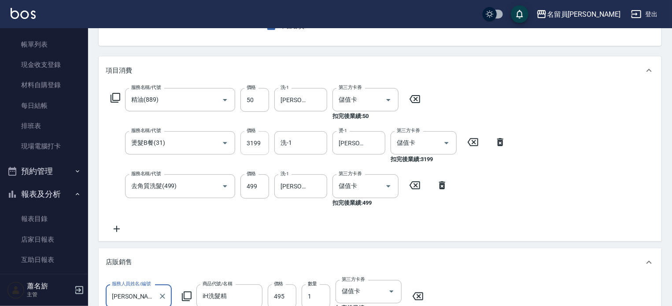
click at [246, 141] on input "3199" at bounding box center [255, 143] width 29 height 24
click at [115, 224] on icon at bounding box center [117, 229] width 22 height 11
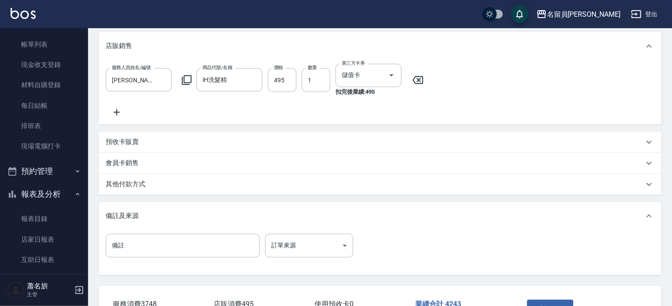
scroll to position [417, 0]
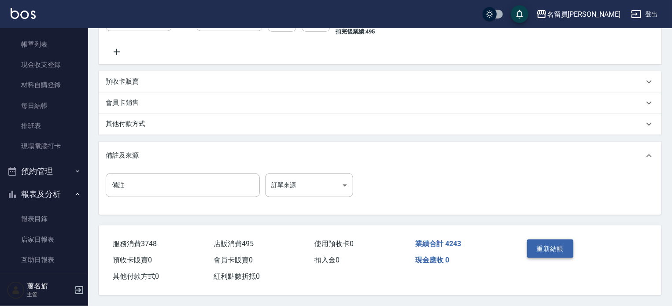
click at [552, 250] on button "重新結帳" at bounding box center [550, 249] width 47 height 19
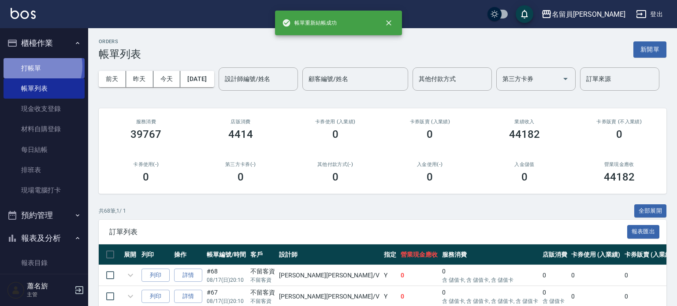
click at [37, 66] on link "打帳單" at bounding box center [44, 68] width 81 height 20
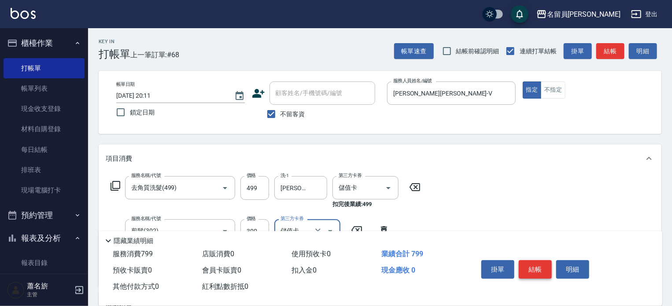
click at [542, 268] on button "結帳" at bounding box center [535, 269] width 33 height 19
drag, startPoint x: 542, startPoint y: 268, endPoint x: 530, endPoint y: 254, distance: 18.5
click at [538, 264] on button "結帳" at bounding box center [535, 269] width 33 height 19
click at [532, 260] on button "結帳" at bounding box center [535, 269] width 33 height 19
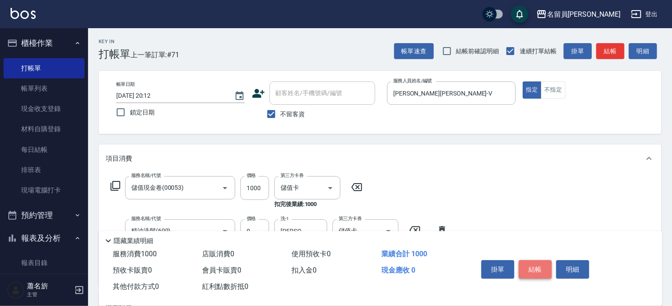
click at [541, 263] on button "結帳" at bounding box center [535, 269] width 33 height 19
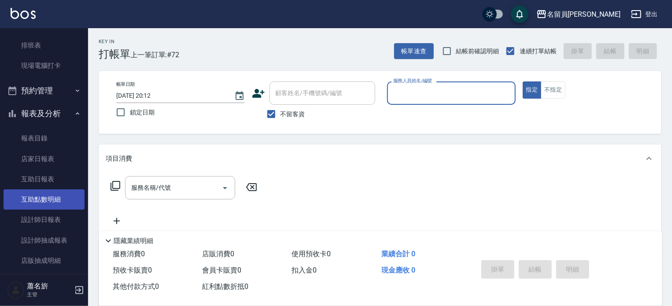
scroll to position [132, 0]
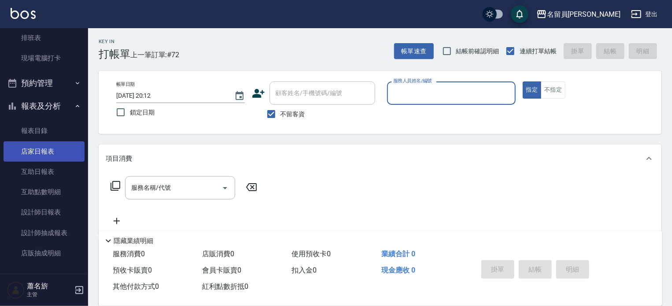
click at [78, 152] on link "店家日報表" at bounding box center [44, 151] width 81 height 20
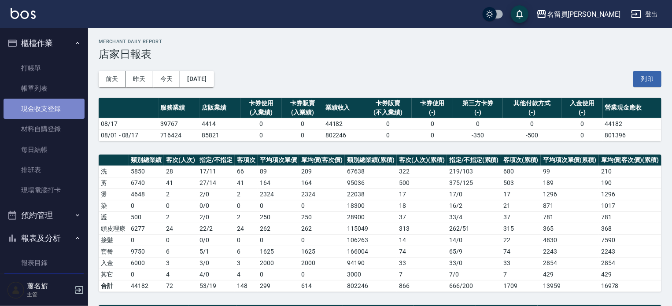
click at [61, 107] on link "現金收支登錄" at bounding box center [44, 109] width 81 height 20
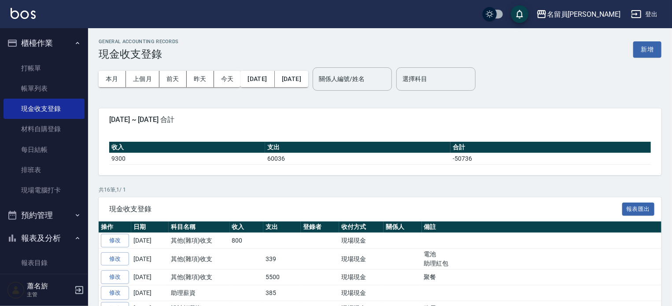
click at [312, 163] on td "60036" at bounding box center [357, 158] width 185 height 11
click at [48, 64] on link "打帳單" at bounding box center [44, 68] width 81 height 20
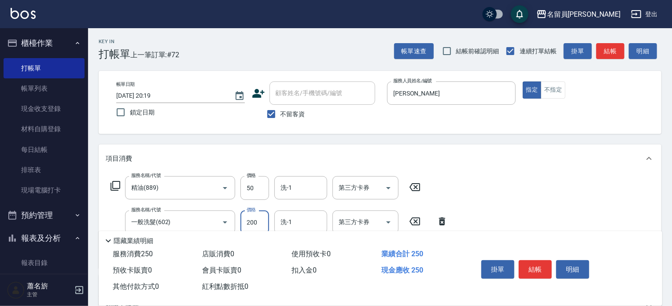
click at [530, 270] on button "結帳" at bounding box center [535, 269] width 33 height 19
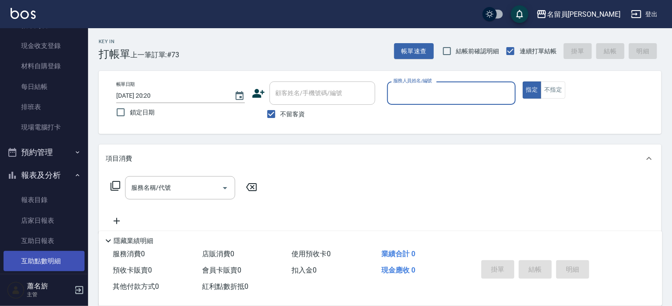
scroll to position [132, 0]
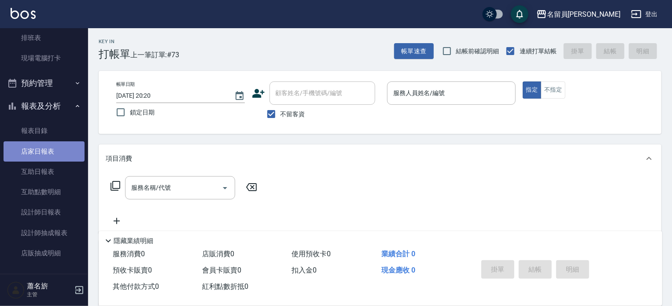
click at [65, 149] on link "店家日報表" at bounding box center [44, 151] width 81 height 20
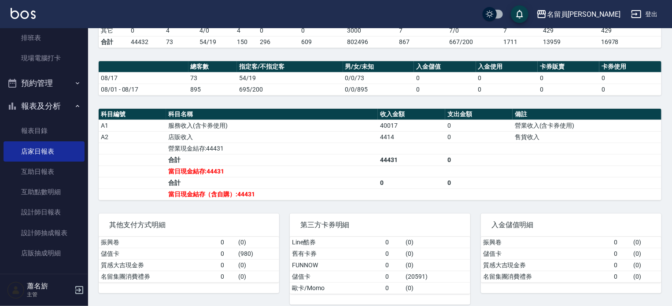
scroll to position [250, 0]
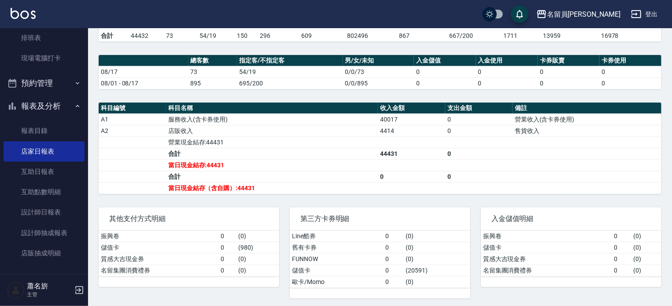
click at [430, 87] on td "0" at bounding box center [445, 83] width 62 height 11
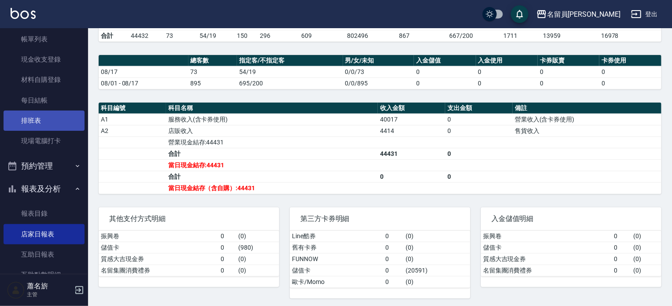
scroll to position [0, 0]
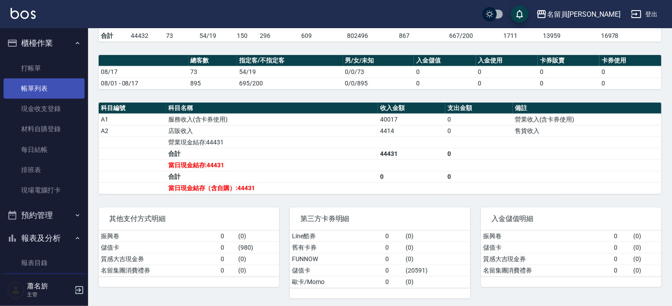
drag, startPoint x: 44, startPoint y: 85, endPoint x: 59, endPoint y: 86, distance: 14.1
click at [44, 85] on link "帳單列表" at bounding box center [44, 88] width 81 height 20
click at [59, 86] on link "帳單列表" at bounding box center [44, 88] width 81 height 20
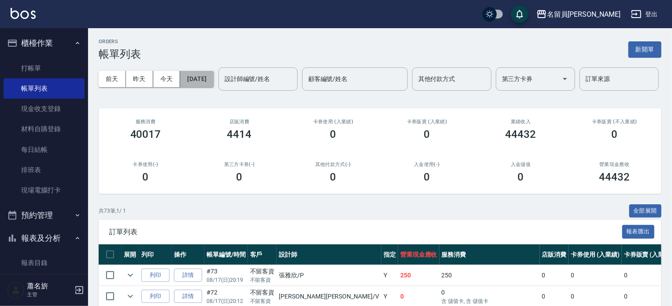
click at [214, 85] on button "[DATE]" at bounding box center [196, 79] width 33 height 16
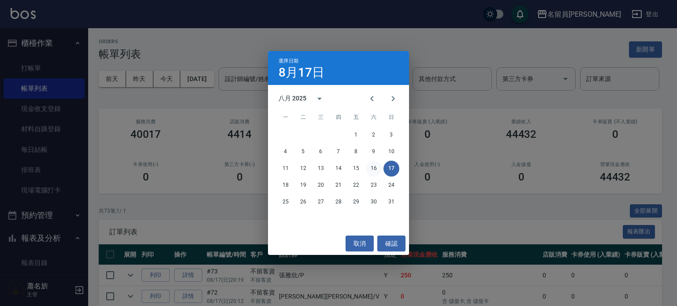
click at [373, 165] on button "16" at bounding box center [374, 169] width 16 height 16
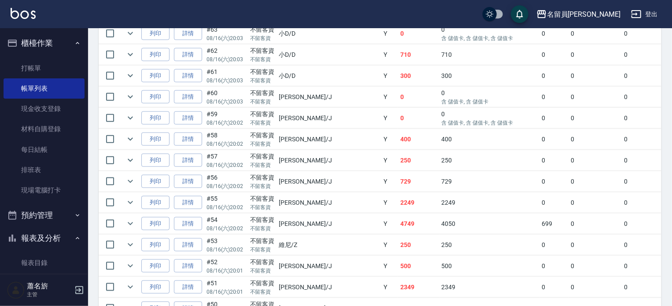
scroll to position [529, 0]
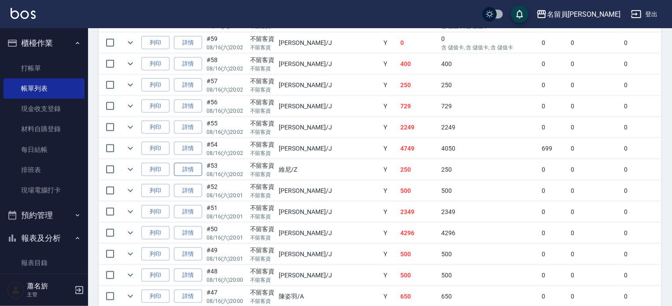
click at [196, 177] on link "詳情" at bounding box center [188, 170] width 28 height 14
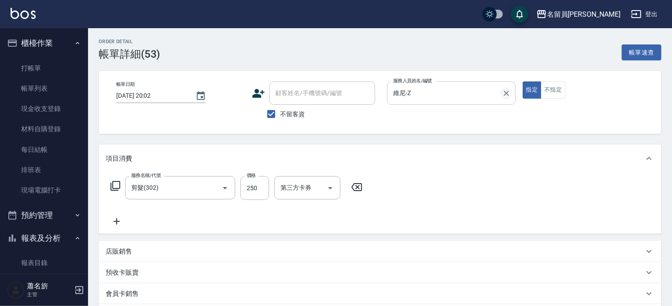
click at [511, 91] on button "Clear" at bounding box center [506, 93] width 12 height 12
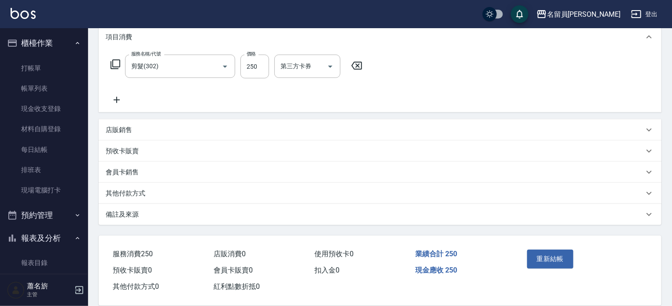
scroll to position [134, 0]
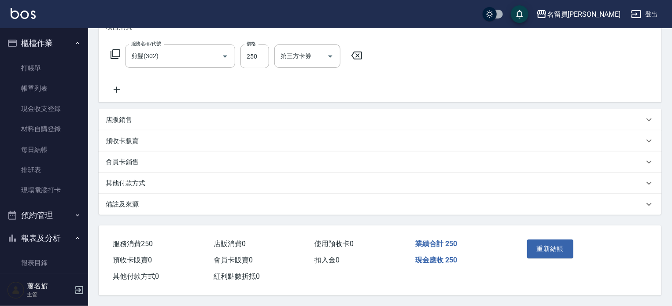
click at [561, 231] on div "重新結帳" at bounding box center [582, 255] width 138 height 59
drag, startPoint x: 560, startPoint y: 231, endPoint x: 562, endPoint y: 243, distance: 12.5
click at [560, 234] on div "重新結帳" at bounding box center [582, 255] width 138 height 59
click at [563, 246] on button "重新結帳" at bounding box center [550, 249] width 47 height 19
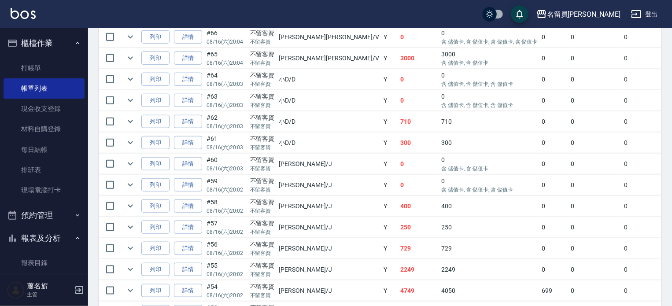
scroll to position [485, 0]
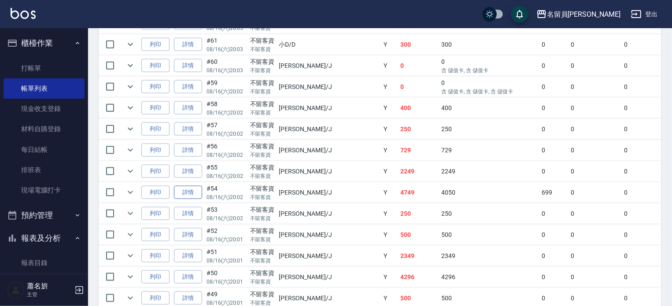
click at [193, 200] on link "詳情" at bounding box center [188, 193] width 28 height 14
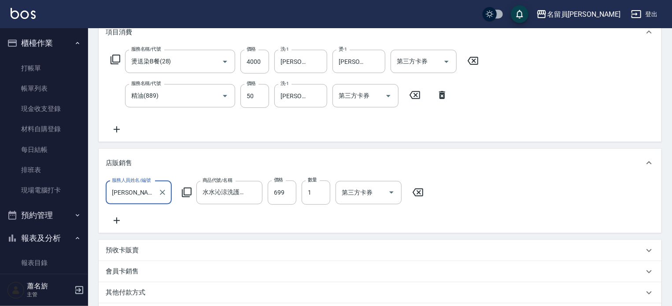
scroll to position [132, 0]
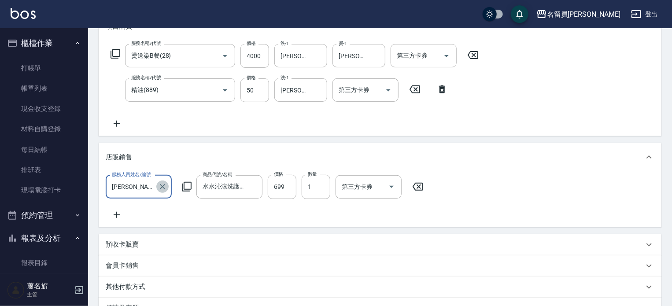
click at [160, 192] on button "Clear" at bounding box center [162, 187] width 12 height 12
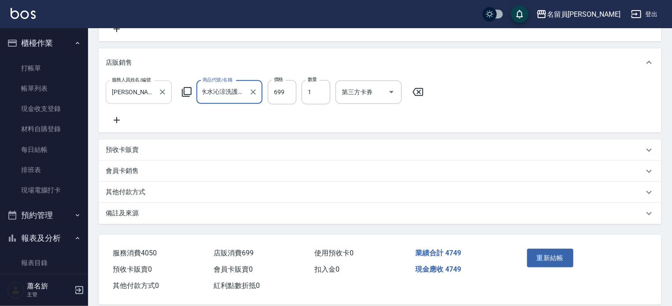
scroll to position [245, 0]
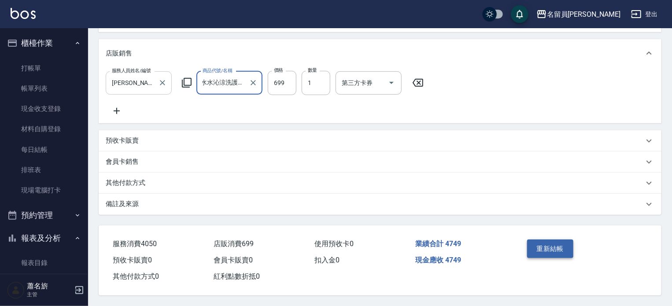
click at [542, 244] on button "重新結帳" at bounding box center [550, 249] width 47 height 19
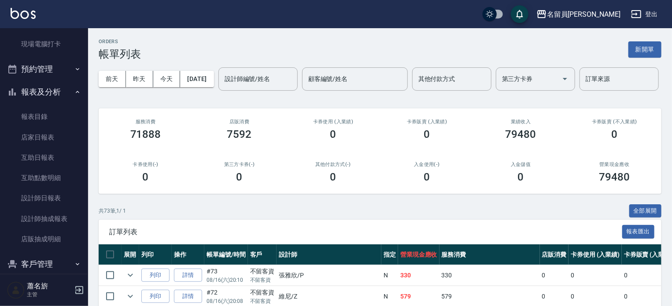
scroll to position [226, 0]
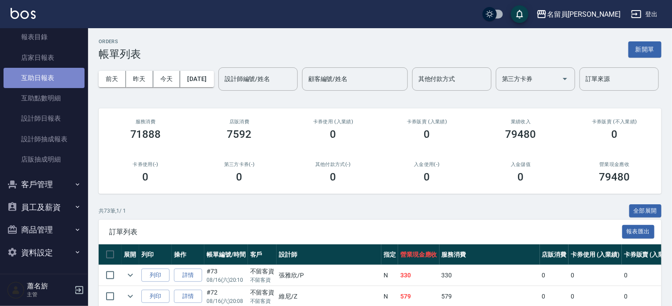
click at [63, 78] on link "互助日報表" at bounding box center [44, 78] width 81 height 20
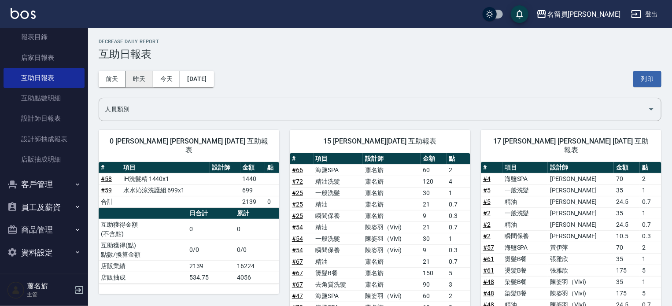
click at [148, 78] on button "昨天" at bounding box center [139, 79] width 27 height 16
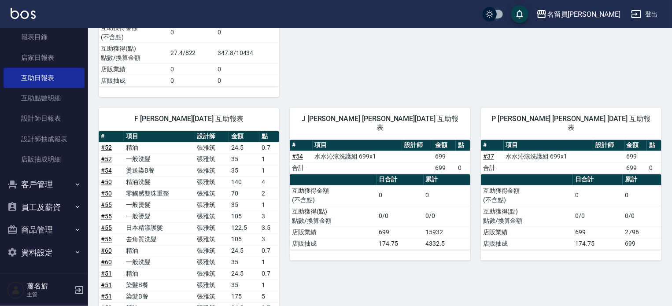
scroll to position [749, 0]
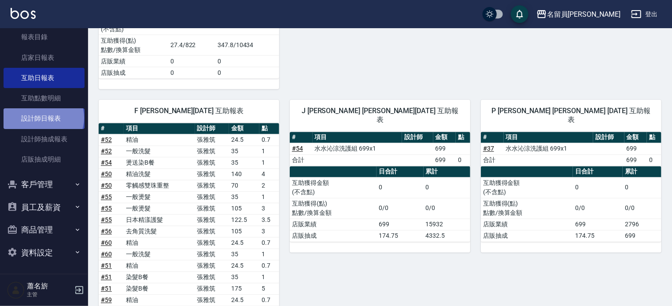
click at [43, 118] on link "設計師日報表" at bounding box center [44, 118] width 81 height 20
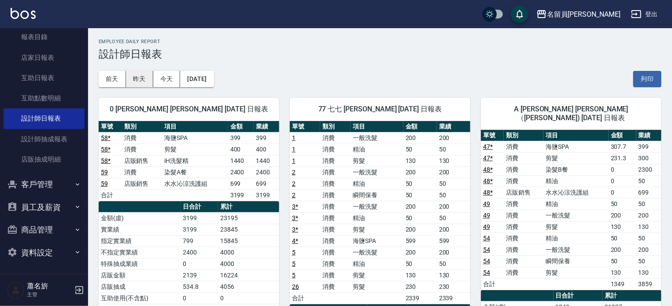
click at [141, 81] on button "昨天" at bounding box center [139, 79] width 27 height 16
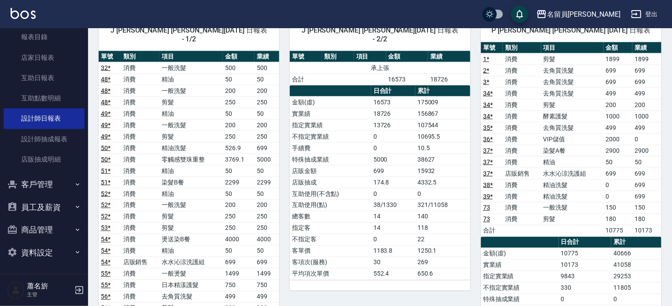
scroll to position [617, 0]
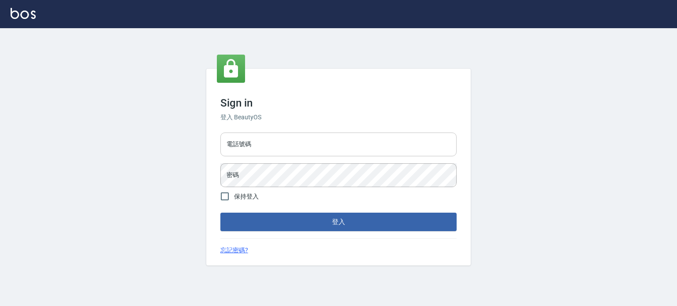
click at [286, 139] on input "電話號碼" at bounding box center [338, 145] width 236 height 24
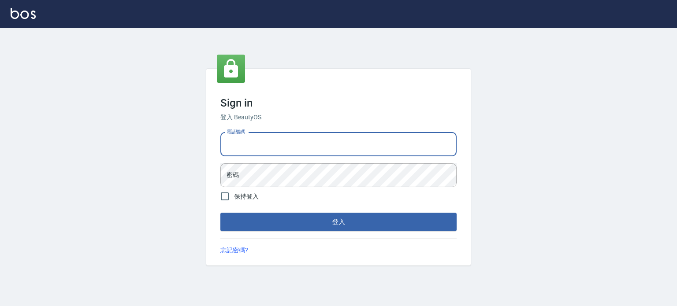
type input "0977239969"
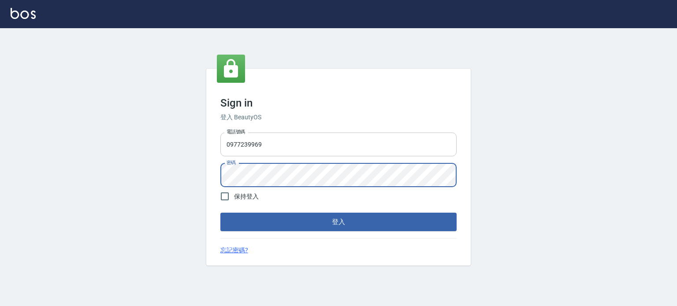
click at [220, 213] on button "登入" at bounding box center [338, 222] width 236 height 19
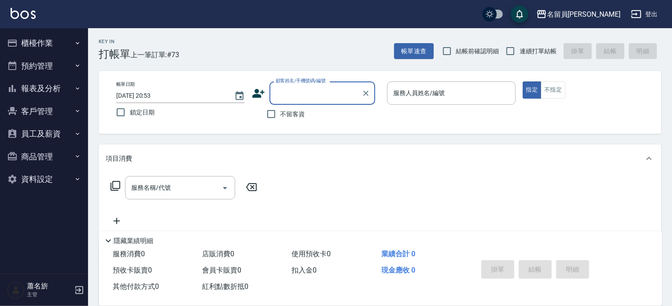
click at [58, 93] on button "報表及分析" at bounding box center [44, 88] width 81 height 23
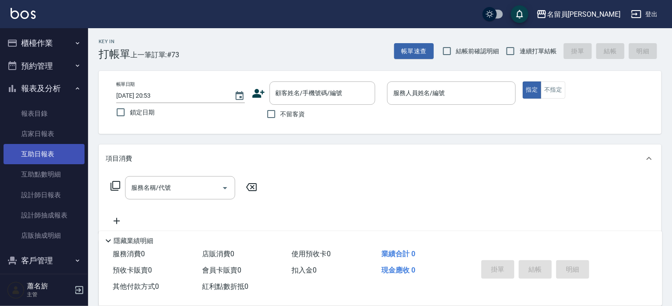
click at [50, 148] on link "互助日報表" at bounding box center [44, 154] width 81 height 20
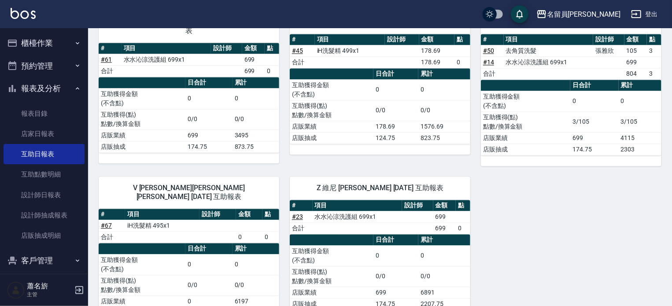
scroll to position [1007, 0]
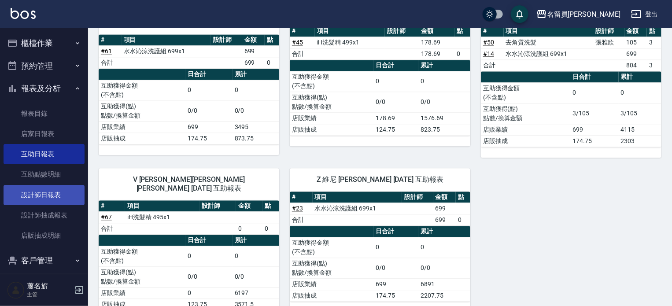
click at [12, 200] on link "設計師日報表" at bounding box center [44, 195] width 81 height 20
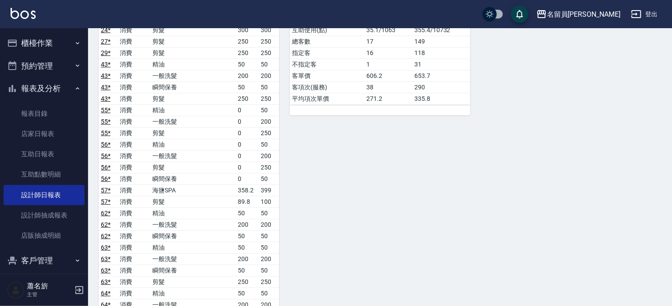
scroll to position [1806, 0]
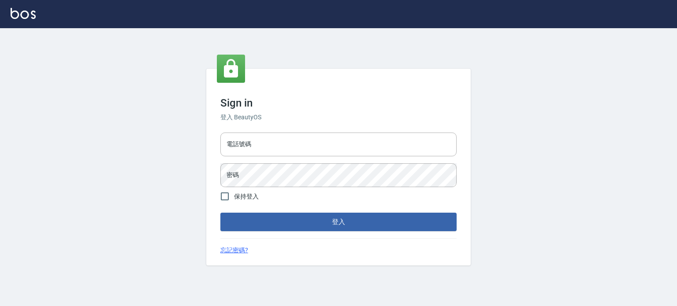
click at [379, 160] on div "電話號碼 電話號碼 密碼 密碼" at bounding box center [338, 160] width 243 height 62
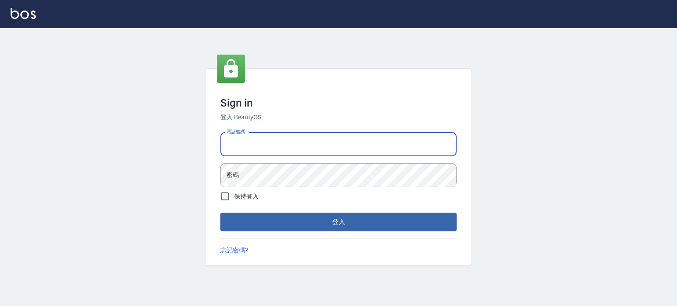
drag, startPoint x: 375, startPoint y: 144, endPoint x: 363, endPoint y: 153, distance: 14.5
click at [375, 144] on input "電話號碼" at bounding box center [338, 145] width 236 height 24
type input "0977239969"
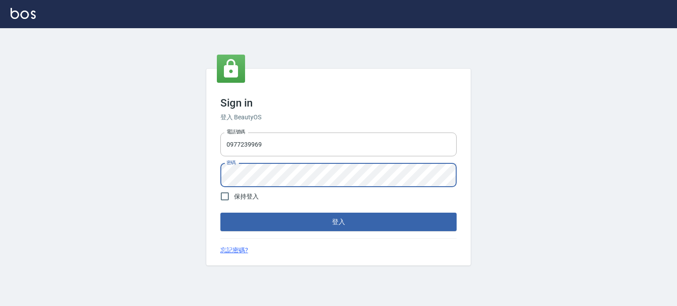
click at [220, 213] on button "登入" at bounding box center [338, 222] width 236 height 19
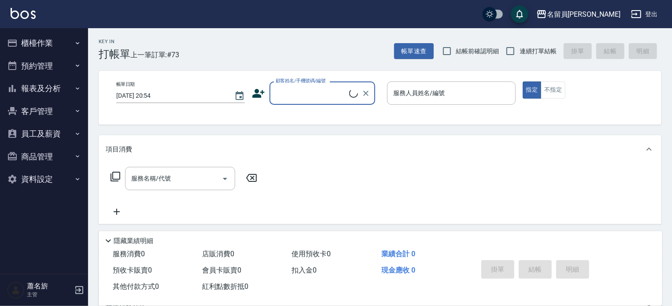
click at [58, 78] on button "報表及分析" at bounding box center [44, 88] width 81 height 23
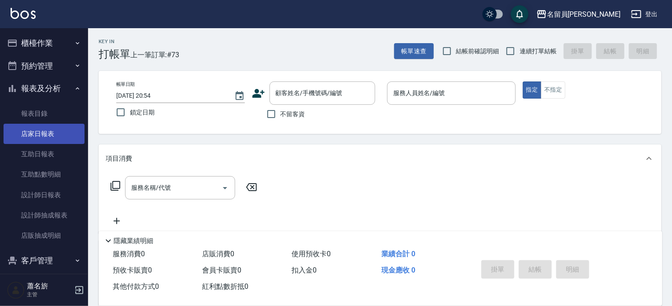
click at [58, 133] on link "店家日報表" at bounding box center [44, 134] width 81 height 20
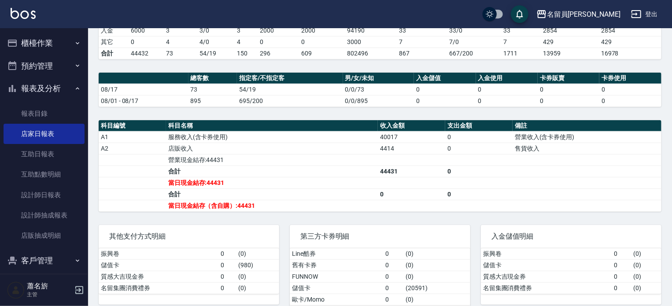
scroll to position [250, 0]
